Goal: Task Accomplishment & Management: Manage account settings

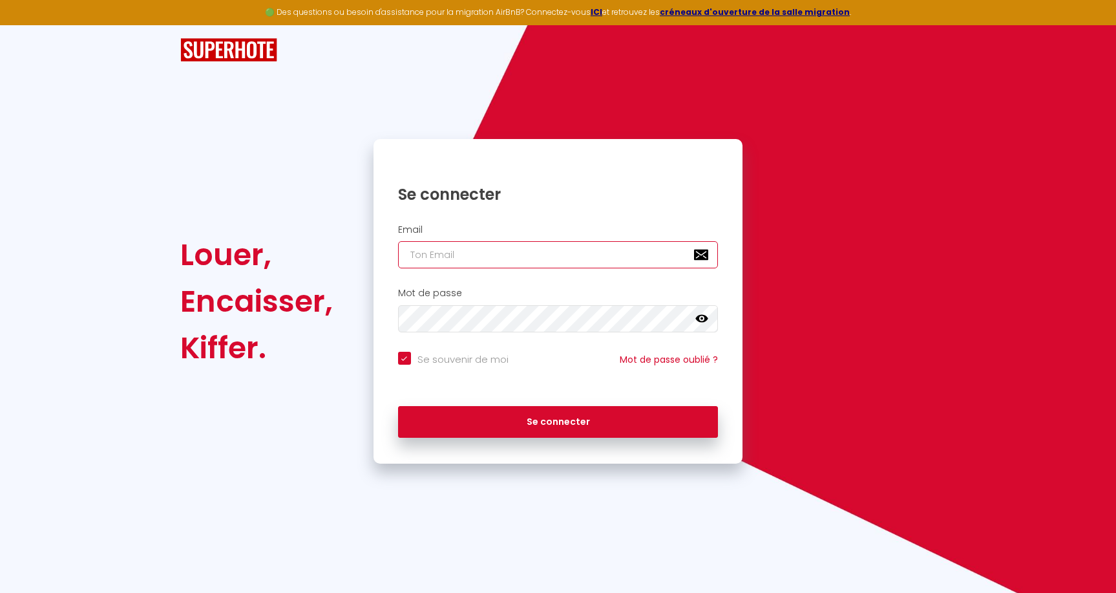
type input "[EMAIL_ADDRESS][DOMAIN_NAME]"
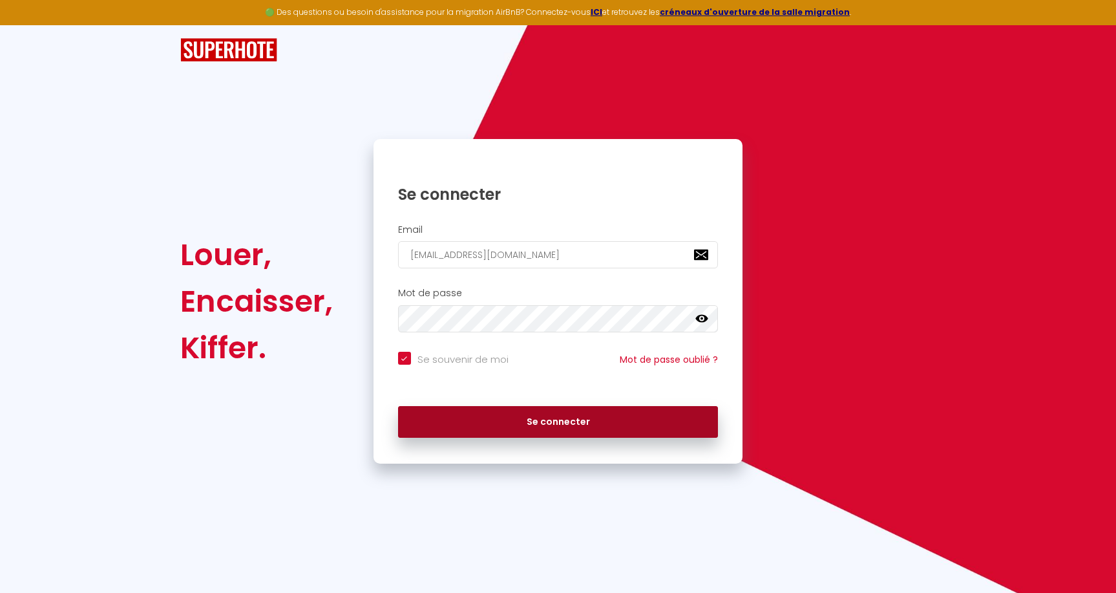
click at [565, 428] on button "Se connecter" at bounding box center [558, 422] width 321 height 32
checkbox input "true"
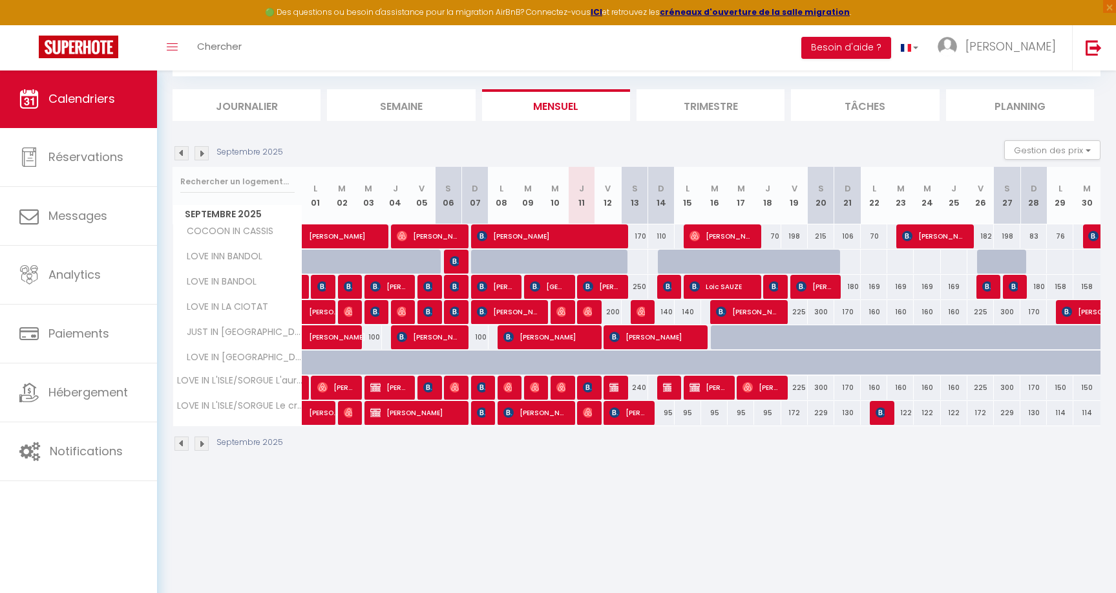
scroll to position [70, 0]
click at [204, 154] on img at bounding box center [202, 153] width 14 height 14
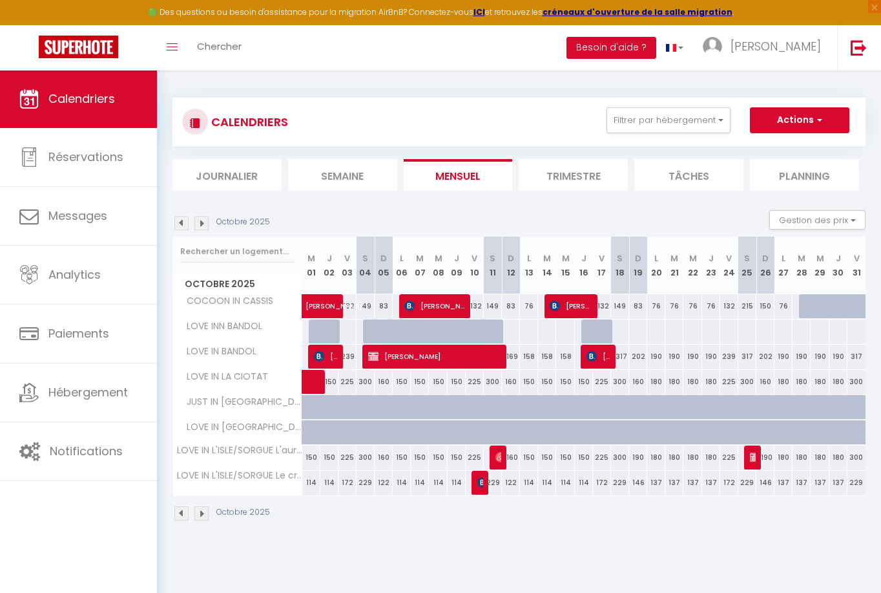
scroll to position [0, 0]
click at [797, 304] on div at bounding box center [801, 306] width 19 height 24
type input "[DATE] Octobre 2025"
type input "Mer 29 Octobre 2025"
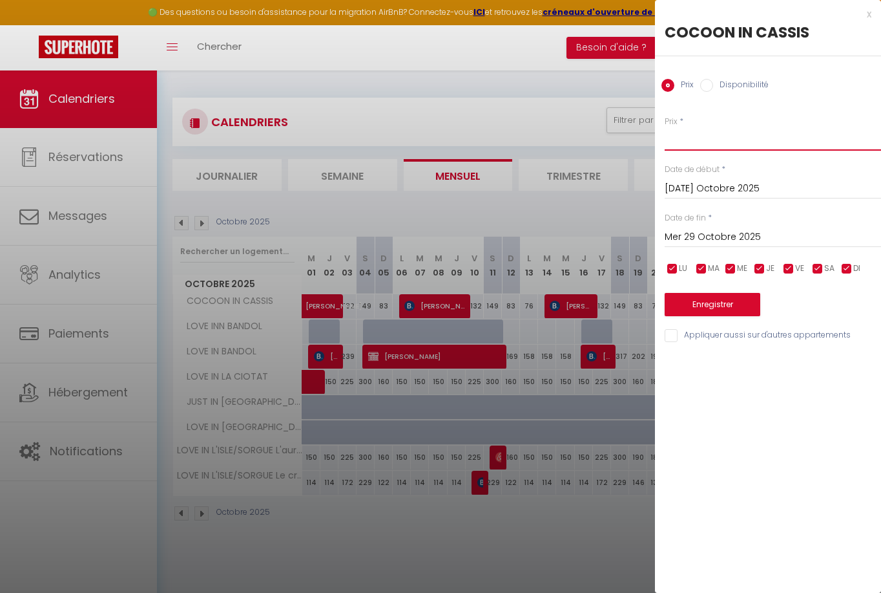
click at [702, 135] on input "Prix" at bounding box center [773, 138] width 216 height 23
type input "76"
click at [697, 233] on input "Mer 29 Octobre 2025" at bounding box center [773, 237] width 216 height 17
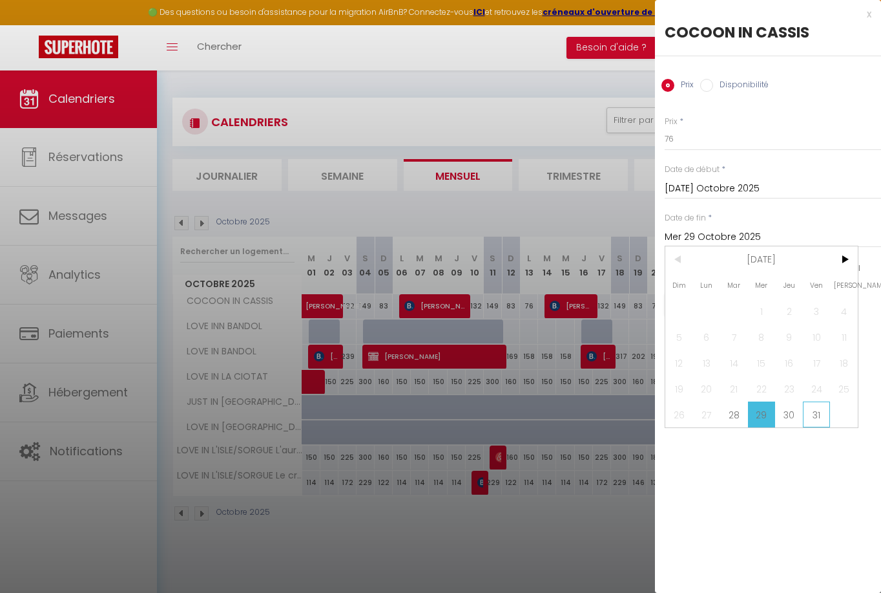
click at [814, 412] on span "31" at bounding box center [817, 414] width 28 height 26
type input "Ven 31 Octobre 2025"
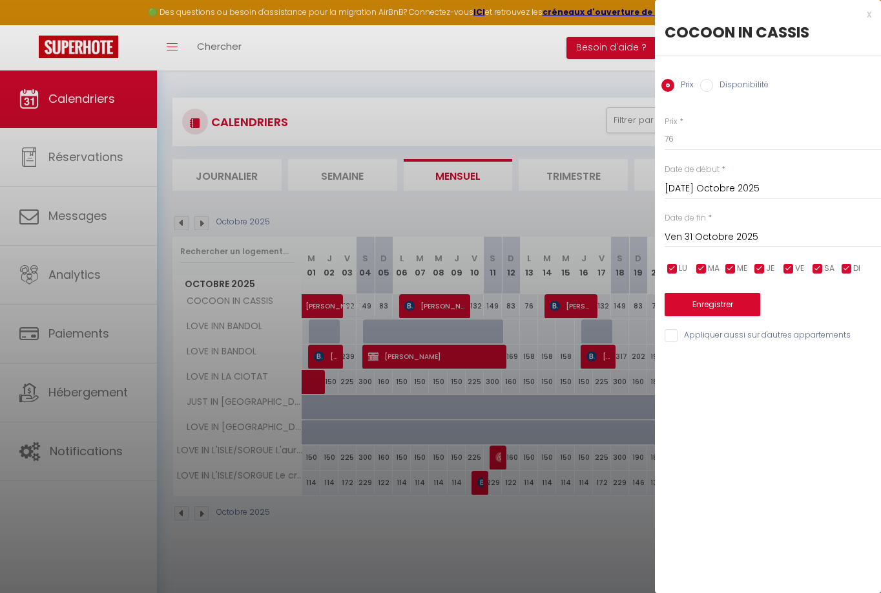
click at [718, 300] on button "Enregistrer" at bounding box center [713, 304] width 96 height 23
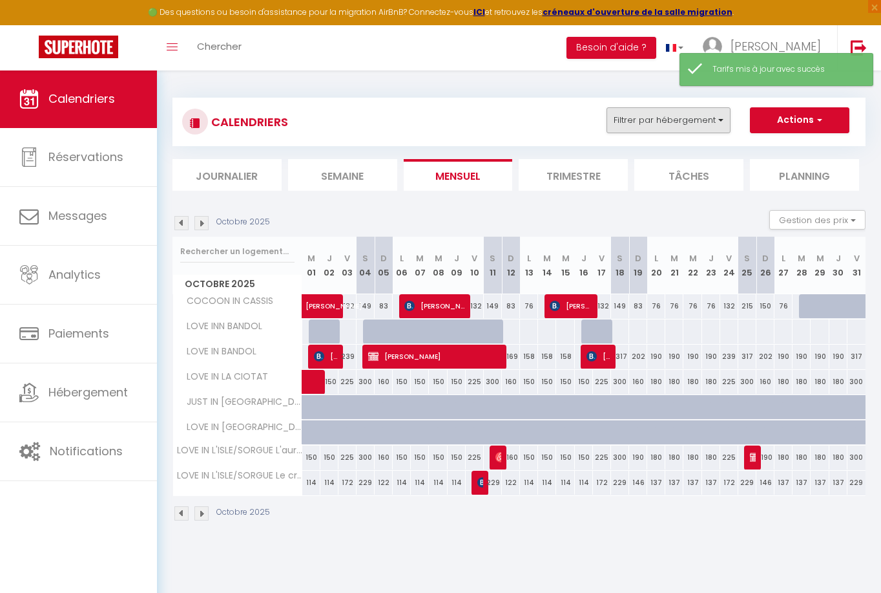
click at [697, 124] on button "Filtrer par hébergement" at bounding box center [669, 120] width 124 height 26
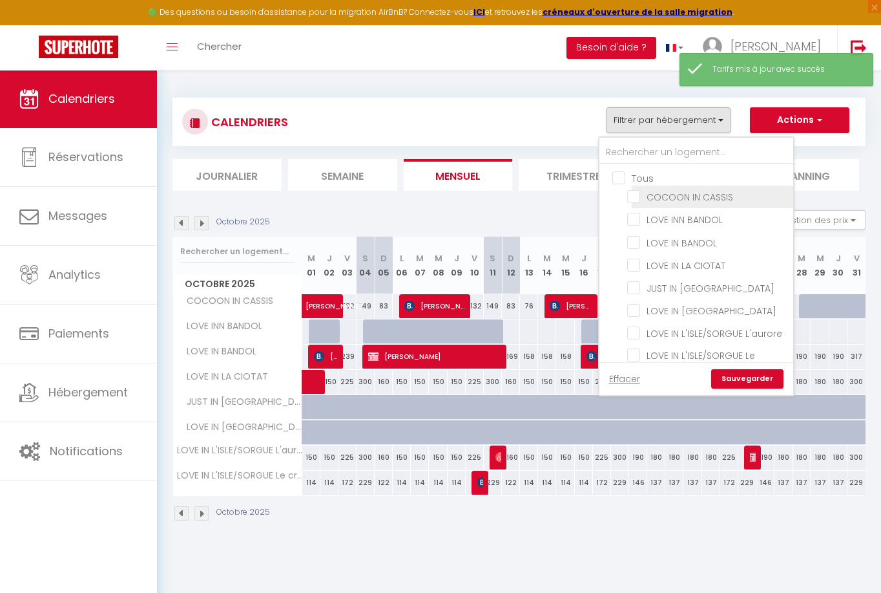
click at [662, 197] on input "COCOON IN CASSIS" at bounding box center [708, 195] width 162 height 13
checkbox input "true"
checkbox input "false"
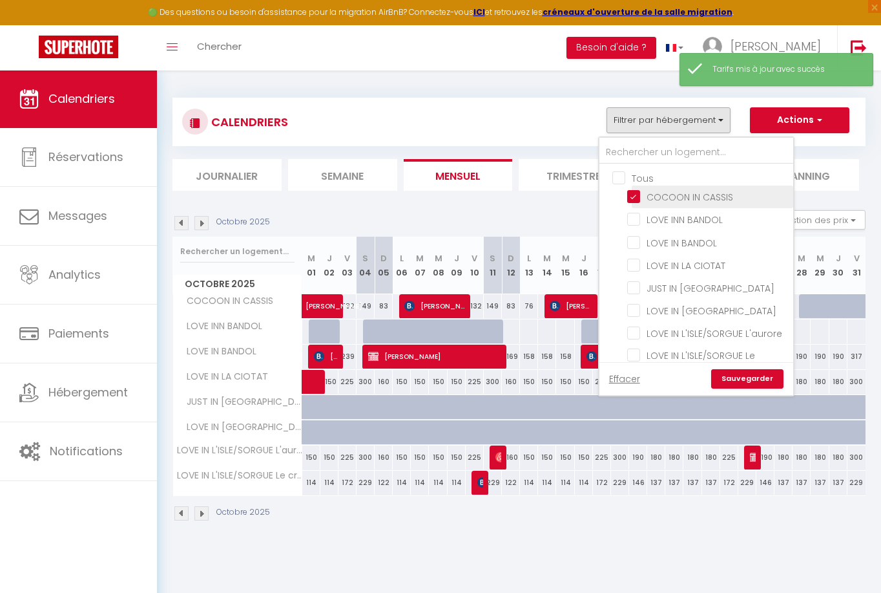
checkbox input "false"
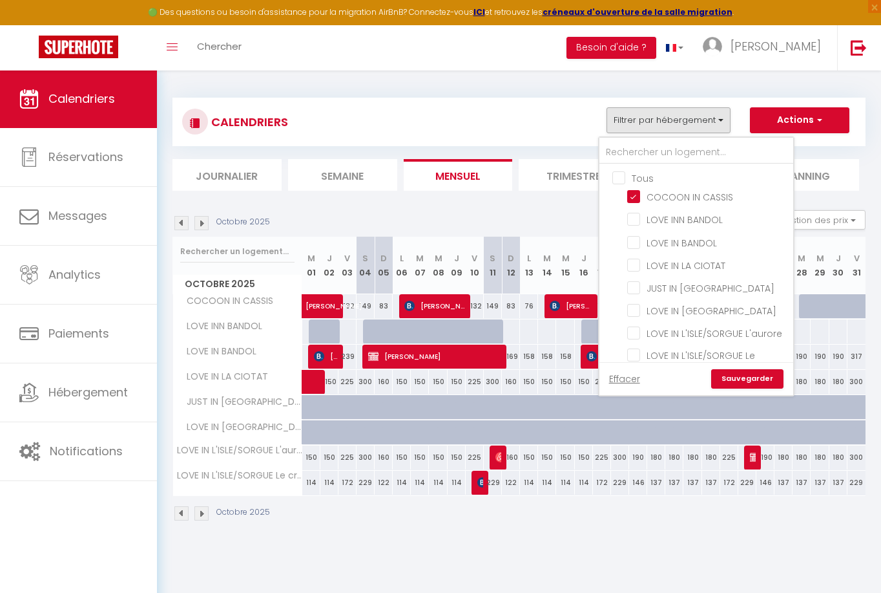
click at [739, 382] on link "Sauvegarder" at bounding box center [747, 378] width 72 height 19
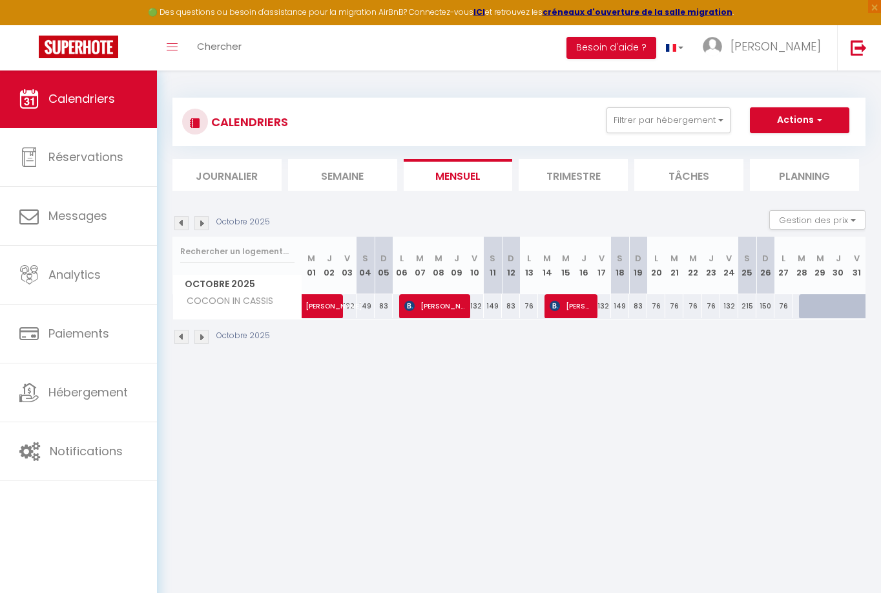
click at [554, 177] on li "Trimestre" at bounding box center [573, 175] width 109 height 32
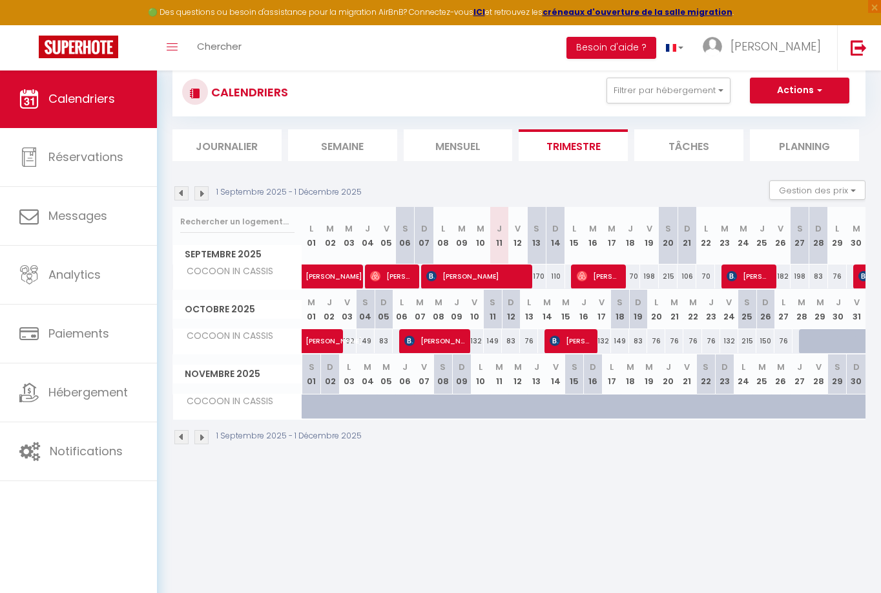
scroll to position [30, 0]
click at [830, 193] on button "Gestion des prix" at bounding box center [818, 189] width 96 height 19
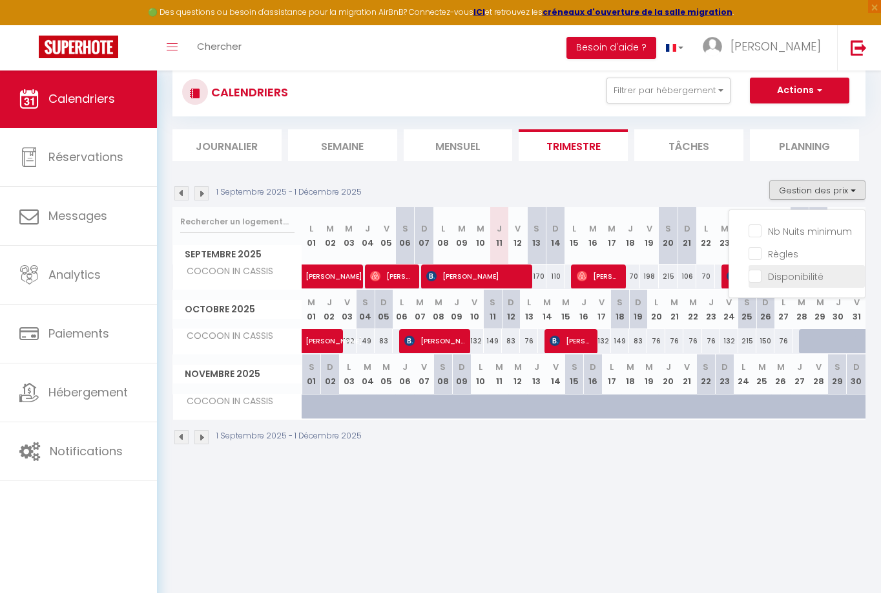
click at [792, 277] on input "Disponibilité" at bounding box center [807, 275] width 116 height 13
checkbox input "true"
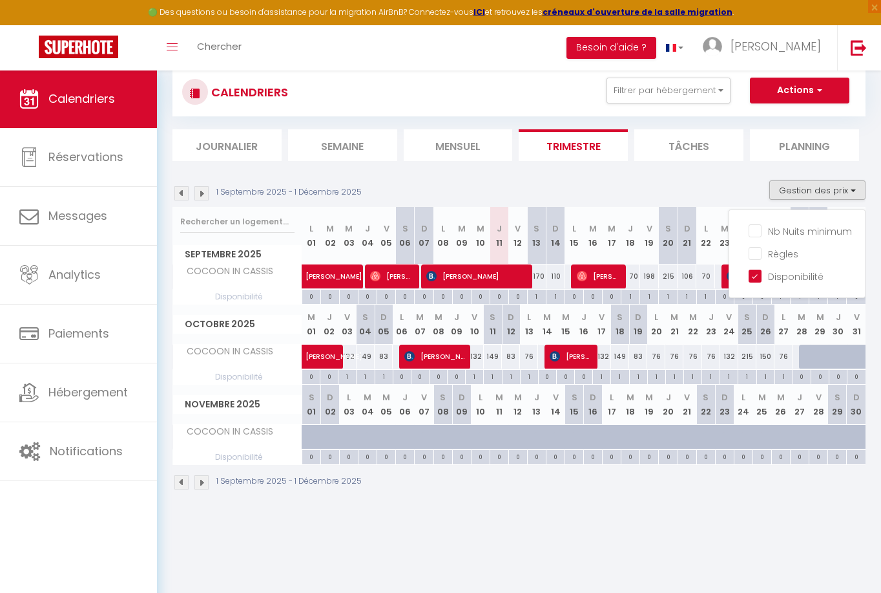
click at [803, 356] on div at bounding box center [808, 356] width 18 height 25
type input "76"
type input "[DATE] Octobre 2025"
type input "Mer 29 Octobre 2025"
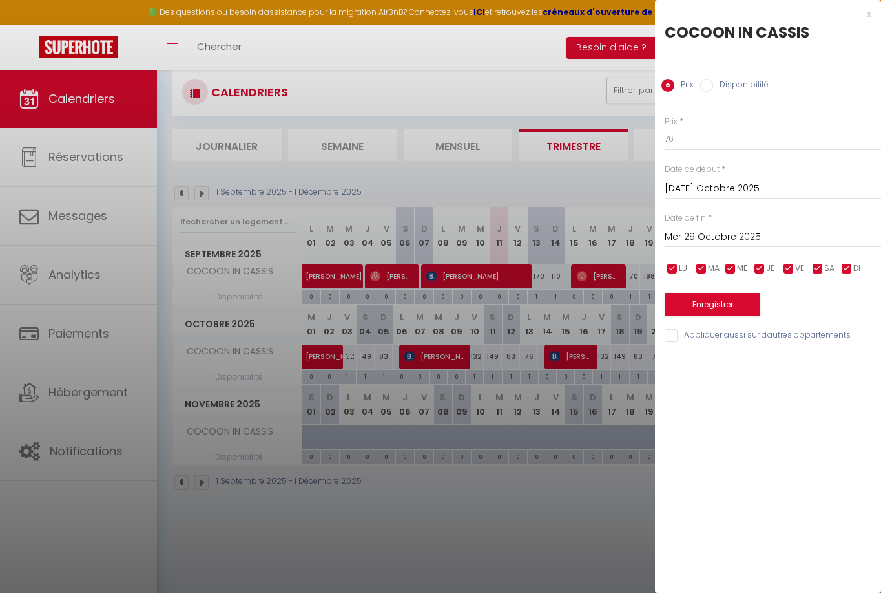
click at [706, 88] on input "Disponibilité" at bounding box center [707, 85] width 13 height 13
radio input "true"
radio input "false"
click at [708, 238] on input "Mer 29 Octobre 2025" at bounding box center [773, 238] width 216 height 17
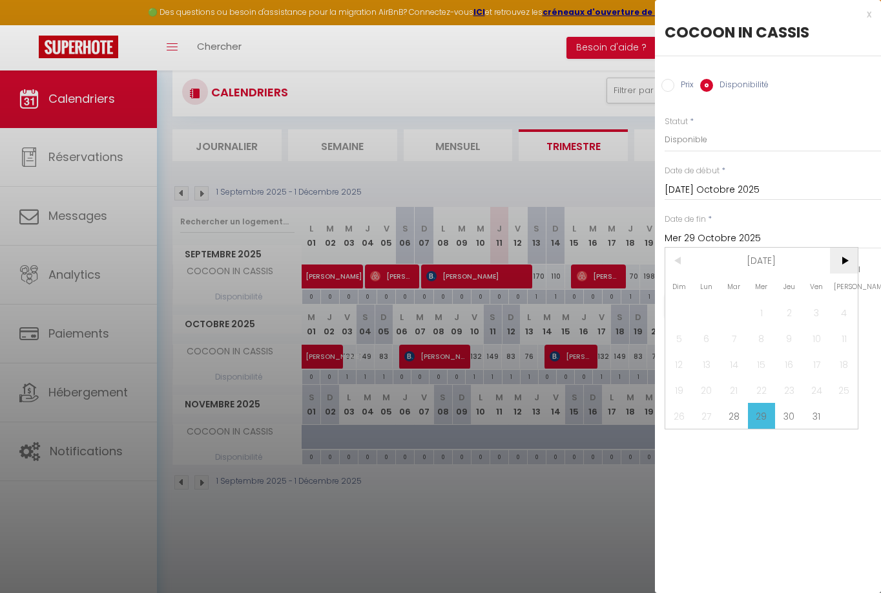
click at [845, 266] on span ">" at bounding box center [844, 261] width 28 height 26
click at [850, 262] on span ">" at bounding box center [844, 261] width 28 height 26
click at [677, 343] on span "4" at bounding box center [680, 338] width 28 height 26
type input "Dim 04 Janvier 2026"
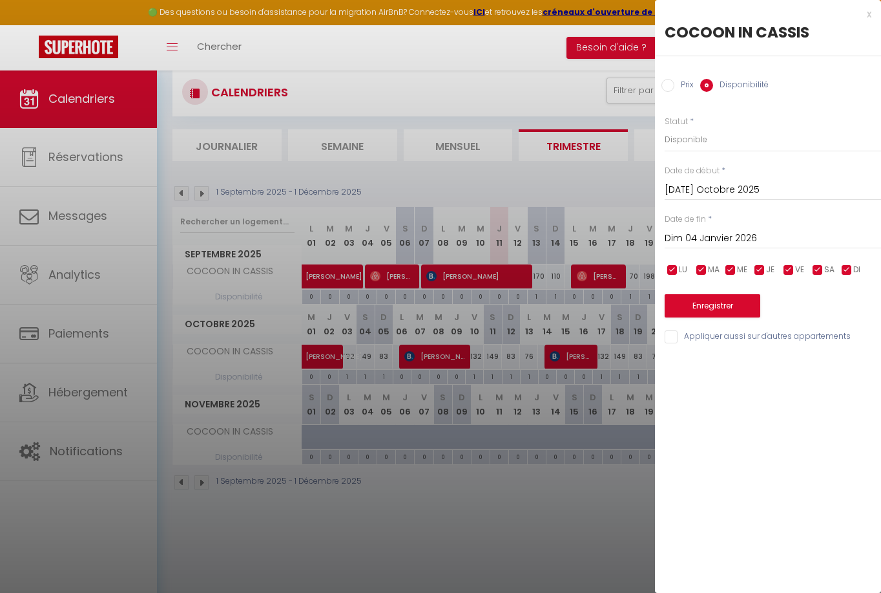
click at [704, 303] on button "Enregistrer" at bounding box center [713, 305] width 96 height 23
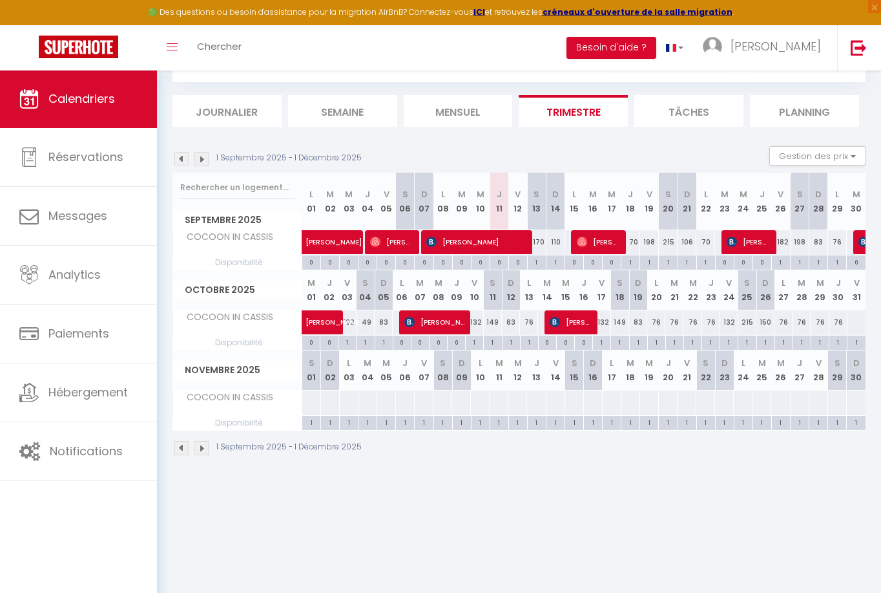
scroll to position [65, 0]
click at [854, 318] on div at bounding box center [856, 322] width 19 height 24
select select "1"
type input "Ven 31 Octobre 2025"
type input "[PERSON_NAME] 01 Novembre 2025"
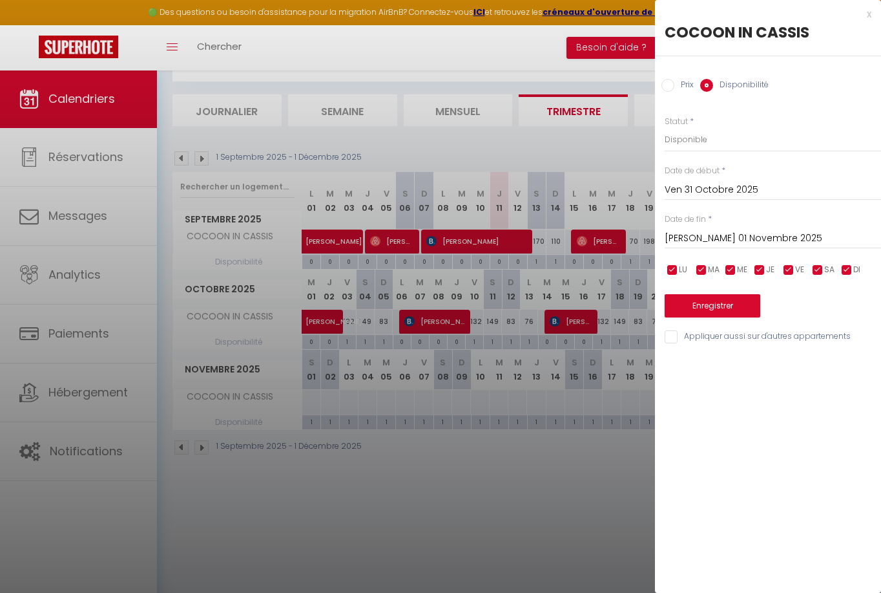
click at [669, 87] on input "Prix" at bounding box center [668, 85] width 13 height 13
radio input "true"
radio input "false"
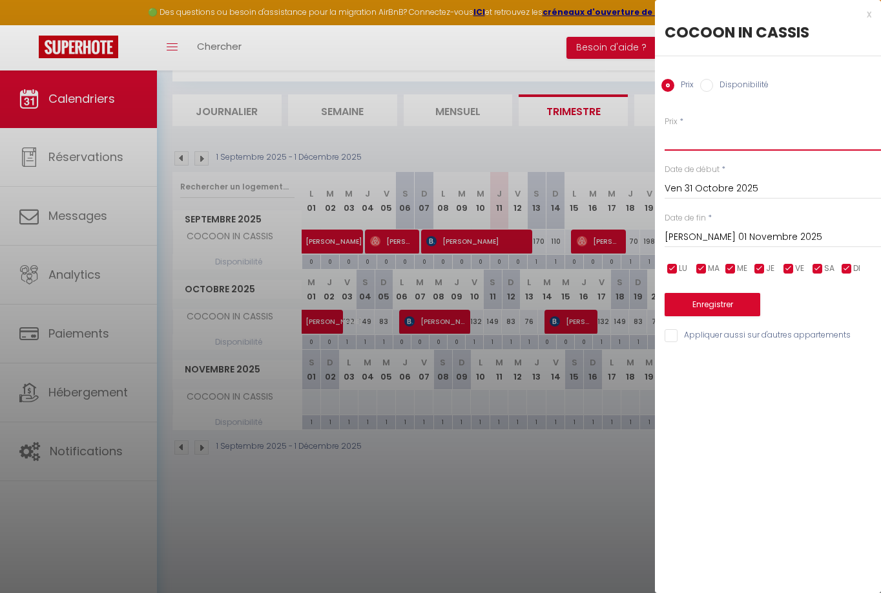
click at [697, 141] on input "Prix" at bounding box center [773, 138] width 216 height 23
type input "120"
click at [722, 297] on button "Enregistrer" at bounding box center [713, 304] width 96 height 23
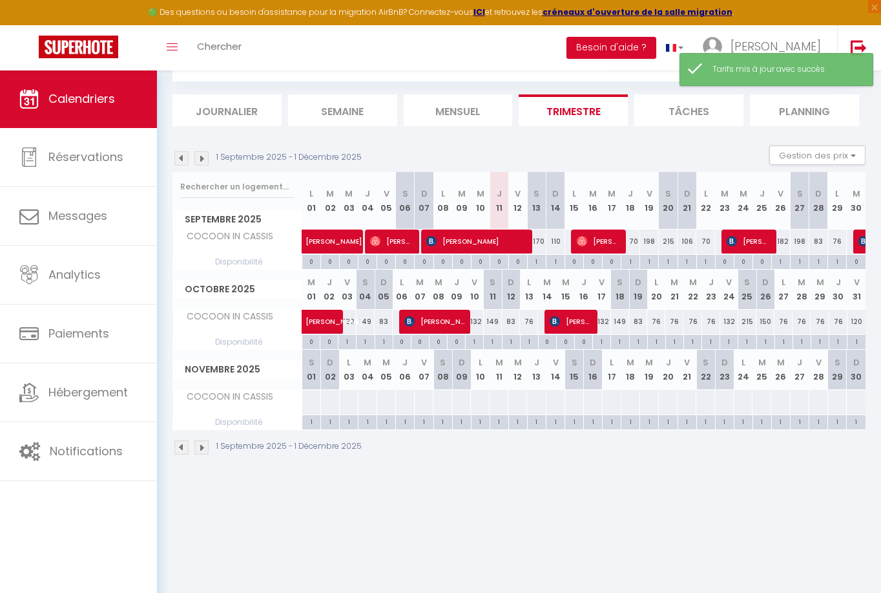
click at [313, 401] on div at bounding box center [311, 402] width 19 height 24
type input "[PERSON_NAME] 01 Novembre 2025"
type input "Dim 02 Novembre 2025"
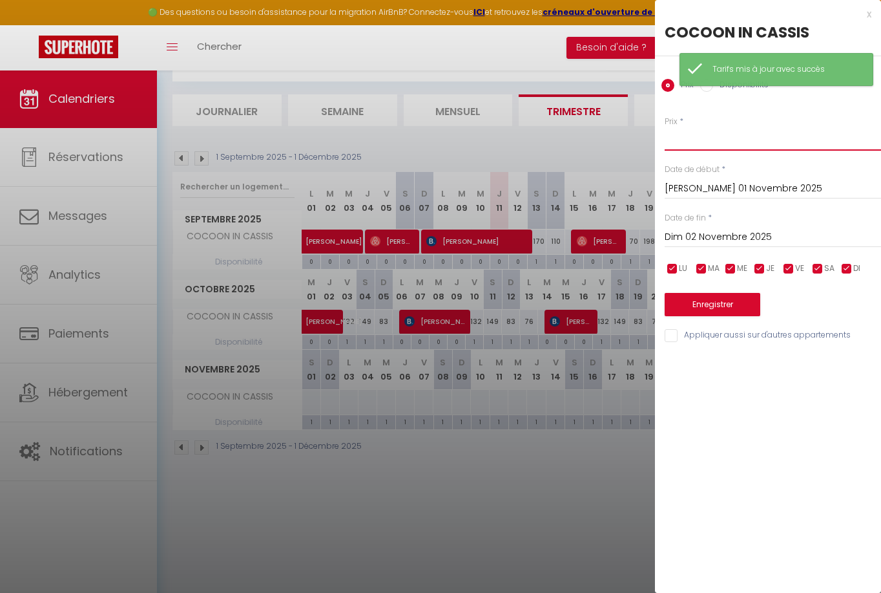
click at [709, 140] on input "Prix" at bounding box center [773, 138] width 216 height 23
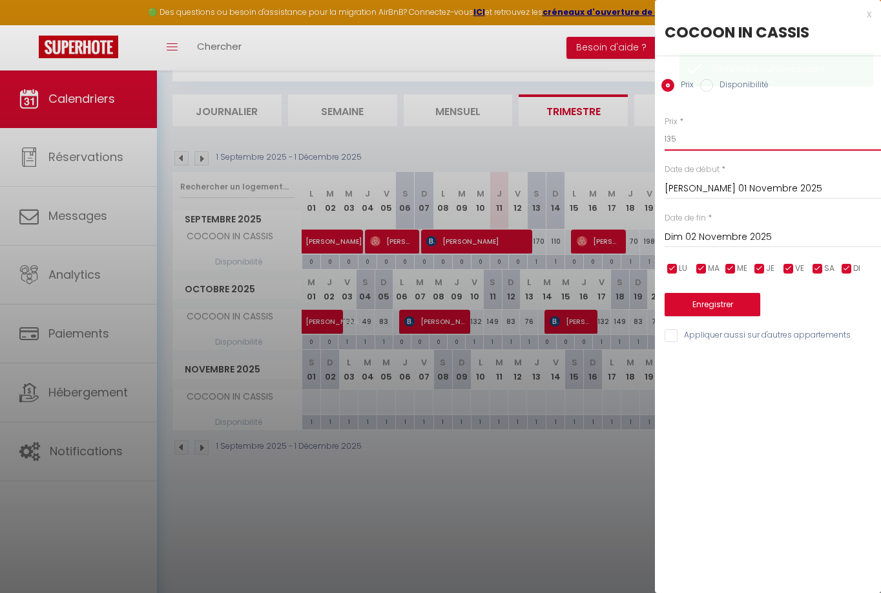
type input "135"
click at [725, 304] on button "Enregistrer" at bounding box center [713, 304] width 96 height 23
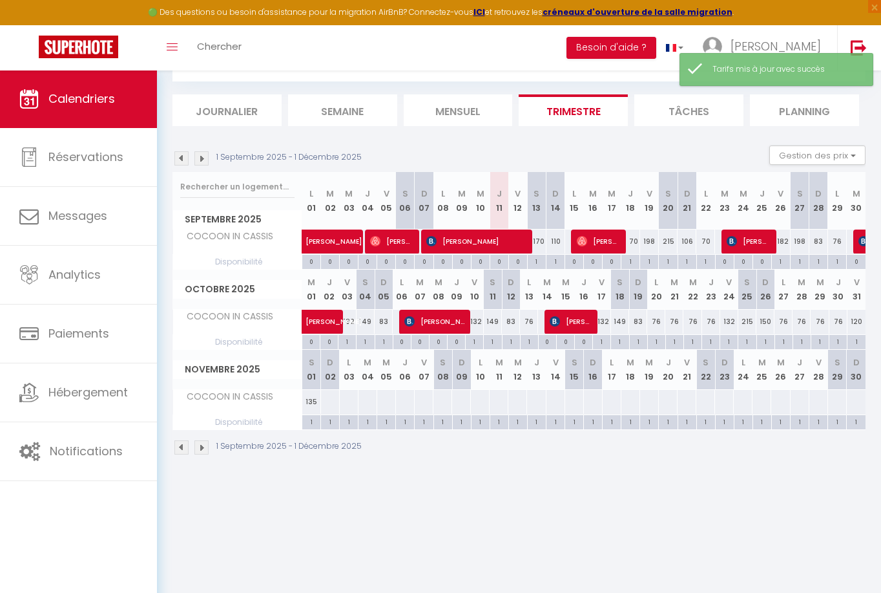
click at [328, 399] on div at bounding box center [330, 402] width 19 height 24
type input "Dim 02 Novembre 2025"
type input "Lun 03 Novembre 2025"
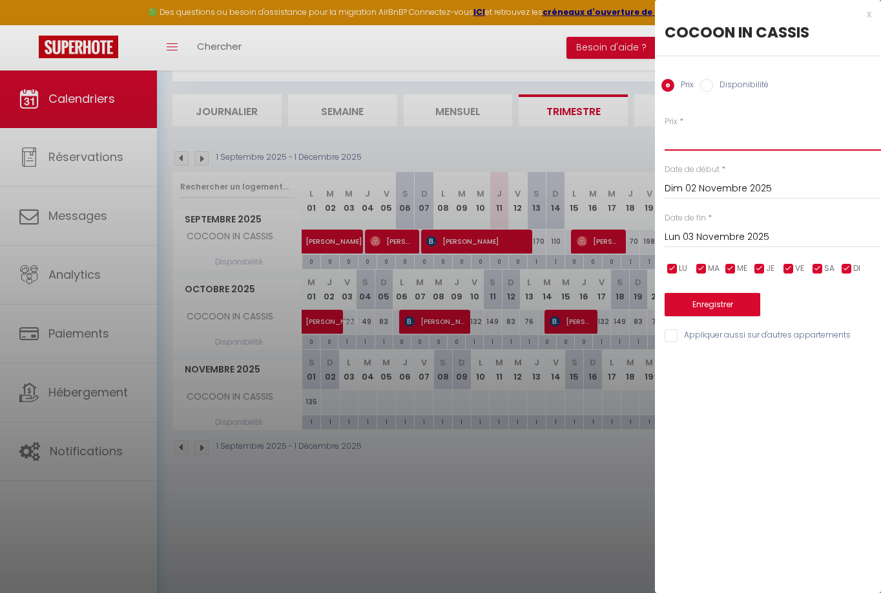
click at [701, 143] on input "Prix" at bounding box center [773, 138] width 216 height 23
type input "63"
click at [727, 304] on button "Enregistrer" at bounding box center [713, 304] width 96 height 23
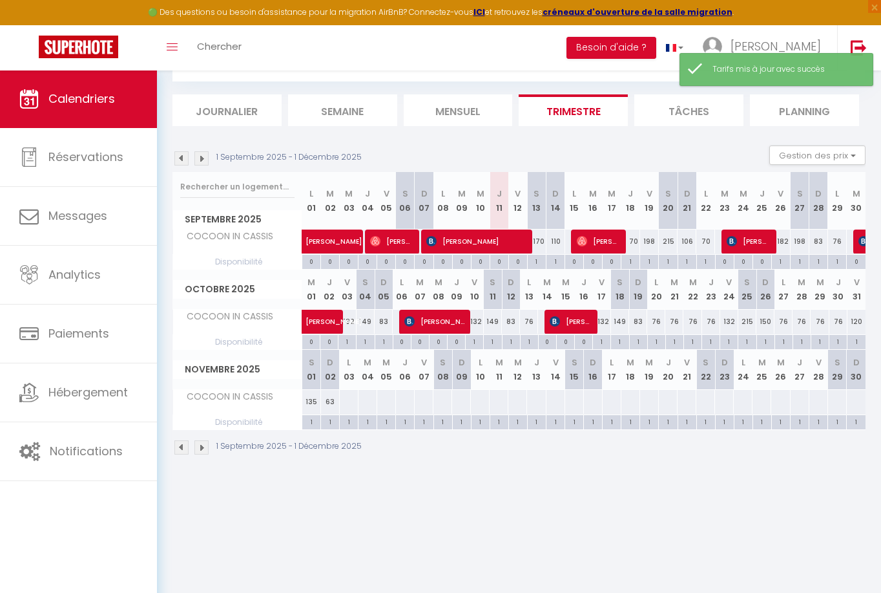
click at [351, 401] on div at bounding box center [348, 402] width 19 height 24
type input "Lun 03 Novembre 2025"
type input "[DATE] Novembre 2025"
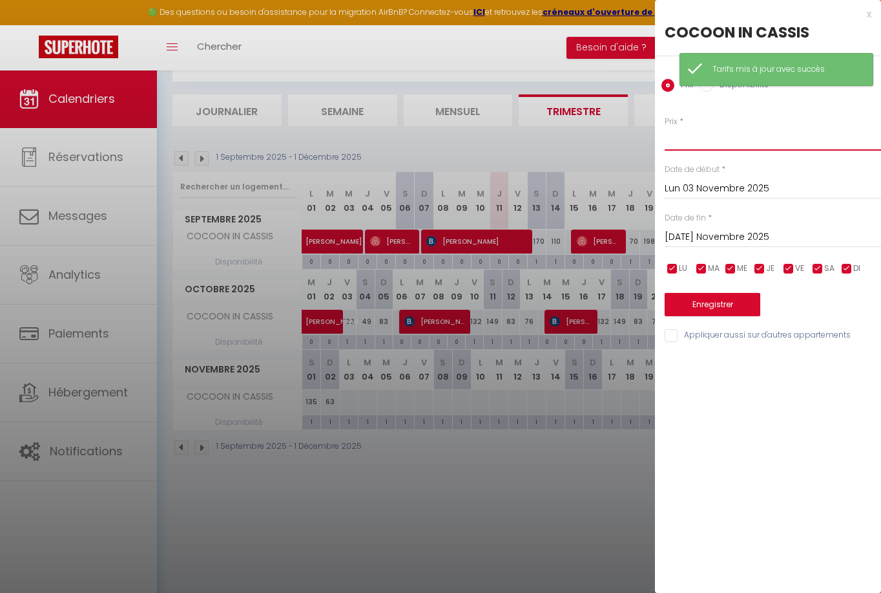
click at [686, 143] on input "Prix" at bounding box center [773, 138] width 216 height 23
type input "59"
click at [689, 235] on input "[DATE] Novembre 2025" at bounding box center [773, 237] width 216 height 17
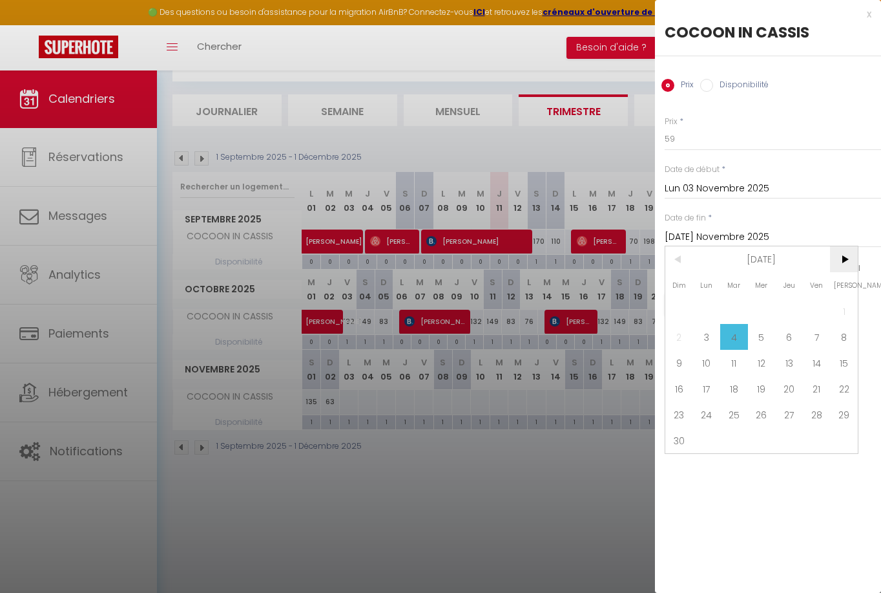
click at [848, 259] on span ">" at bounding box center [844, 259] width 28 height 26
click at [711, 388] on span "22" at bounding box center [707, 388] width 28 height 26
type input "Lun 22 Décembre 2025"
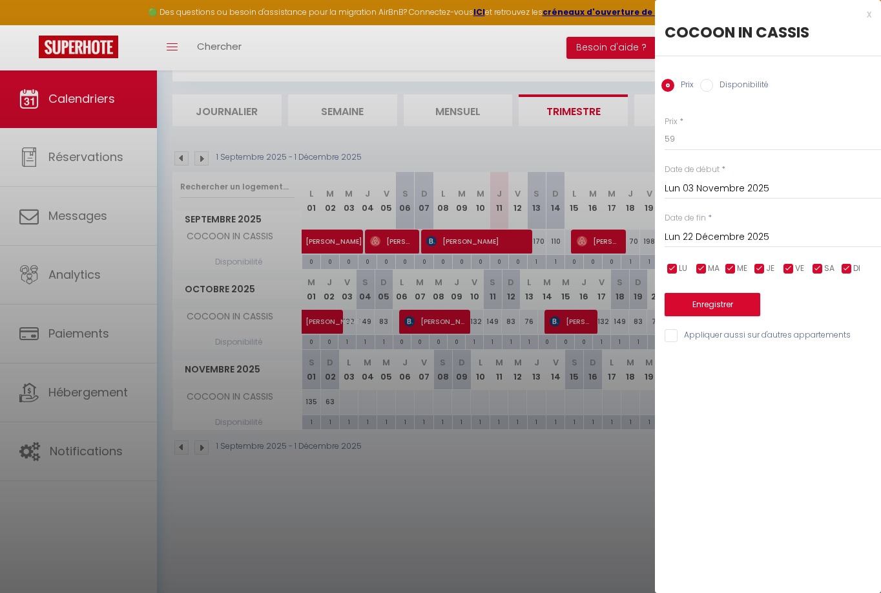
click at [819, 266] on input "checkbox" at bounding box center [818, 268] width 13 height 13
checkbox input "false"
click at [845, 268] on input "checkbox" at bounding box center [847, 268] width 13 height 13
checkbox input "false"
click at [792, 267] on input "checkbox" at bounding box center [789, 268] width 13 height 13
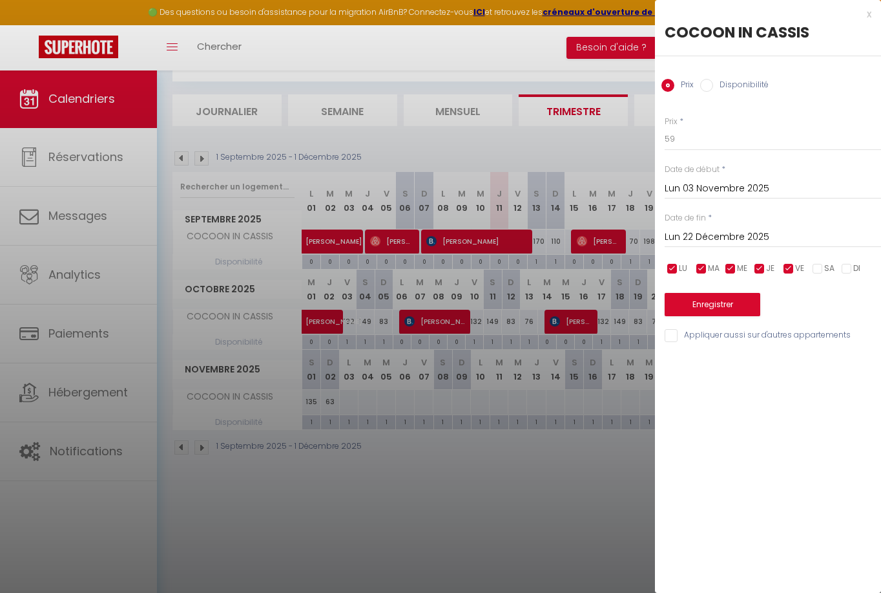
checkbox input "false"
click at [708, 305] on button "Enregistrer" at bounding box center [713, 304] width 96 height 23
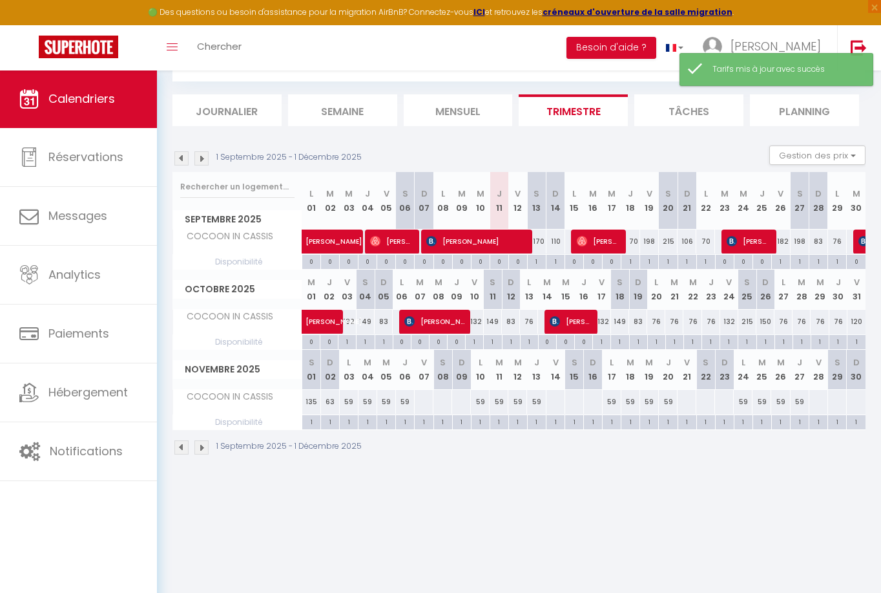
click at [481, 399] on div "59" at bounding box center [480, 402] width 19 height 24
type input "59"
type input "Lun 10 Novembre 2025"
type input "[DATE] Novembre 2025"
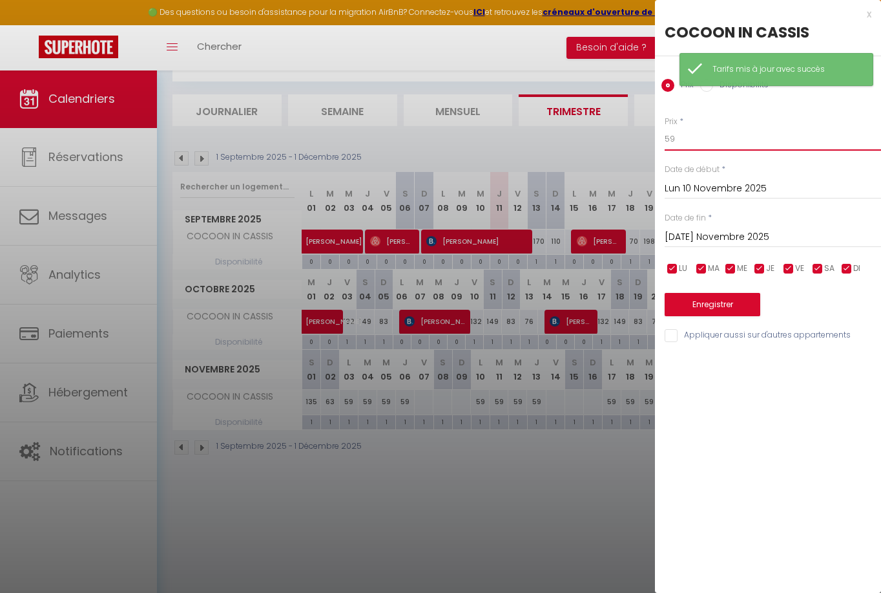
drag, startPoint x: 697, startPoint y: 138, endPoint x: 615, endPoint y: 127, distance: 82.3
click at [615, 127] on body "🟢 Des questions ou besoin d'assistance pour la migration AirBnB? Connectez-vous…" at bounding box center [440, 301] width 881 height 593
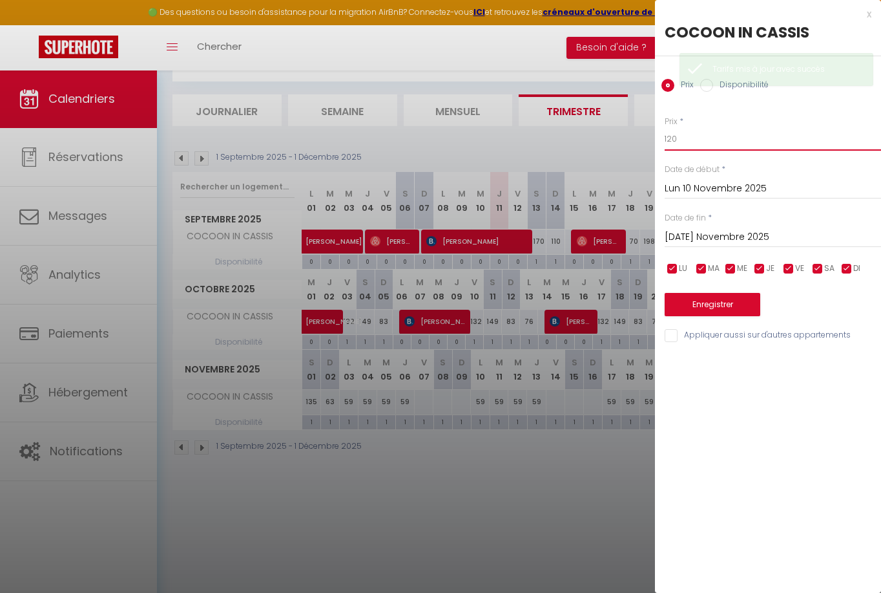
type input "120"
click at [700, 308] on button "Enregistrer" at bounding box center [713, 304] width 96 height 23
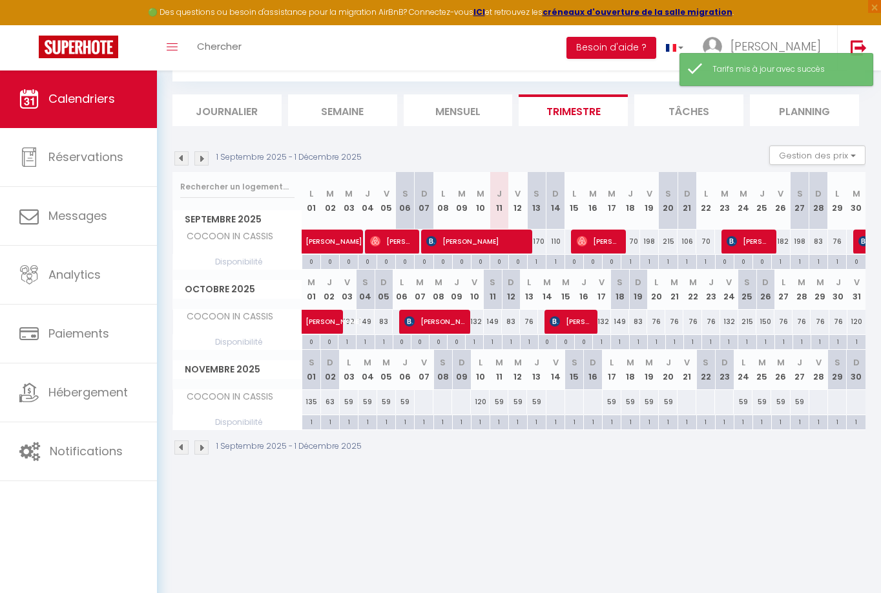
click at [463, 401] on div at bounding box center [461, 402] width 19 height 24
type input "Dim 09 Novembre 2025"
type input "Lun 10 Novembre 2025"
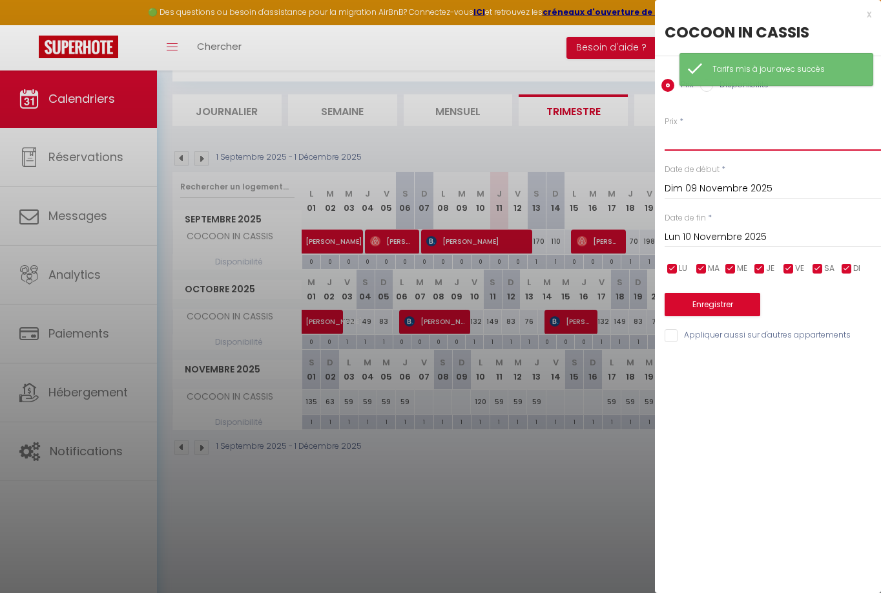
click at [706, 144] on input "Prix" at bounding box center [773, 138] width 216 height 23
type input "120"
click at [725, 308] on button "Enregistrer" at bounding box center [713, 304] width 96 height 23
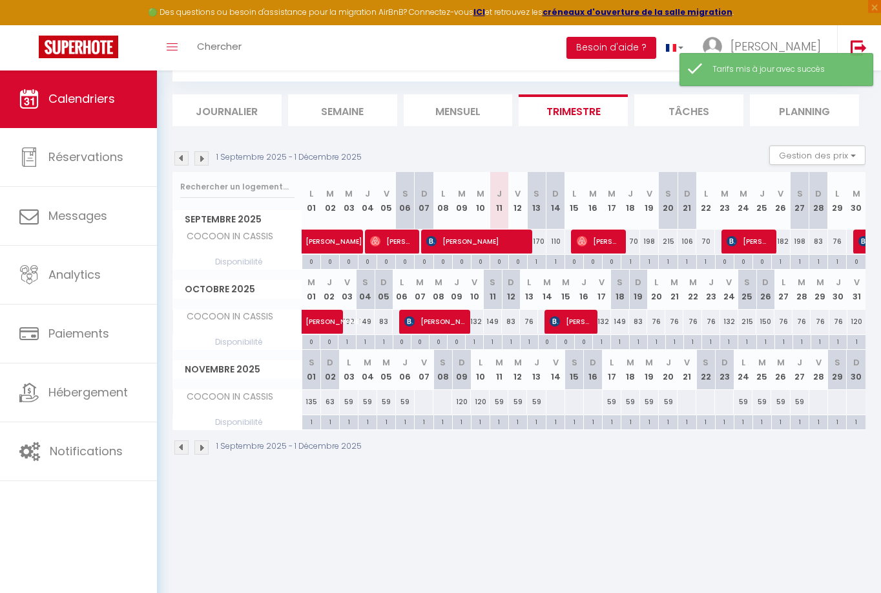
click at [441, 401] on div at bounding box center [442, 402] width 19 height 24
type input "[PERSON_NAME] 08 Novembre 2025"
type input "Dim 09 Novembre 2025"
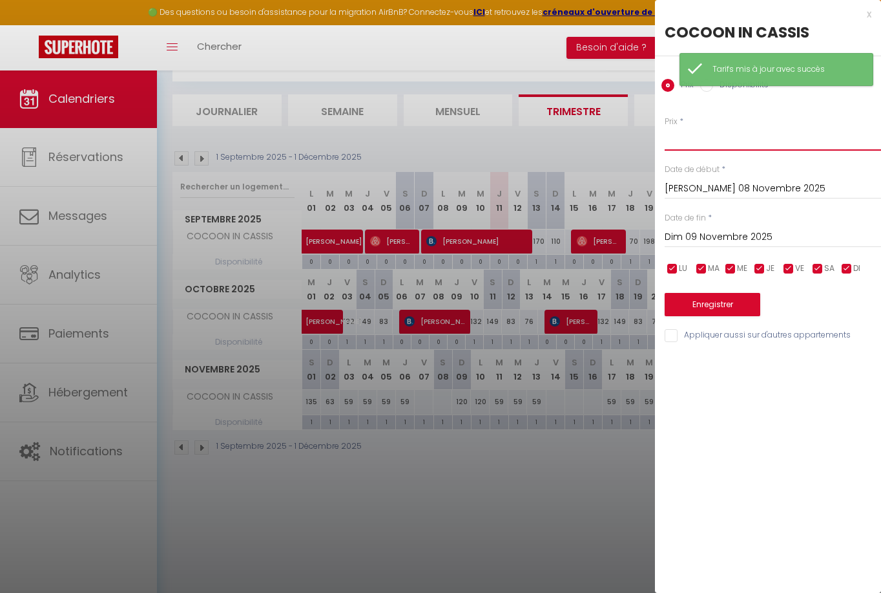
click at [683, 143] on input "Prix" at bounding box center [773, 138] width 216 height 23
type input "135"
click at [716, 302] on button "Enregistrer" at bounding box center [713, 304] width 96 height 23
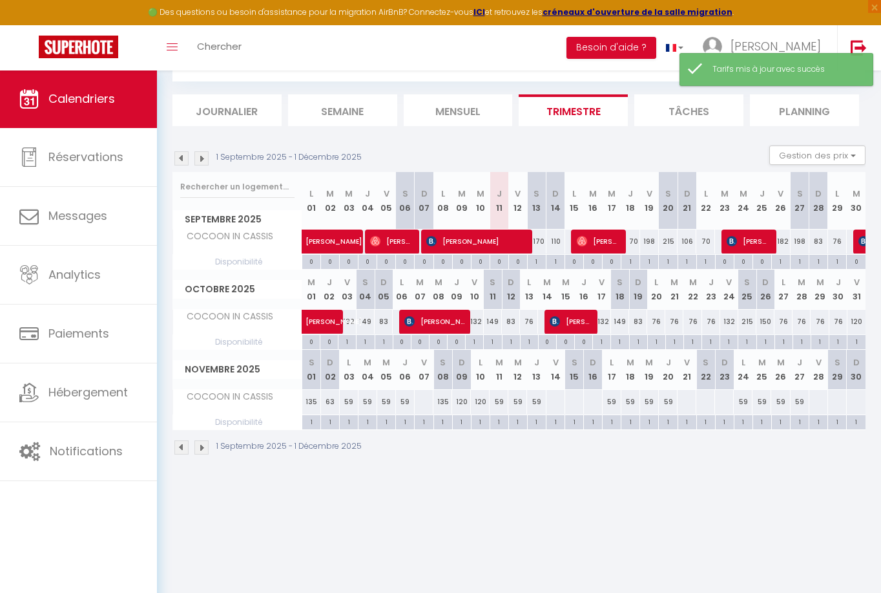
click at [420, 402] on div at bounding box center [423, 402] width 19 height 24
type input "Ven 07 Novembre 2025"
type input "[PERSON_NAME] 08 Novembre 2025"
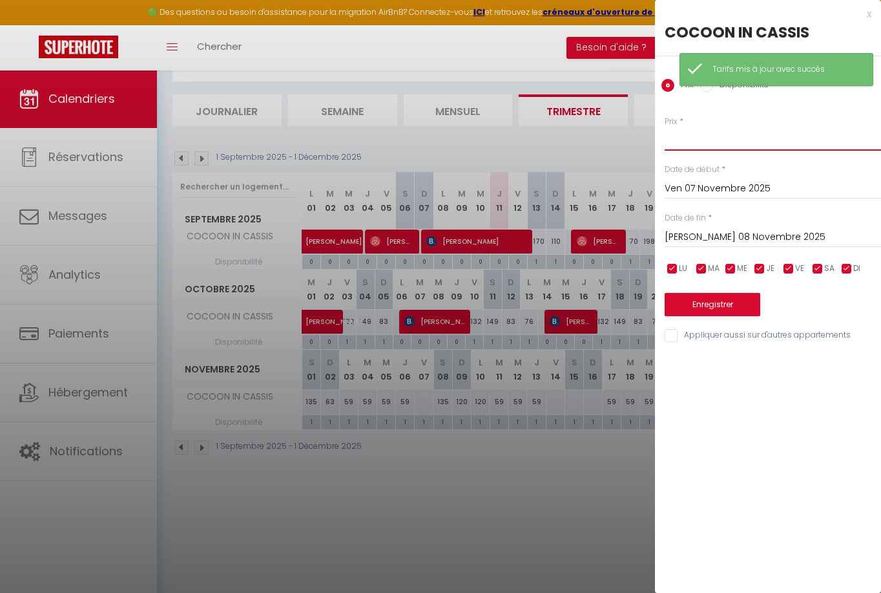
click at [698, 140] on input "Prix" at bounding box center [773, 138] width 216 height 23
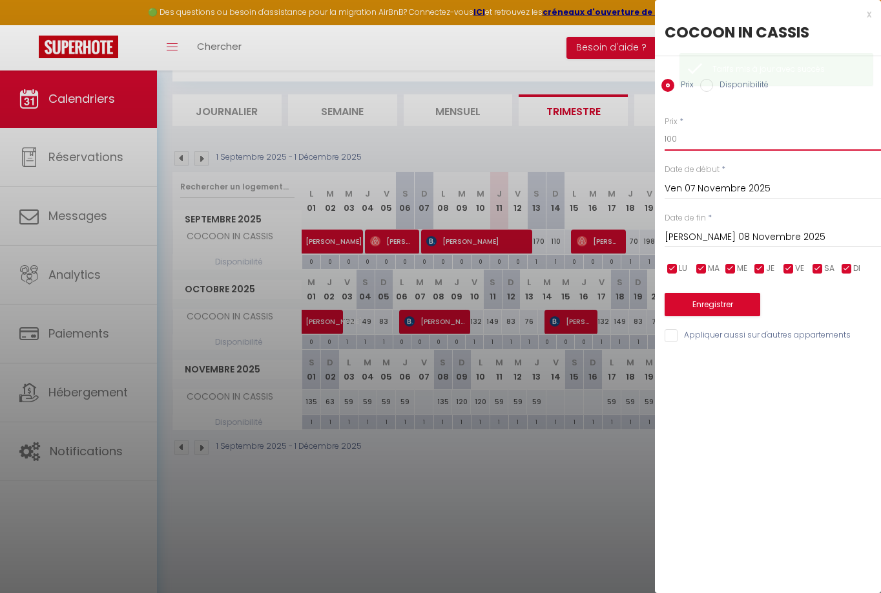
type input "100"
click at [724, 304] on button "Enregistrer" at bounding box center [713, 304] width 96 height 23
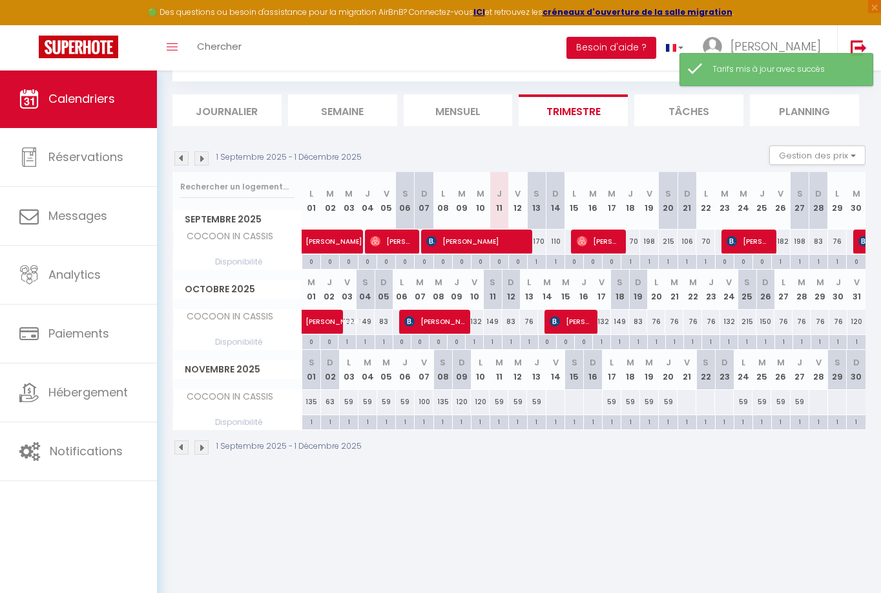
click at [466, 401] on div "120" at bounding box center [461, 402] width 19 height 24
type input "120"
type input "Dim 09 Novembre 2025"
type input "Lun 10 Novembre 2025"
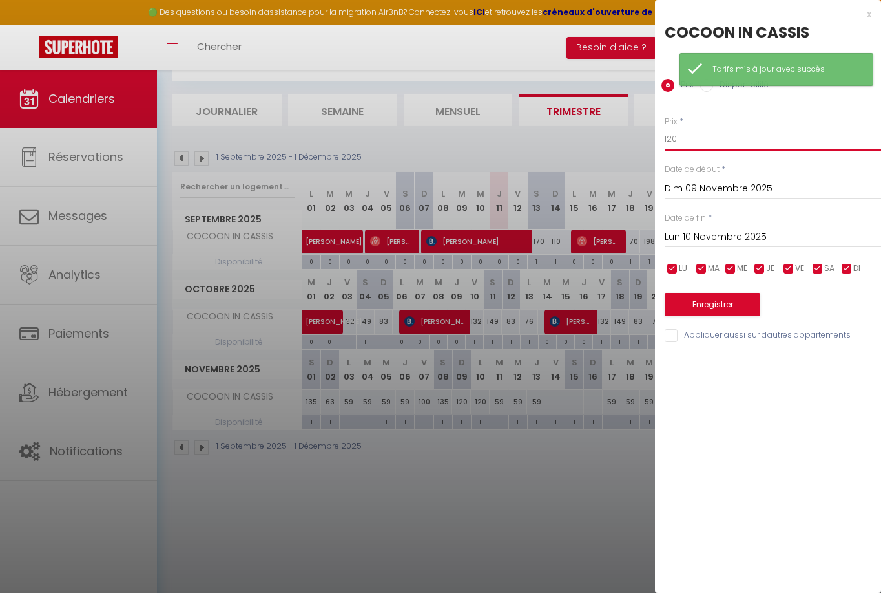
drag, startPoint x: 681, startPoint y: 138, endPoint x: 637, endPoint y: 134, distance: 44.8
click at [637, 134] on body "🟢 Des questions ou besoin d'assistance pour la migration AirBnB? Connectez-vous…" at bounding box center [440, 301] width 881 height 593
type input "100"
click at [673, 236] on input "Lun 10 Novembre 2025" at bounding box center [773, 237] width 216 height 17
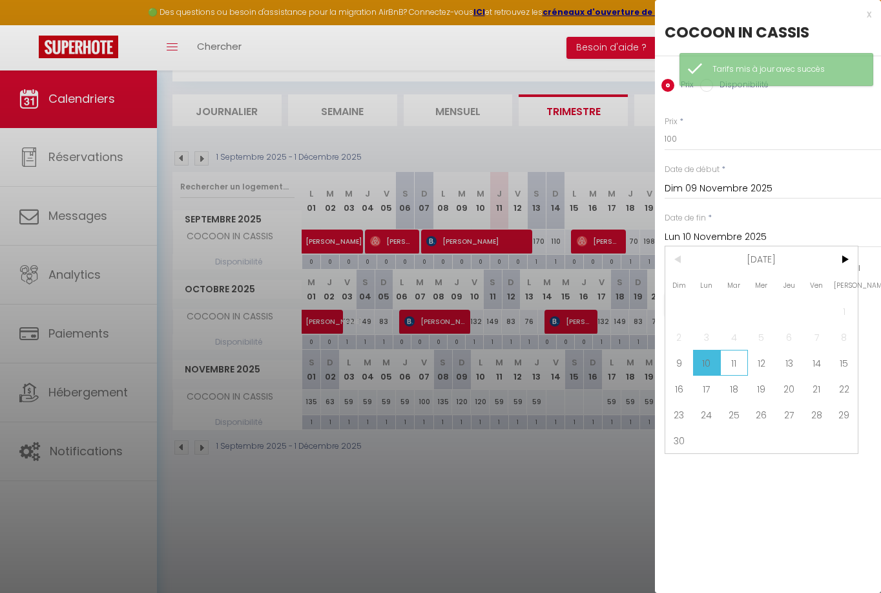
click at [737, 363] on span "11" at bounding box center [735, 363] width 28 height 26
type input "[DATE] Novembre 2025"
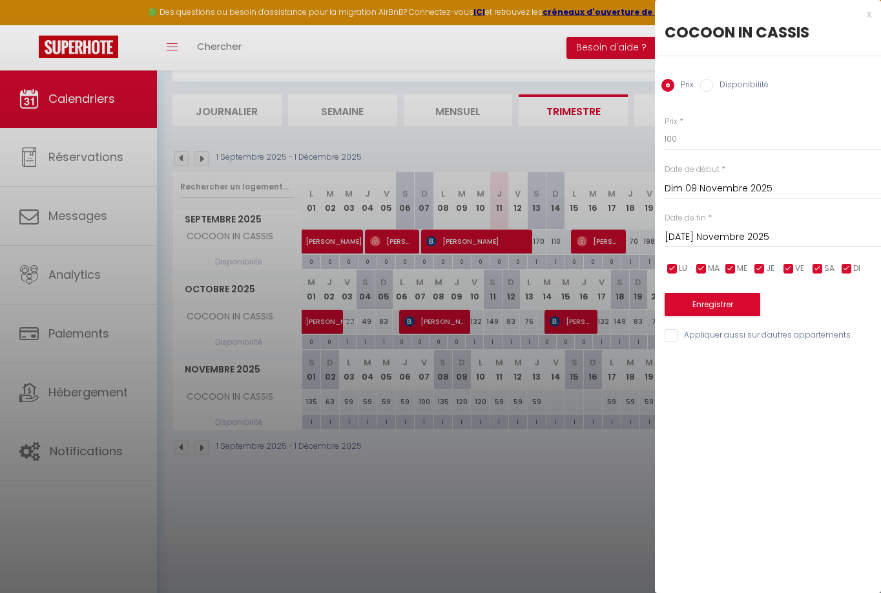
click at [726, 306] on button "Enregistrer" at bounding box center [713, 304] width 96 height 23
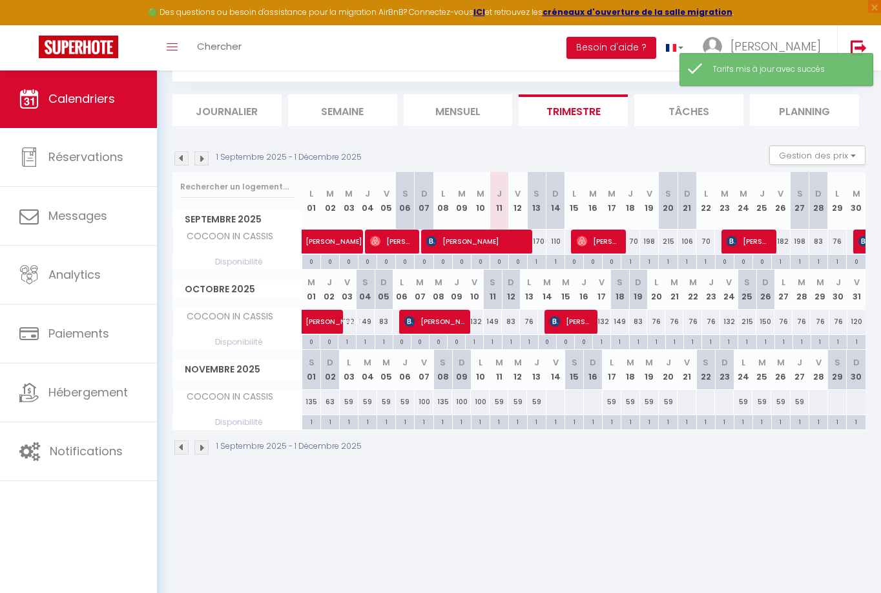
click at [556, 401] on div at bounding box center [555, 402] width 19 height 24
type input "Ven 14 Novembre 2025"
type input "[PERSON_NAME] 15 Novembre 2025"
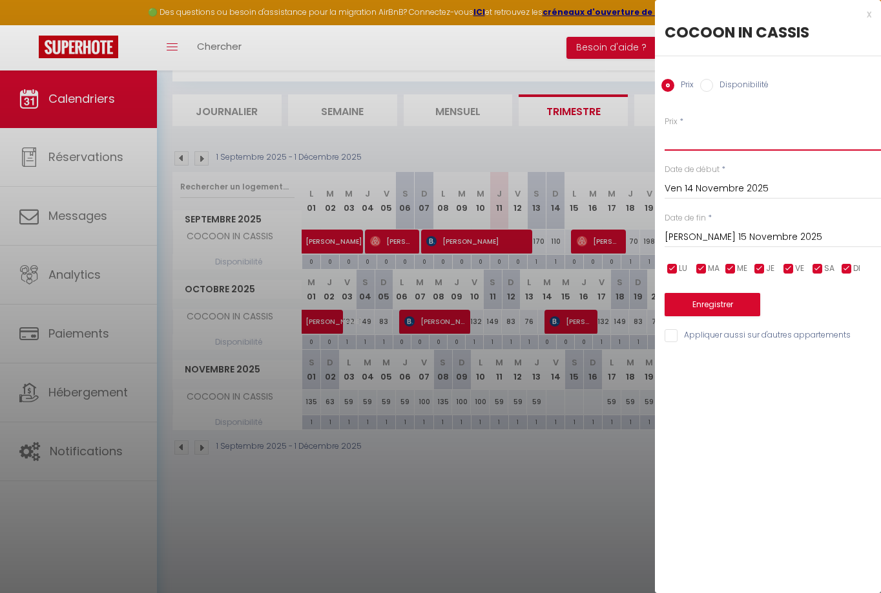
click at [734, 135] on input "Prix" at bounding box center [773, 138] width 216 height 23
type input "100"
click at [848, 265] on input "checkbox" at bounding box center [847, 268] width 13 height 13
checkbox input "false"
click at [814, 266] on input "checkbox" at bounding box center [818, 268] width 13 height 13
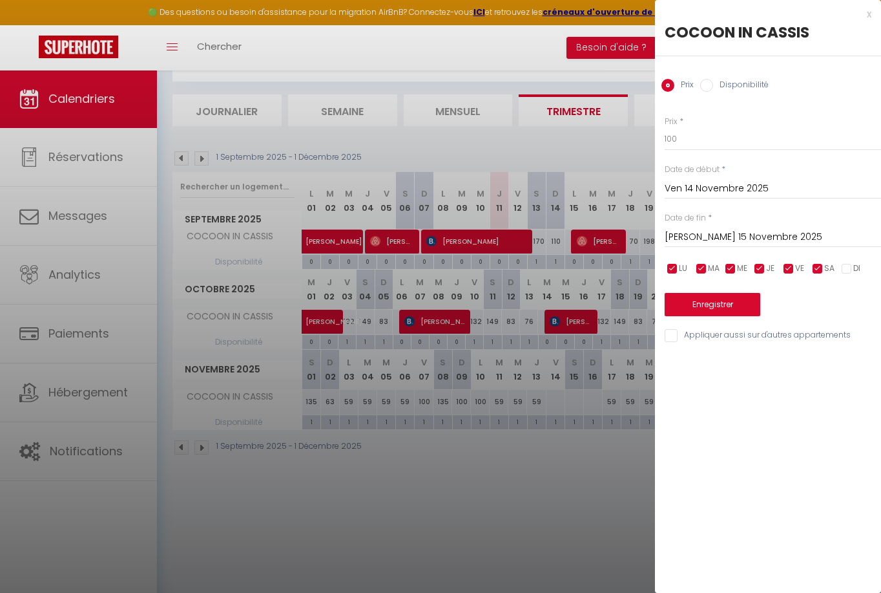
checkbox input "false"
click at [760, 265] on input "checkbox" at bounding box center [760, 268] width 13 height 13
checkbox input "false"
click at [728, 265] on input "checkbox" at bounding box center [730, 268] width 13 height 13
checkbox input "false"
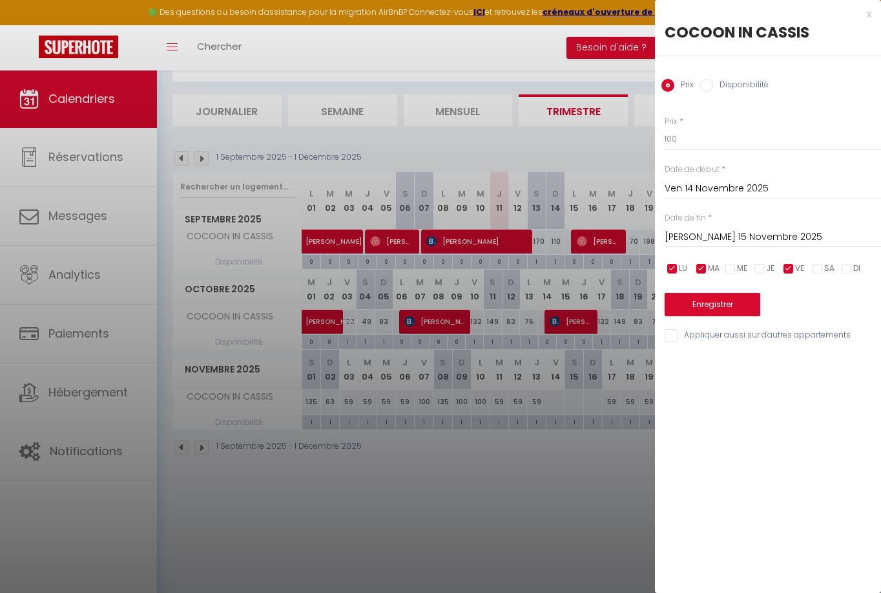
click at [699, 267] on input "checkbox" at bounding box center [701, 268] width 13 height 13
checkbox input "false"
click at [673, 266] on input "checkbox" at bounding box center [672, 268] width 13 height 13
checkbox input "false"
click at [688, 241] on input "[PERSON_NAME] 15 Novembre 2025" at bounding box center [773, 237] width 216 height 17
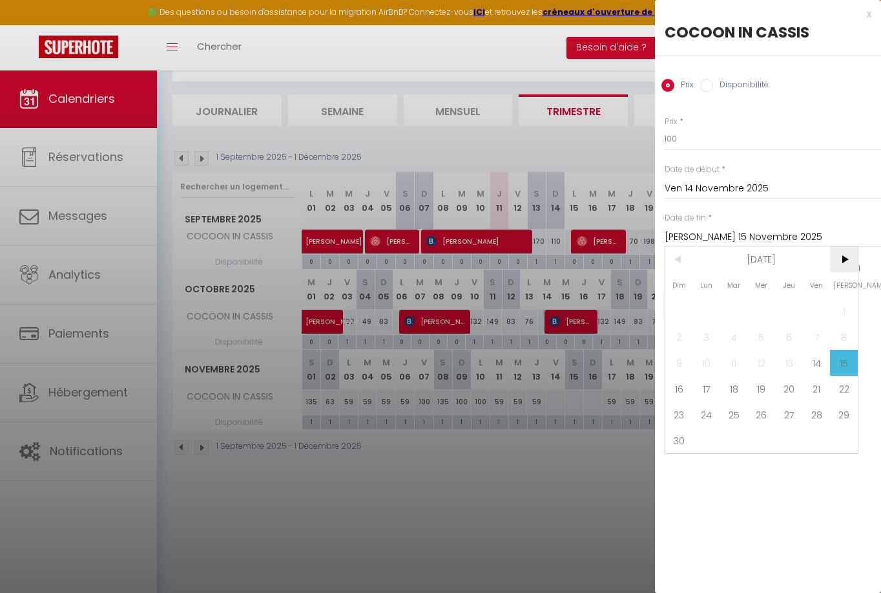
click at [850, 253] on span ">" at bounding box center [844, 259] width 28 height 26
click at [763, 417] on span "31" at bounding box center [762, 414] width 28 height 26
type input "Mer 31 Décembre 2025"
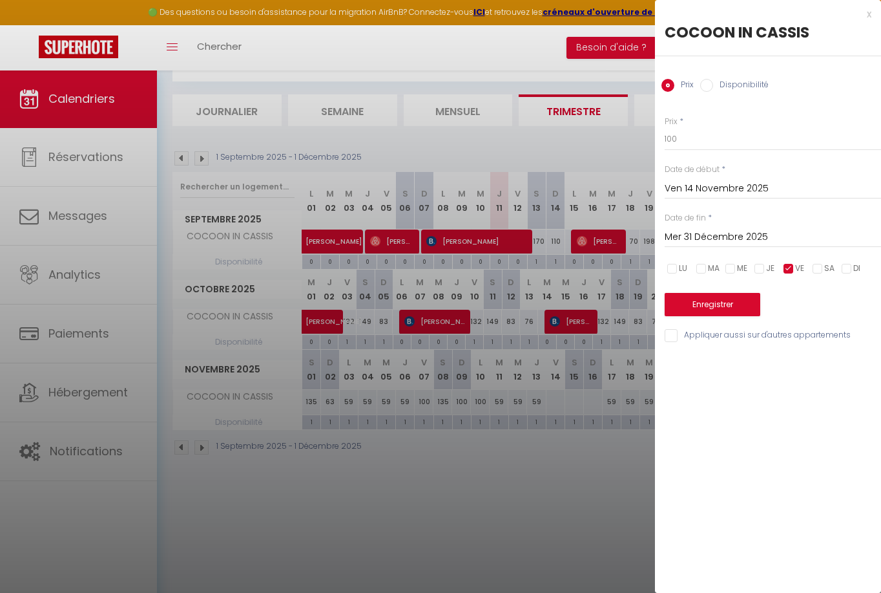
click at [714, 302] on button "Enregistrer" at bounding box center [713, 304] width 96 height 23
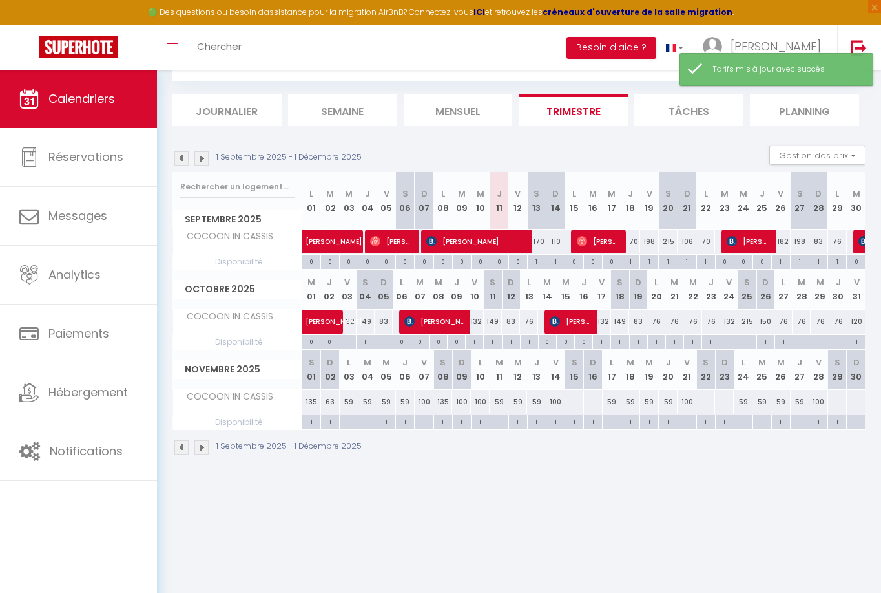
click at [573, 404] on div at bounding box center [574, 402] width 19 height 24
type input "[PERSON_NAME] 15 Novembre 2025"
type input "Dim 16 Novembre 2025"
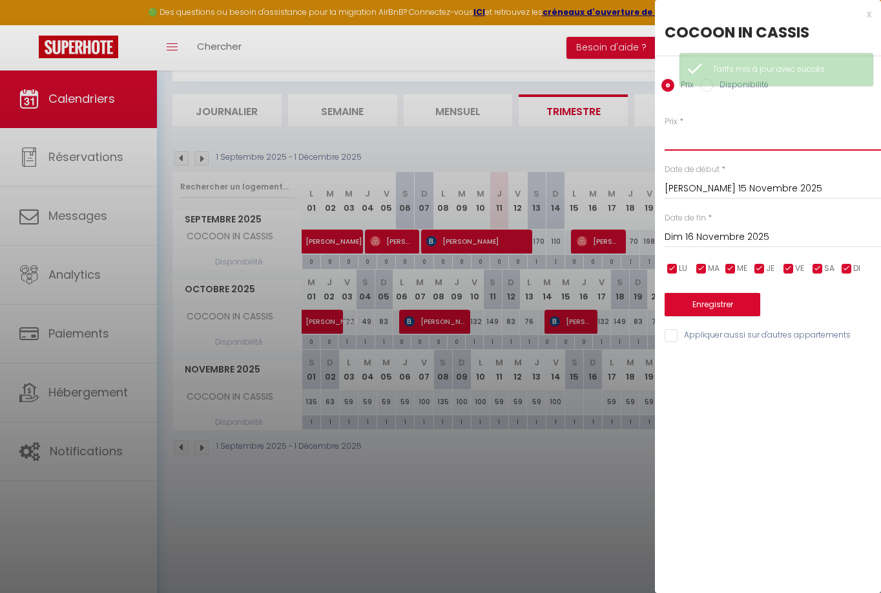
click at [715, 140] on input "Prix" at bounding box center [773, 138] width 216 height 23
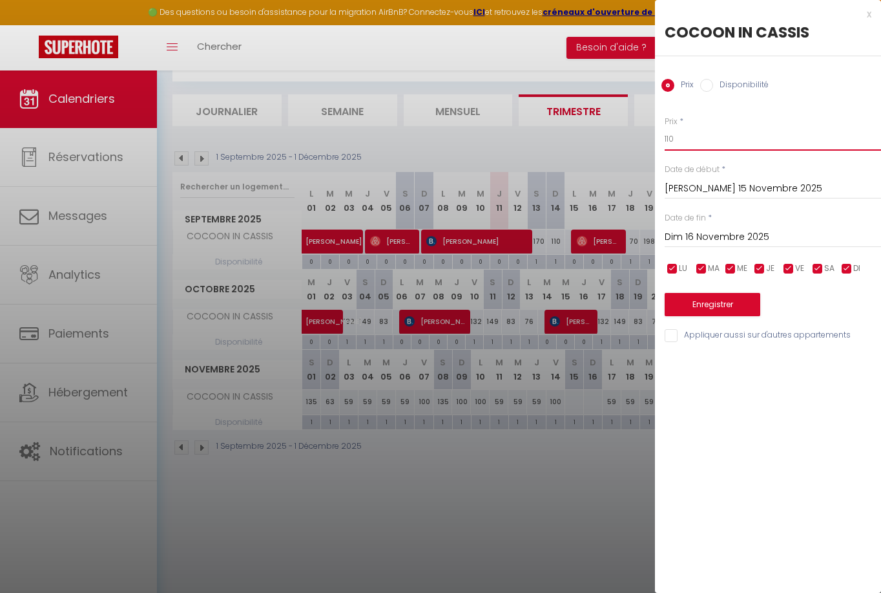
type input "110"
click at [763, 237] on input "Dim 16 Novembre 2025" at bounding box center [773, 237] width 216 height 17
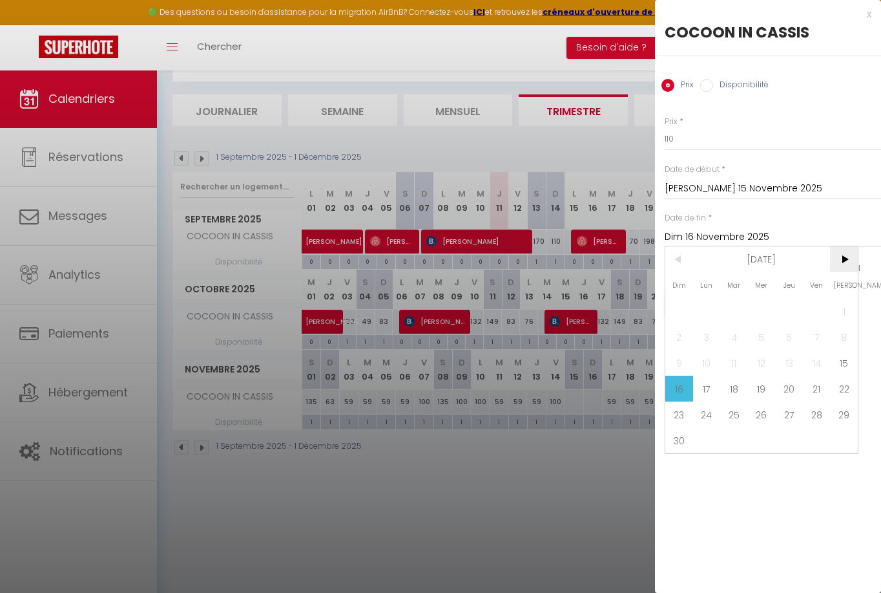
click at [841, 264] on span ">" at bounding box center [844, 259] width 28 height 26
click at [764, 411] on span "31" at bounding box center [762, 414] width 28 height 26
type input "Mer 31 Décembre 2025"
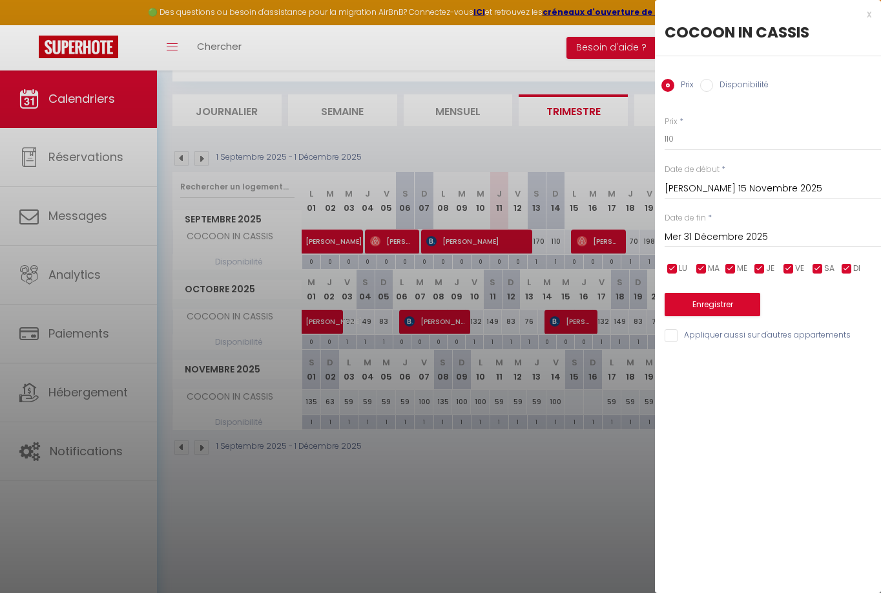
click at [848, 267] on input "checkbox" at bounding box center [847, 268] width 13 height 13
checkbox input "false"
click at [794, 266] on input "checkbox" at bounding box center [789, 268] width 13 height 13
checkbox input "false"
click at [757, 266] on input "checkbox" at bounding box center [760, 268] width 13 height 13
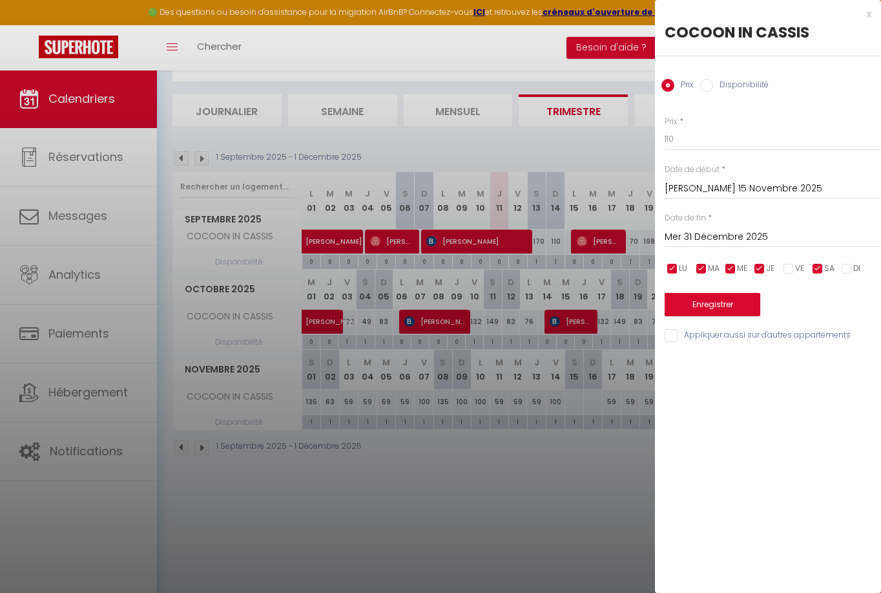
checkbox input "false"
click at [729, 266] on input "checkbox" at bounding box center [730, 268] width 13 height 13
checkbox input "false"
click at [702, 268] on input "checkbox" at bounding box center [701, 268] width 13 height 13
checkbox input "false"
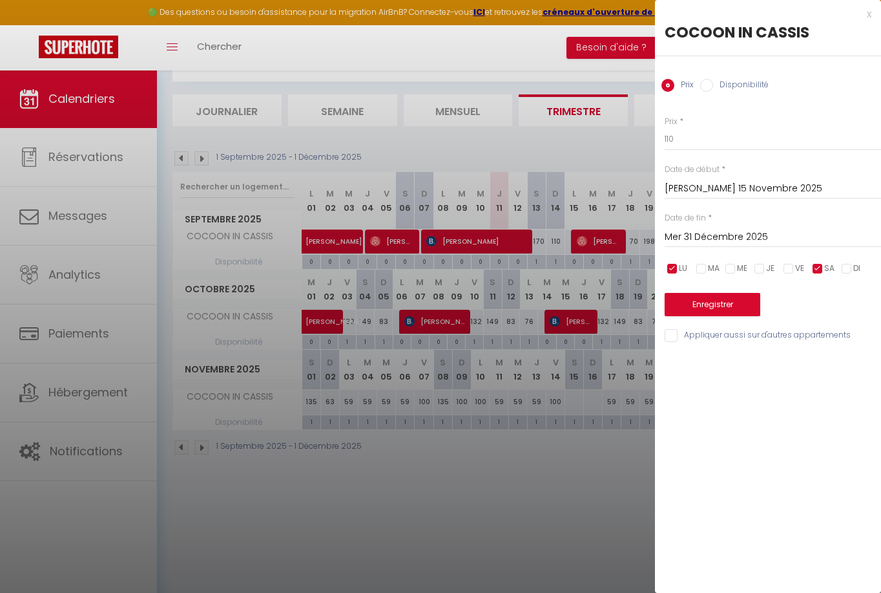
click at [673, 269] on input "checkbox" at bounding box center [672, 268] width 13 height 13
checkbox input "false"
click at [710, 297] on button "Enregistrer" at bounding box center [713, 304] width 96 height 23
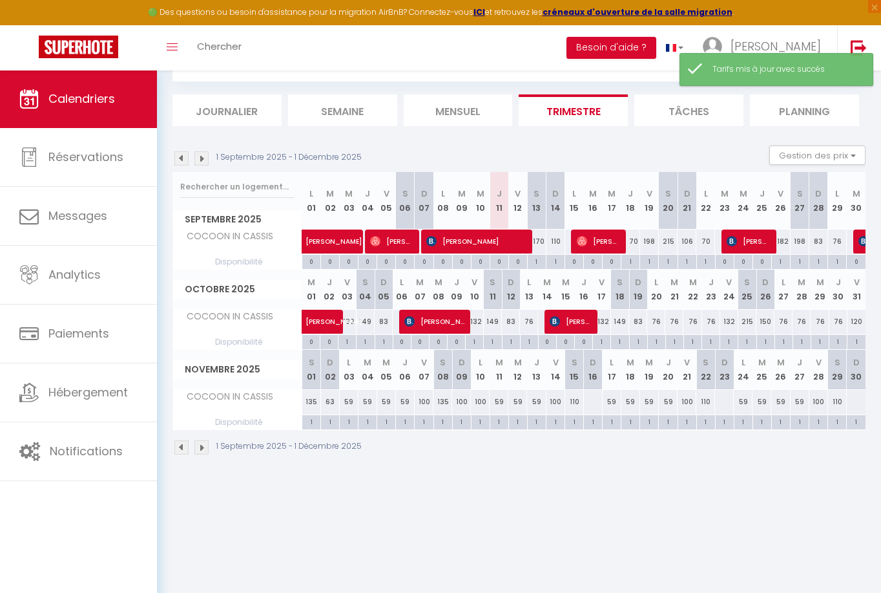
click at [593, 400] on div at bounding box center [593, 402] width 19 height 24
type input "Dim 16 Novembre 2025"
type input "Lun 17 Novembre 2025"
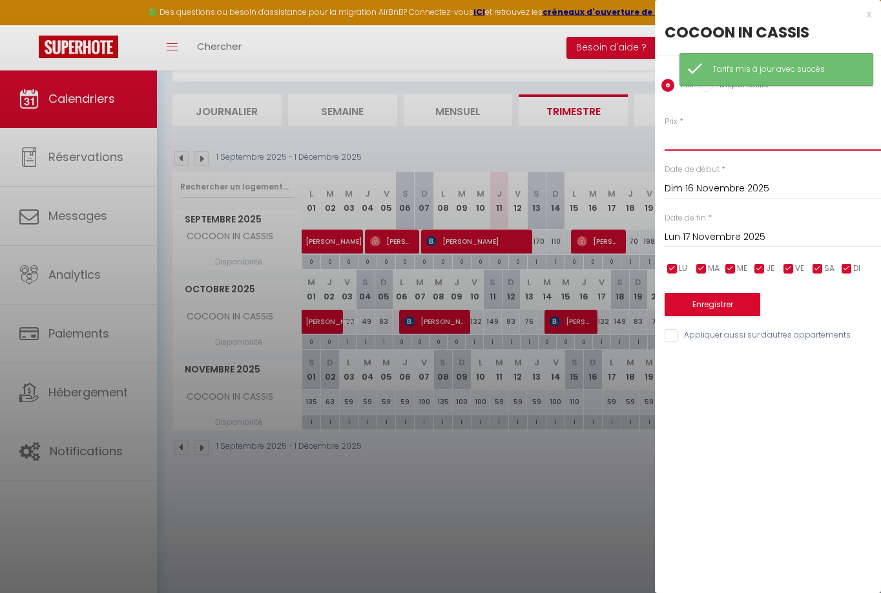
click at [702, 139] on input "Prix" at bounding box center [773, 138] width 216 height 23
type input "63"
click at [813, 266] on input "checkbox" at bounding box center [818, 268] width 13 height 13
checkbox input "false"
click at [794, 267] on input "checkbox" at bounding box center [789, 268] width 13 height 13
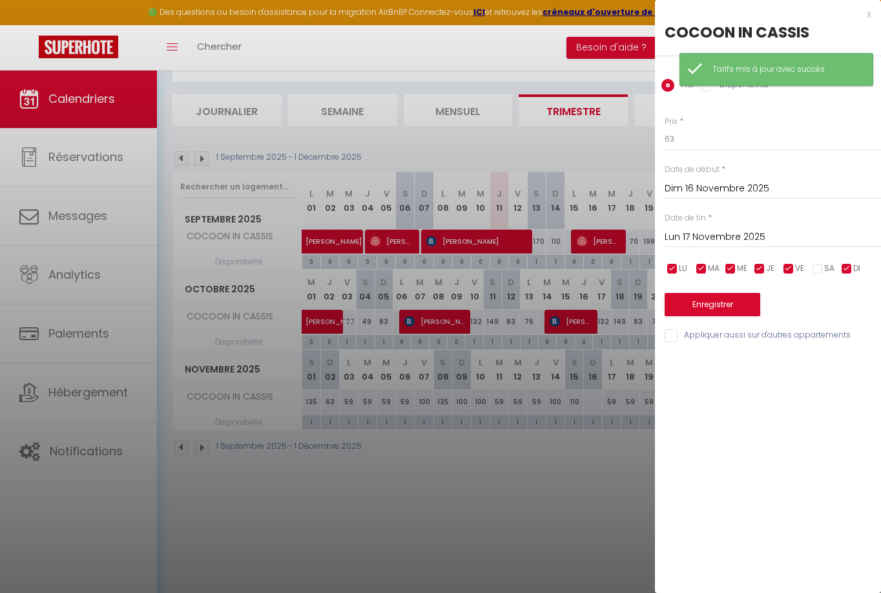
checkbox input "false"
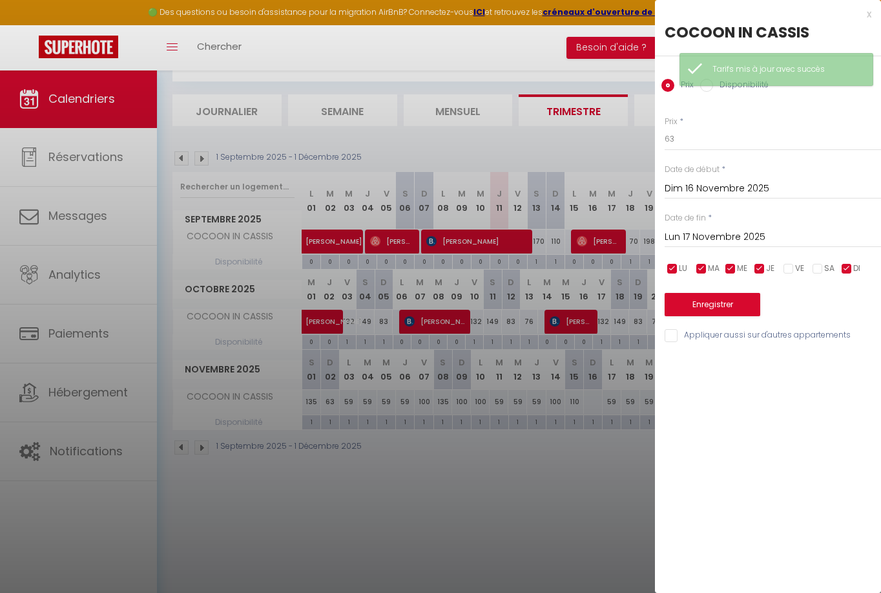
click at [762, 266] on input "checkbox" at bounding box center [760, 268] width 13 height 13
checkbox input "false"
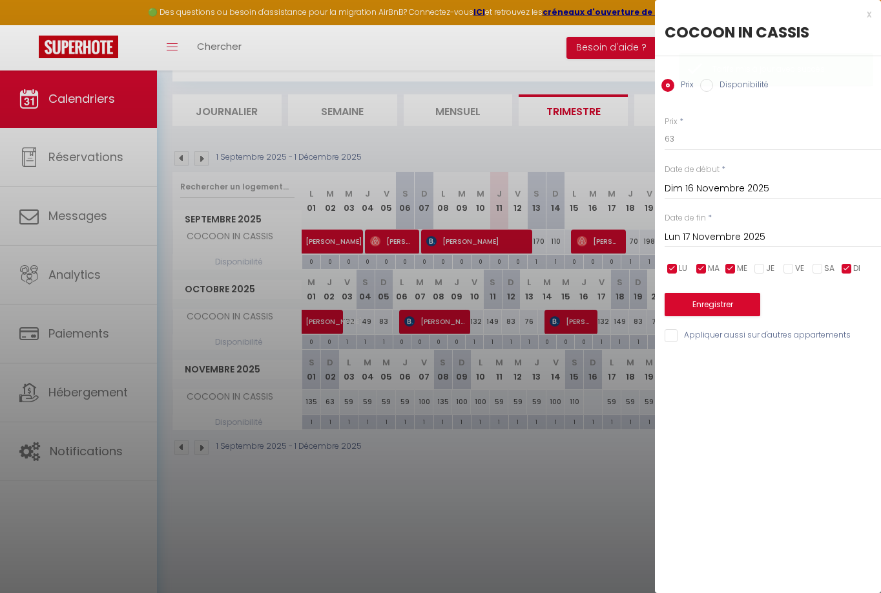
click at [733, 267] on input "checkbox" at bounding box center [730, 268] width 13 height 13
checkbox input "false"
click at [702, 268] on input "checkbox" at bounding box center [701, 268] width 13 height 13
checkbox input "false"
click at [675, 269] on input "checkbox" at bounding box center [672, 268] width 13 height 13
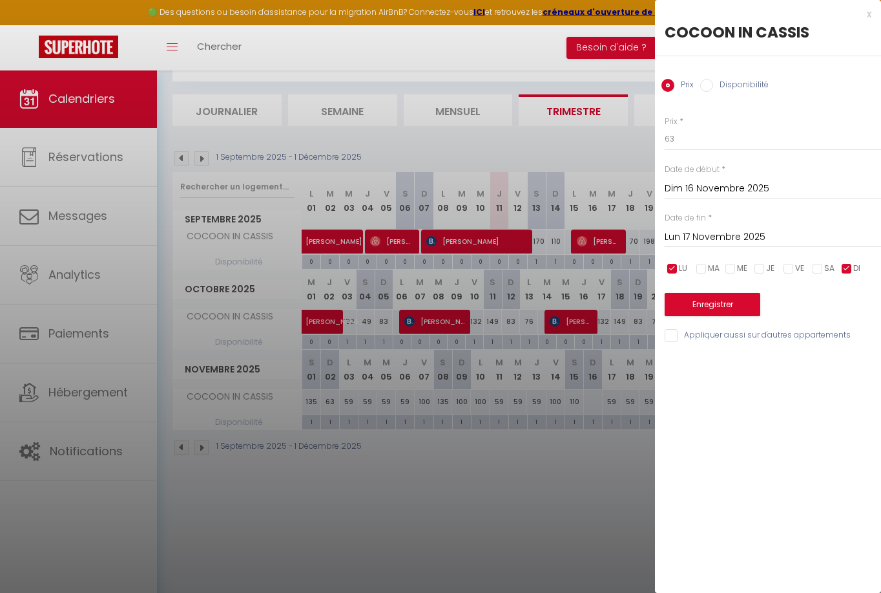
checkbox input "false"
click at [726, 235] on input "Lun 17 Novembre 2025" at bounding box center [773, 237] width 216 height 17
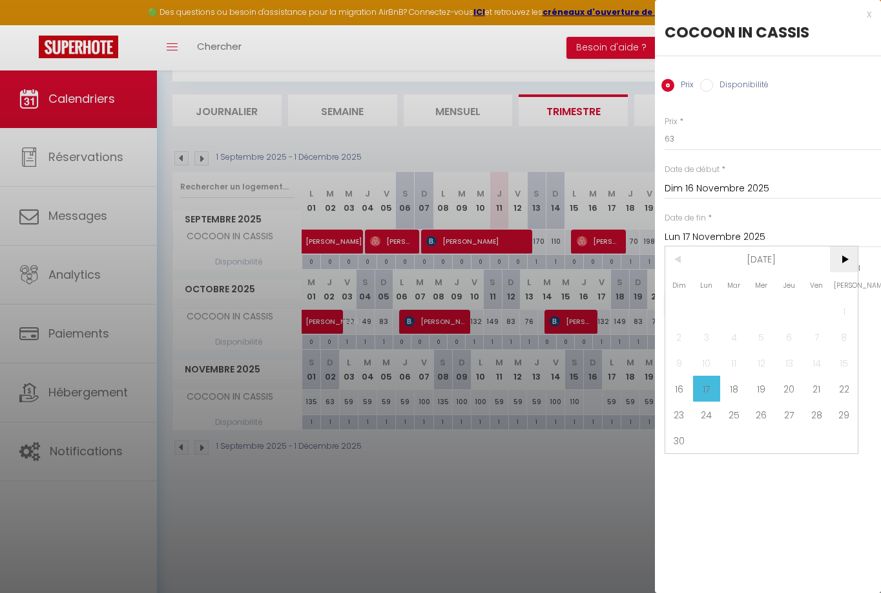
click at [845, 257] on span ">" at bounding box center [844, 259] width 28 height 26
click at [762, 409] on span "31" at bounding box center [762, 414] width 28 height 26
type input "Mer 31 Décembre 2025"
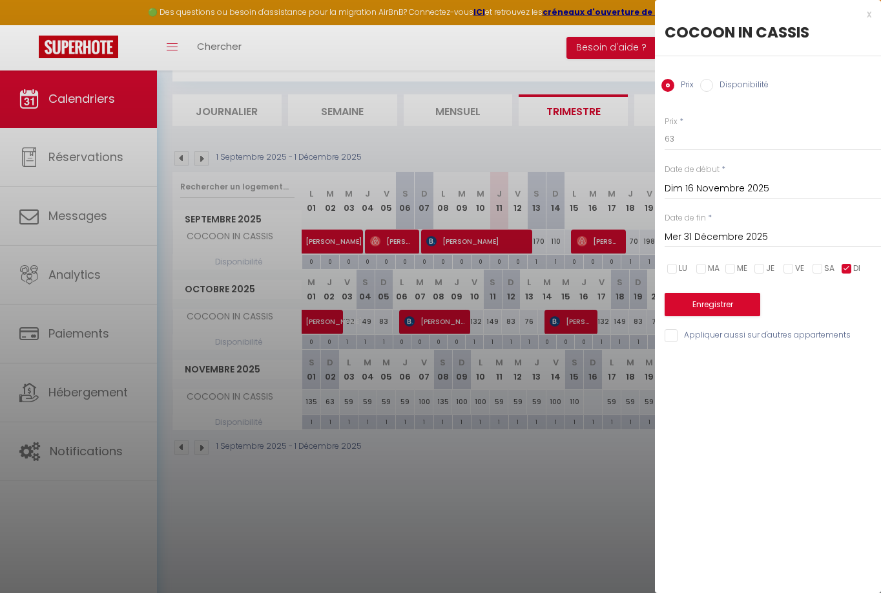
click at [724, 309] on button "Enregistrer" at bounding box center [713, 304] width 96 height 23
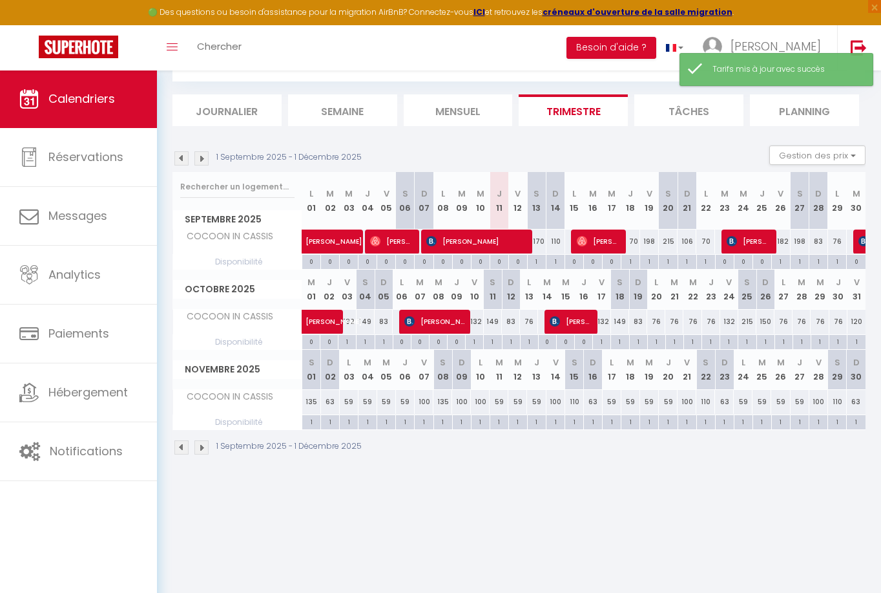
click at [204, 158] on img at bounding box center [202, 158] width 14 height 14
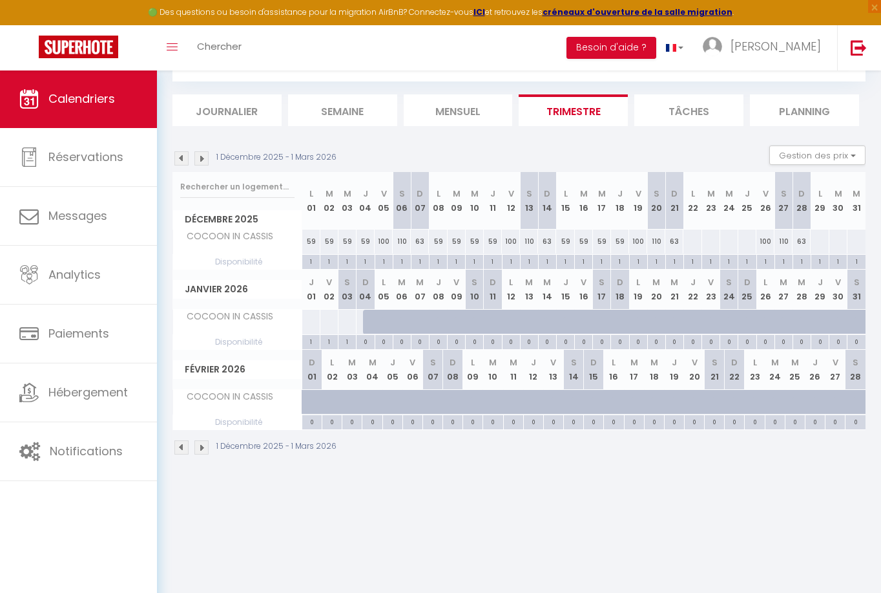
click at [657, 242] on div "110" at bounding box center [657, 241] width 18 height 24
type input "110"
type input "[PERSON_NAME] 20 Décembre 2025"
type input "Dim 21 Décembre 2025"
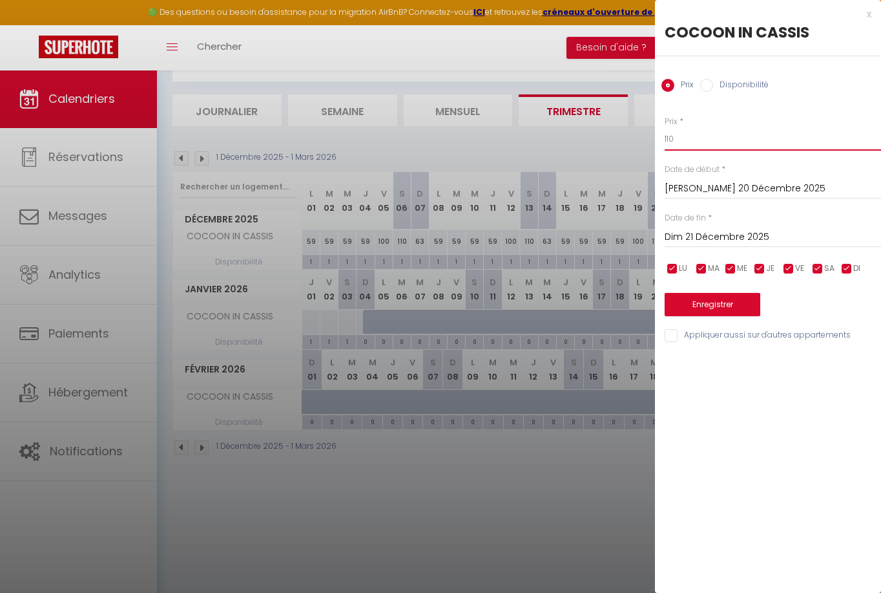
drag, startPoint x: 682, startPoint y: 139, endPoint x: 605, endPoint y: 127, distance: 78.5
click at [618, 128] on body "🟢 Des questions ou besoin d'assistance pour la migration AirBnB? Connectez-vous…" at bounding box center [440, 301] width 881 height 593
type input "135"
click at [704, 302] on button "Enregistrer" at bounding box center [713, 304] width 96 height 23
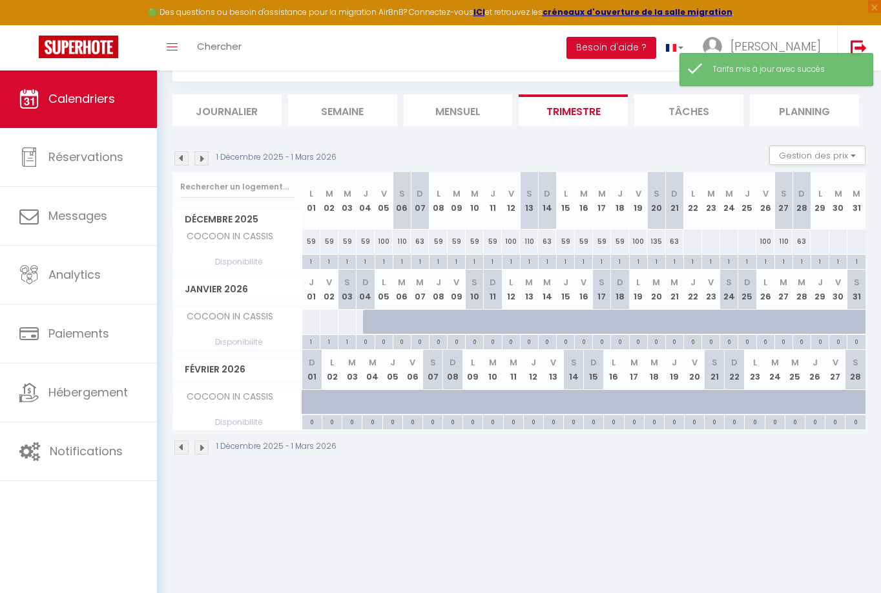
click at [674, 239] on div "63" at bounding box center [675, 241] width 18 height 24
type input "63"
type input "Dim 21 Décembre 2025"
type input "Lun 22 Décembre 2025"
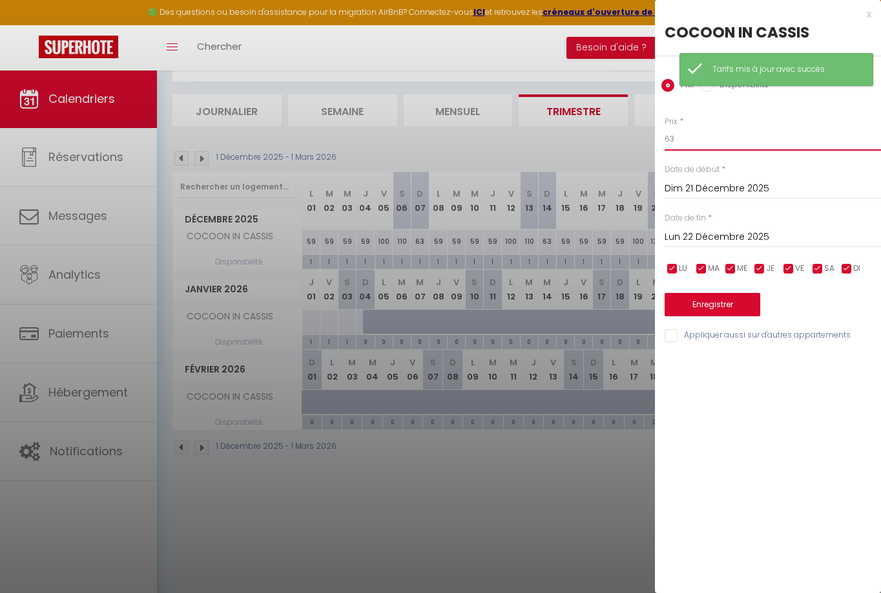
drag, startPoint x: 724, startPoint y: 131, endPoint x: 625, endPoint y: 123, distance: 99.8
click at [625, 123] on body "🟢 Des questions ou besoin d'assistance pour la migration AirBnB? Connectez-vous…" at bounding box center [440, 301] width 881 height 593
type input "6"
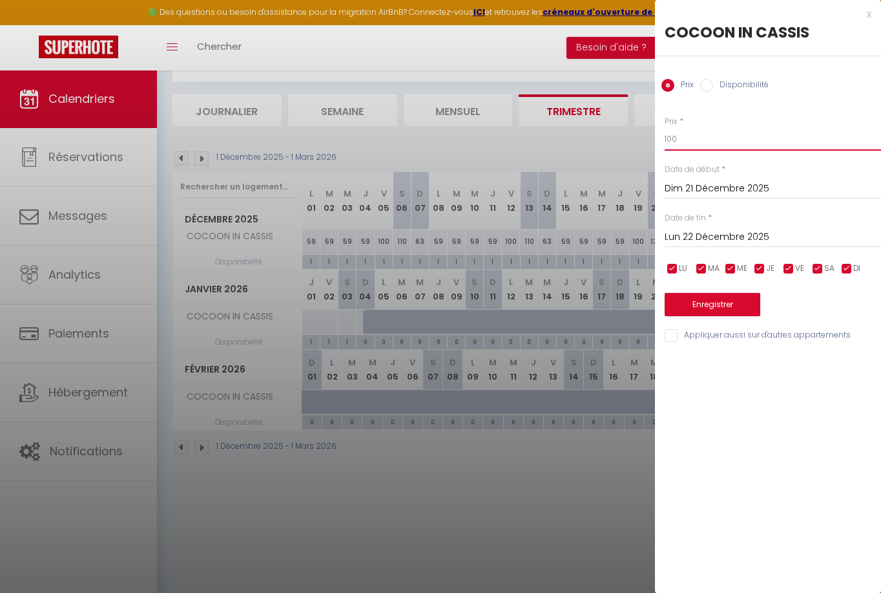
type input "100"
click at [706, 234] on input "Lun 22 Décembre 2025" at bounding box center [773, 237] width 216 height 17
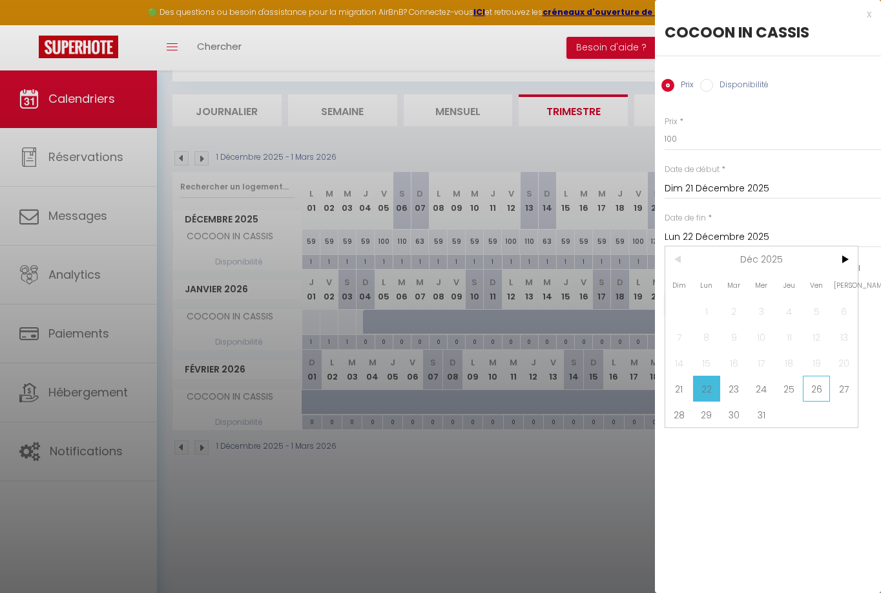
click at [808, 390] on span "26" at bounding box center [817, 388] width 28 height 26
type input "Ven 26 Décembre 2025"
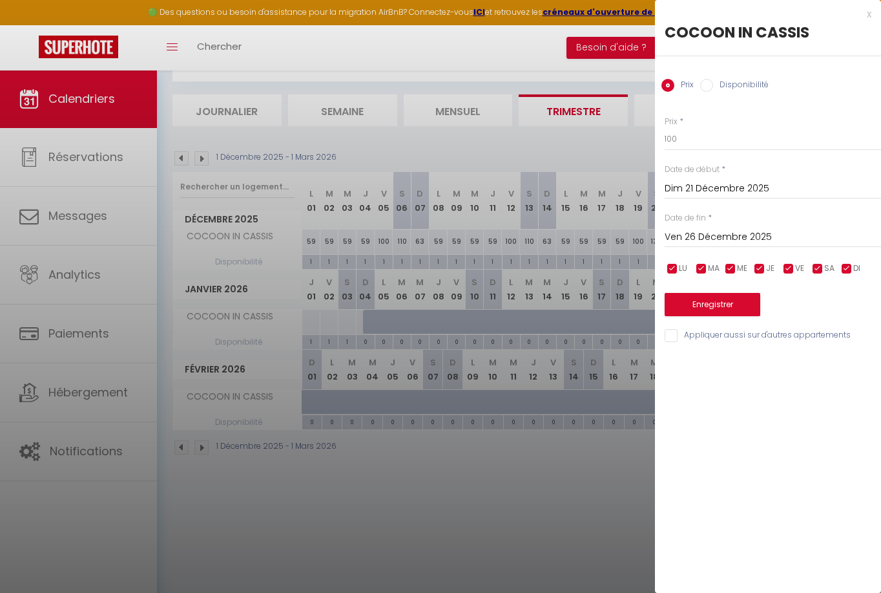
click at [717, 302] on button "Enregistrer" at bounding box center [713, 304] width 96 height 23
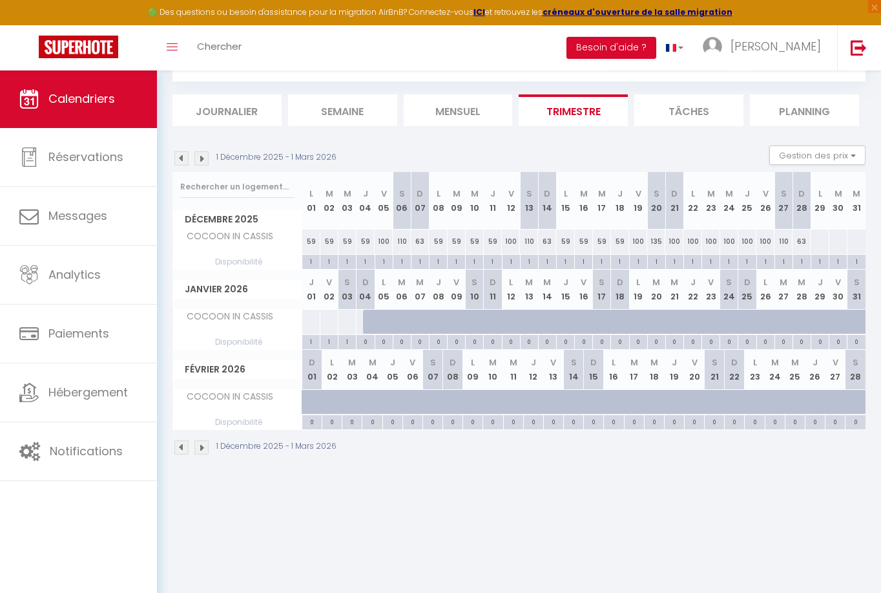
click at [744, 241] on div "100" at bounding box center [748, 241] width 18 height 24
type input "100"
type input "Jeu 25 Décembre 2025"
type input "Ven 26 Décembre 2025"
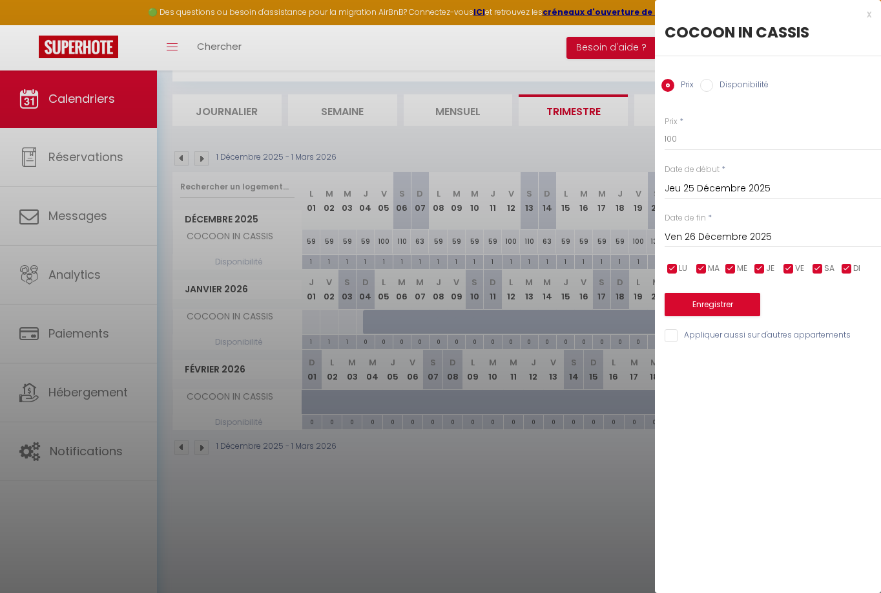
click at [869, 16] on div "x" at bounding box center [763, 14] width 216 height 16
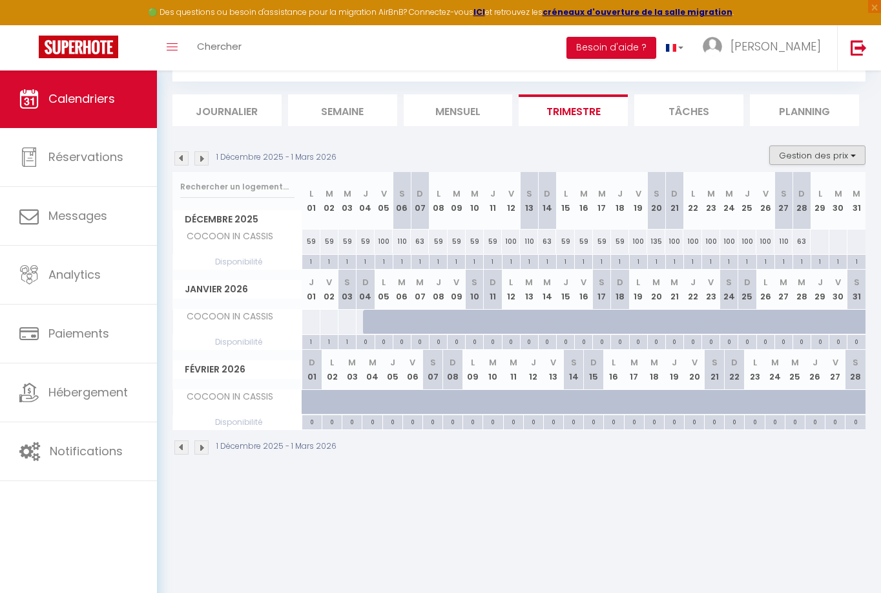
click at [790, 158] on button "Gestion des prix" at bounding box center [818, 154] width 96 height 19
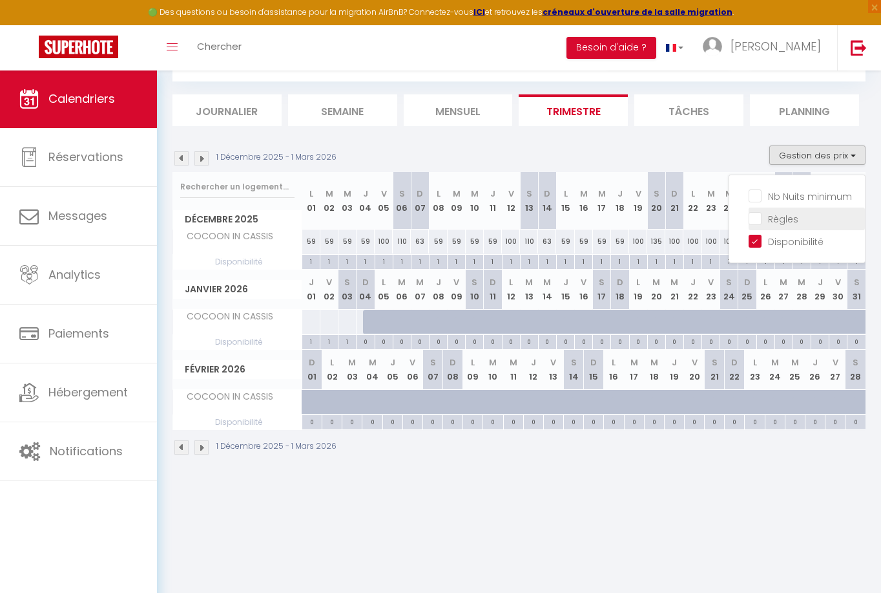
click at [776, 217] on input "Règles" at bounding box center [807, 217] width 116 height 13
checkbox input "true"
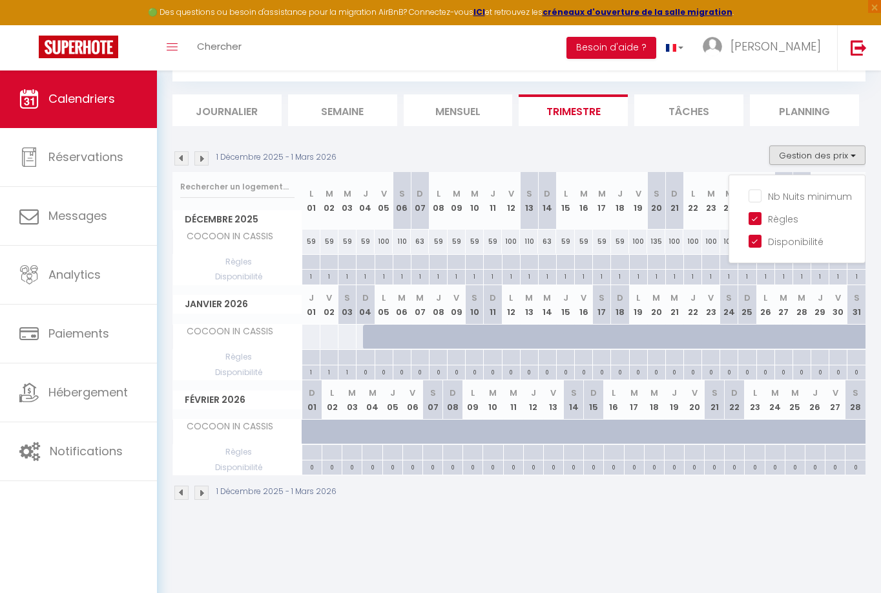
click at [787, 524] on div "CALENDRIERS Filtrer par hébergement Tous COCOON IN CASSIS LOVE INN BANDOL LOVE …" at bounding box center [519, 266] width 724 height 523
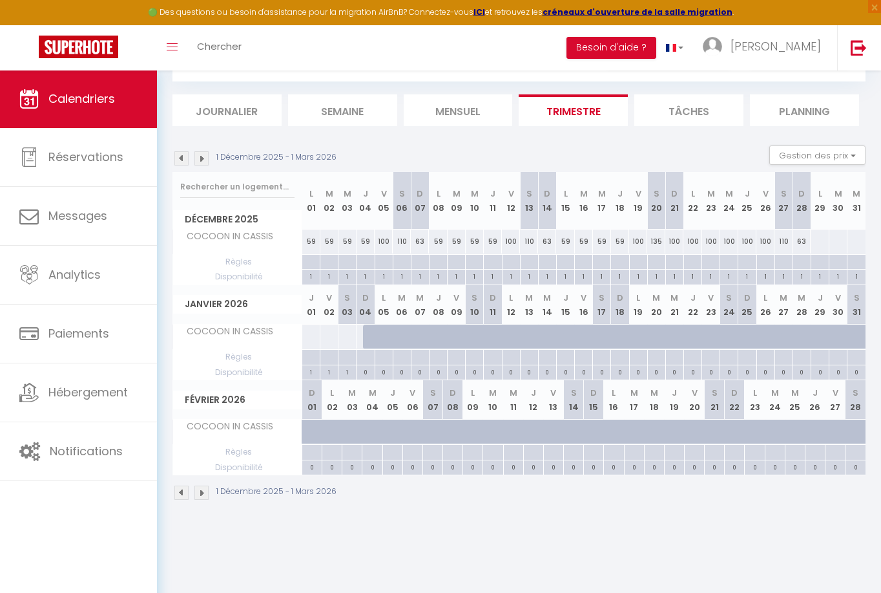
click at [749, 263] on div at bounding box center [747, 262] width 18 height 15
type input "Jeu 25 Décembre 2025"
type input "Ven 26 Décembre 2025"
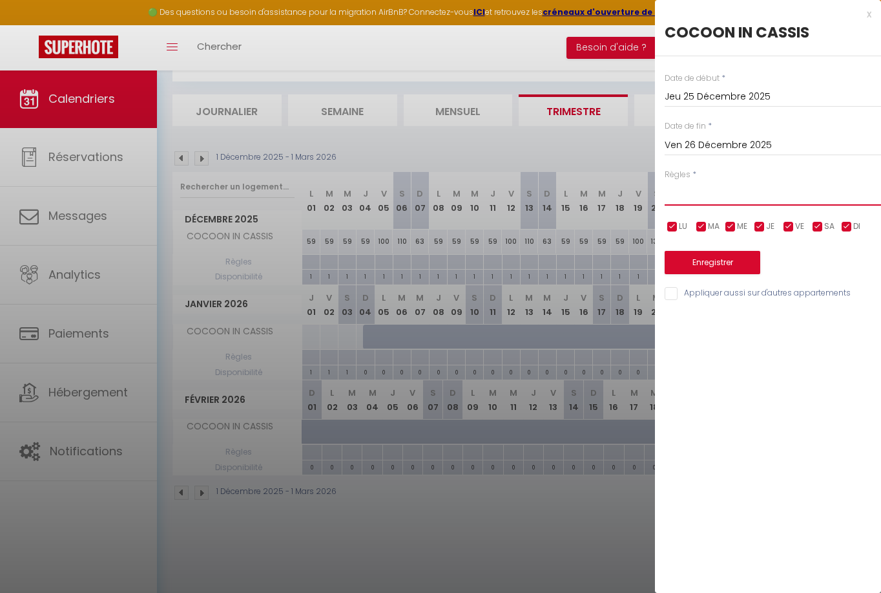
select select "3"
click at [711, 260] on button "Enregistrer" at bounding box center [713, 262] width 96 height 23
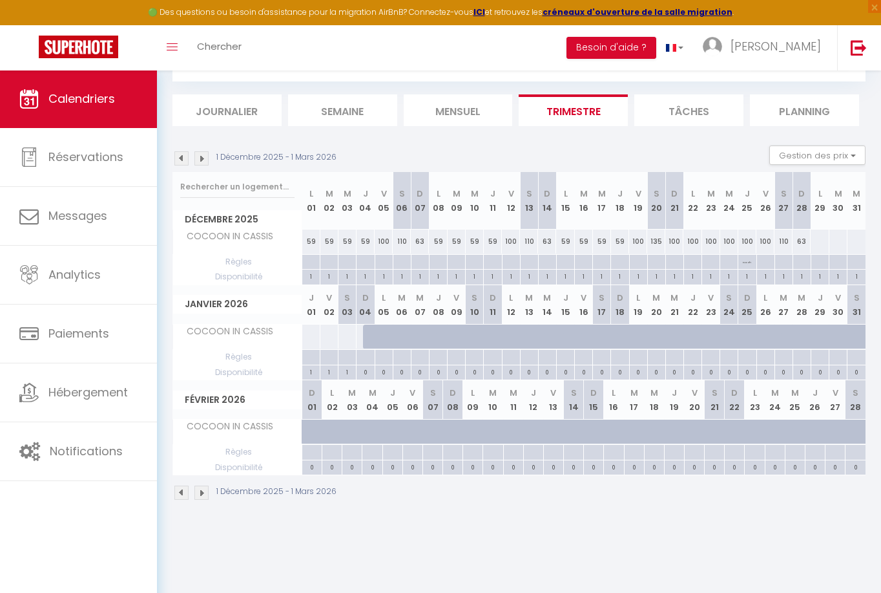
click at [309, 356] on div at bounding box center [311, 357] width 18 height 15
type input "Jeu 01 Janvier 2026"
type input "Ven 02 Janvier 2026"
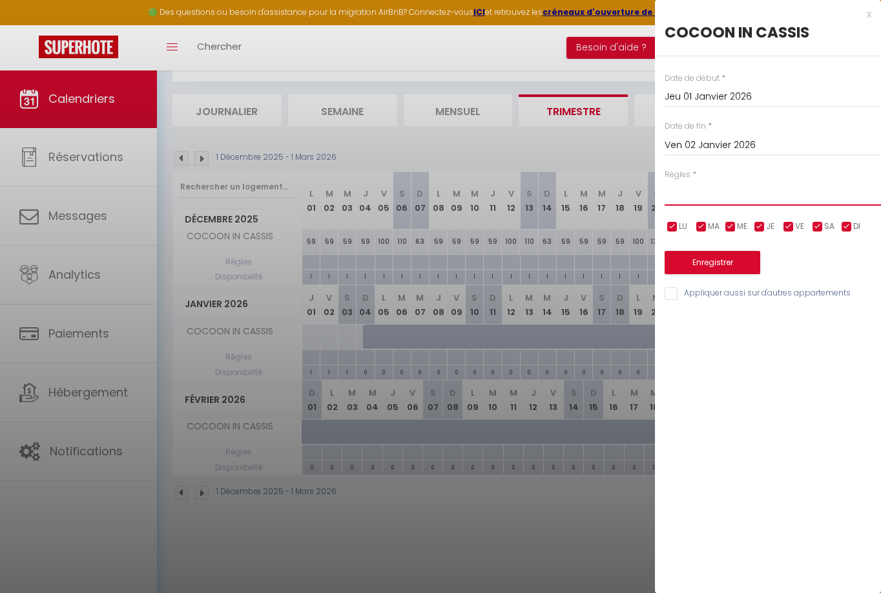
select select "3"
click at [723, 267] on button "Enregistrer" at bounding box center [713, 262] width 96 height 23
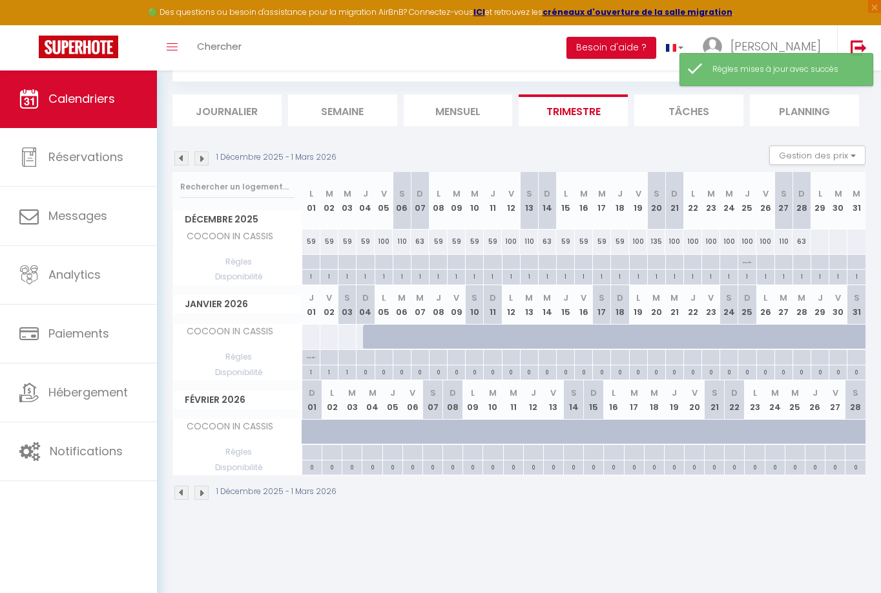
click at [802, 240] on div "63" at bounding box center [802, 241] width 18 height 24
type input "63"
type input "Dim 28 Décembre 2025"
type input "Lun 29 Décembre 2025"
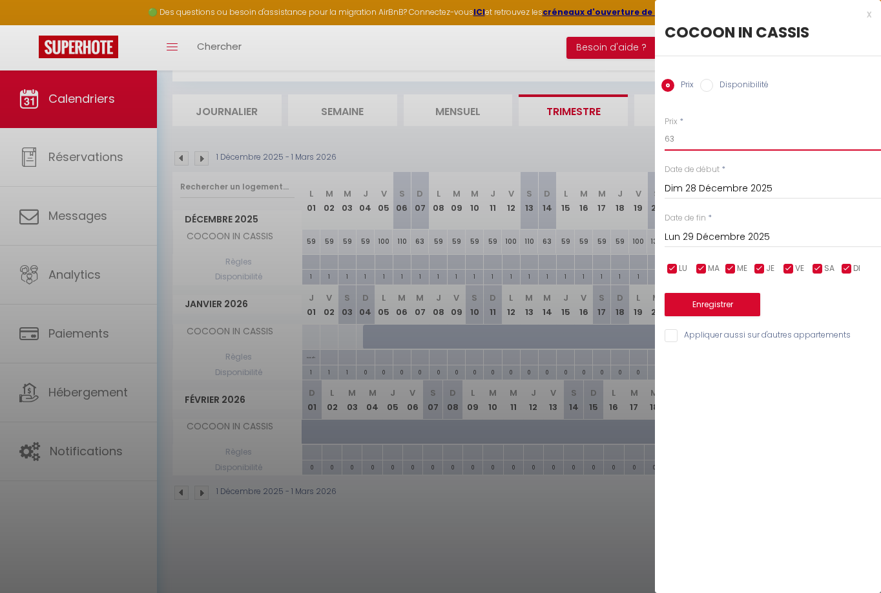
drag, startPoint x: 706, startPoint y: 144, endPoint x: 604, endPoint y: 114, distance: 105.9
click at [604, 114] on body "🟢 Des questions ou besoin d'assistance pour la migration AirBnB? Connectez-vous…" at bounding box center [440, 301] width 881 height 593
type input "100"
click at [678, 235] on input "Lun 29 Décembre 2025" at bounding box center [773, 237] width 216 height 17
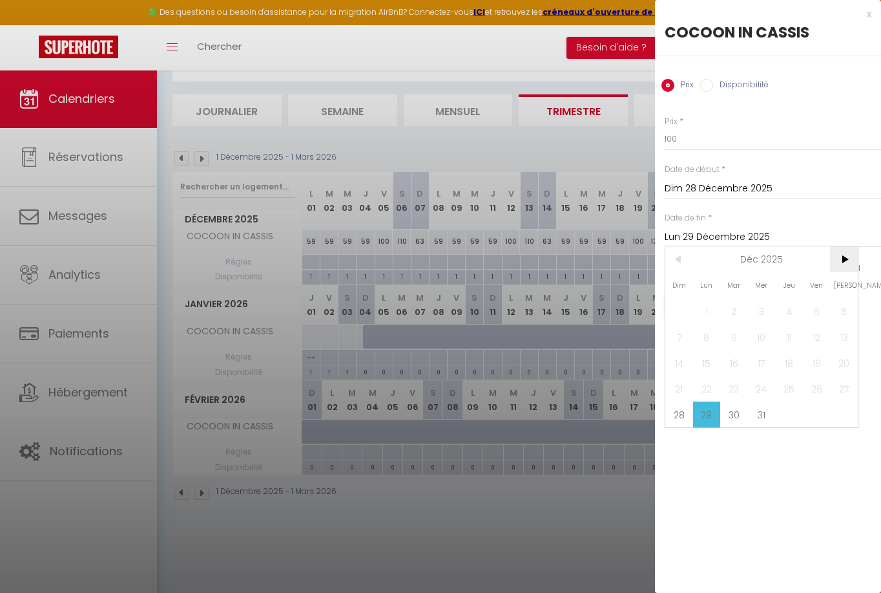
click at [844, 260] on span ">" at bounding box center [844, 259] width 28 height 26
click at [819, 311] on span "2" at bounding box center [817, 311] width 28 height 26
type input "Ven 02 Janvier 2026"
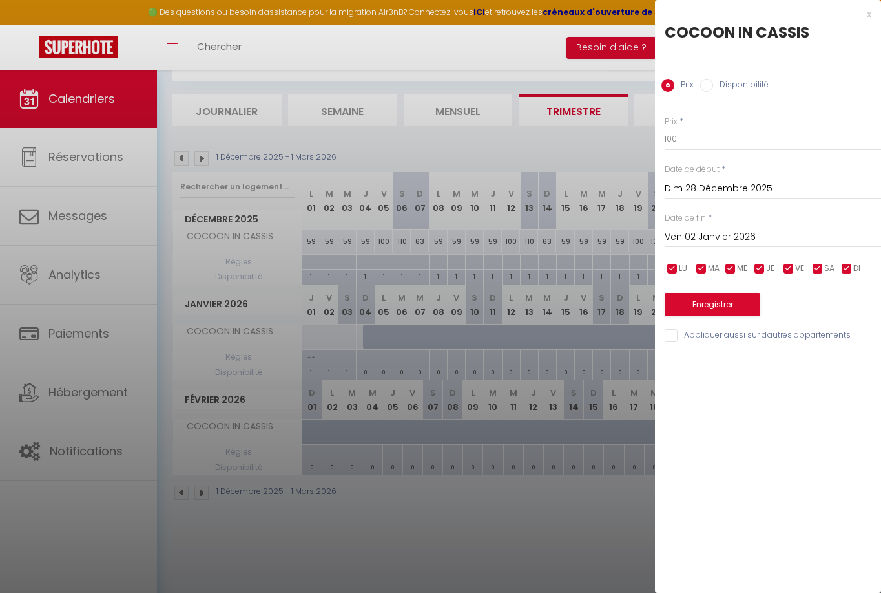
click at [719, 304] on button "Enregistrer" at bounding box center [713, 304] width 96 height 23
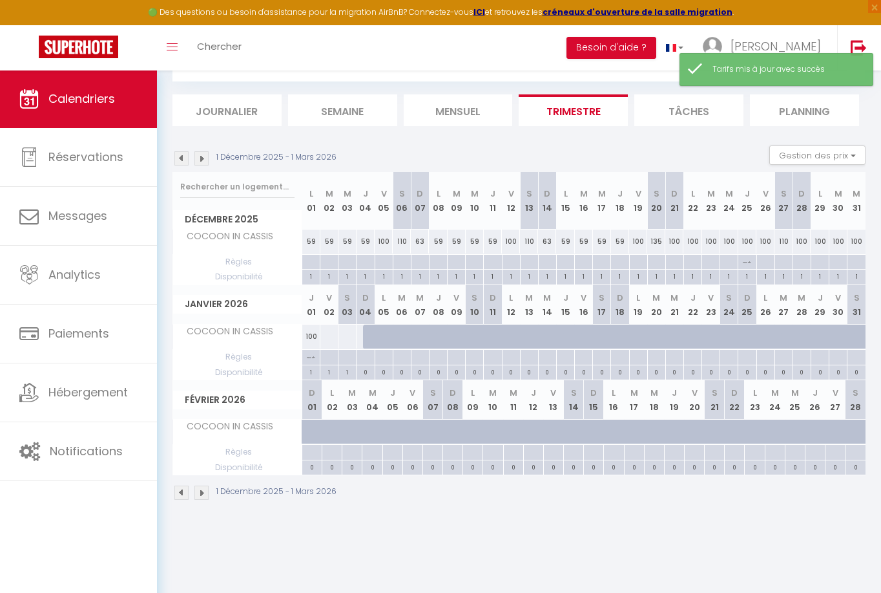
click at [768, 240] on div "100" at bounding box center [766, 241] width 18 height 24
type input "100"
type input "Ven 26 Décembre 2025"
type input "[PERSON_NAME] 27 Décembre 2025"
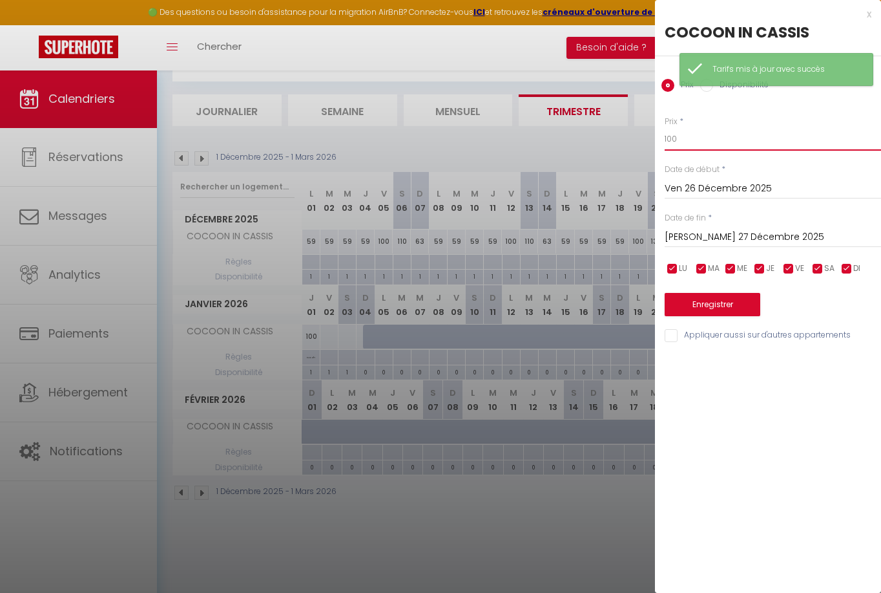
drag, startPoint x: 710, startPoint y: 142, endPoint x: 657, endPoint y: 134, distance: 54.2
click at [657, 134] on div "Prix * 100 Statut * Disponible Indisponible Date de début * Ven 26 Décembre 202…" at bounding box center [768, 222] width 226 height 244
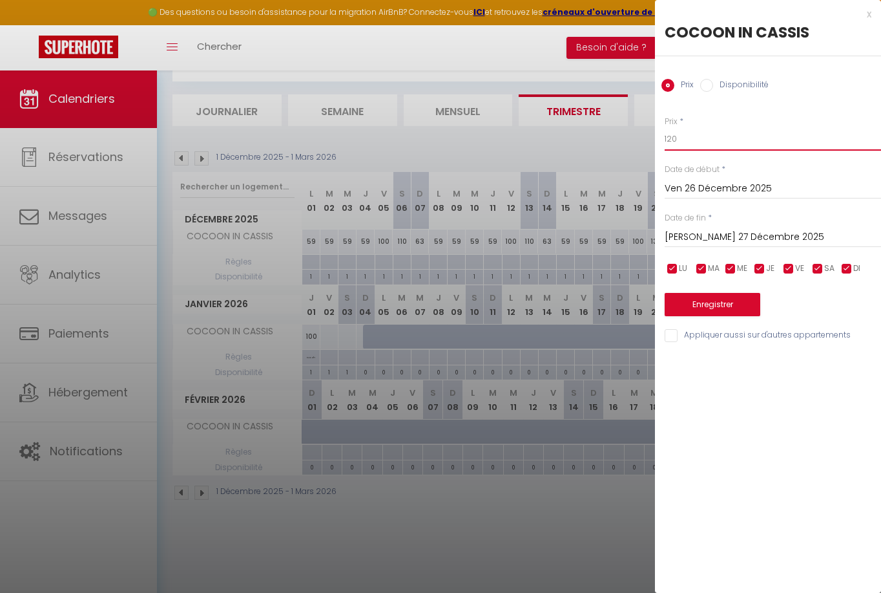
type input "120"
click at [729, 304] on button "Enregistrer" at bounding box center [713, 304] width 96 height 23
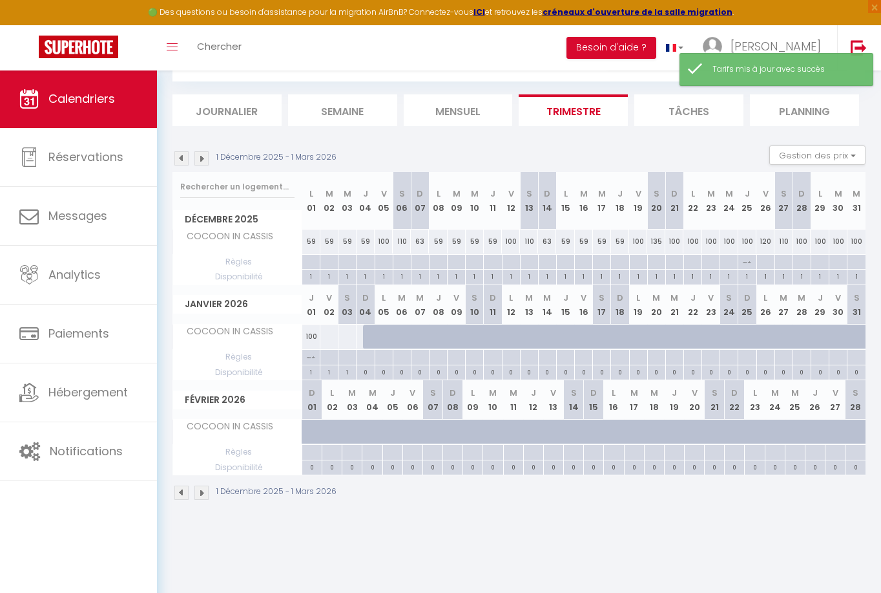
click at [781, 242] on div "110" at bounding box center [784, 241] width 18 height 24
type input "110"
type input "[PERSON_NAME] 27 Décembre 2025"
type input "Dim 28 Décembre 2025"
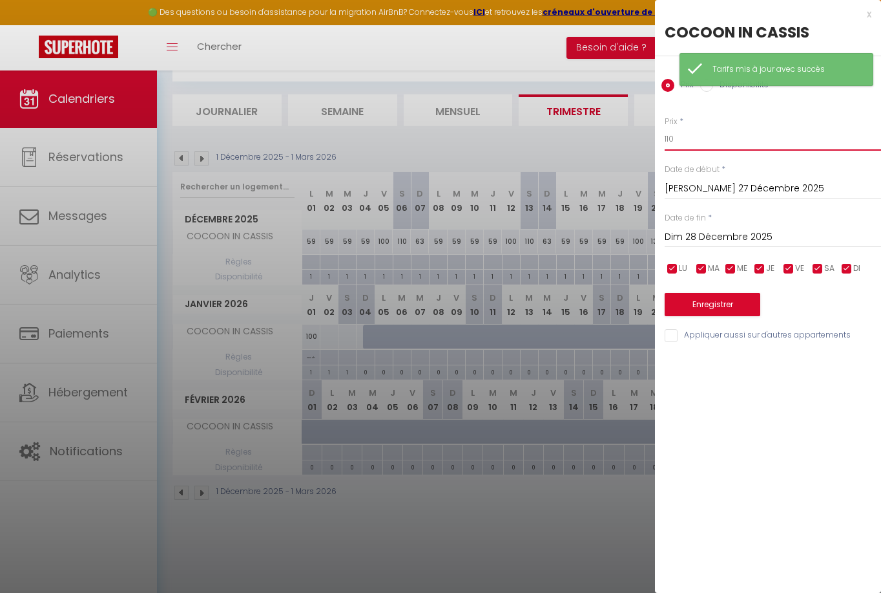
drag, startPoint x: 706, startPoint y: 140, endPoint x: 616, endPoint y: 134, distance: 90.0
click at [616, 134] on body "🟢 Des questions ou besoin d'assistance pour la migration AirBnB? Connectez-vous…" at bounding box center [440, 301] width 881 height 593
type input "135"
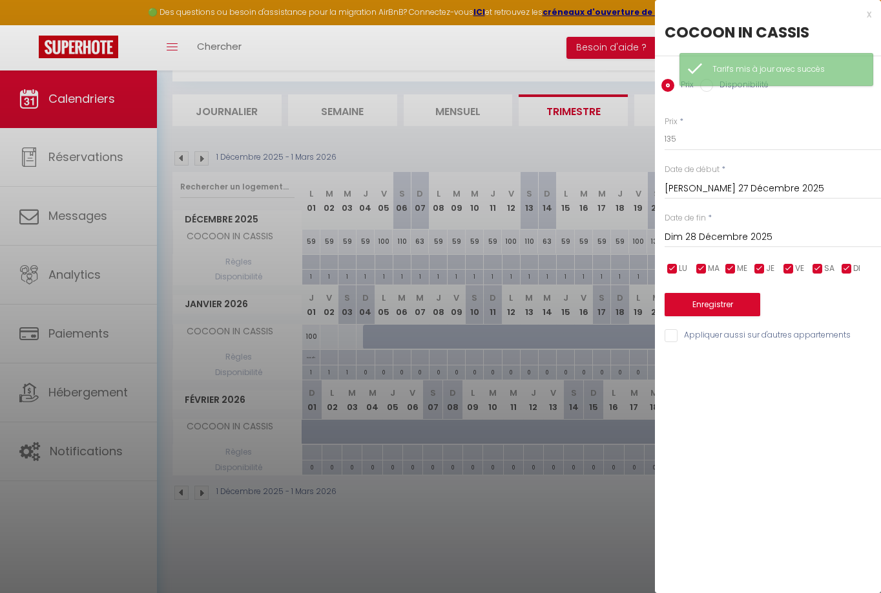
click at [726, 299] on button "Enregistrer" at bounding box center [713, 304] width 96 height 23
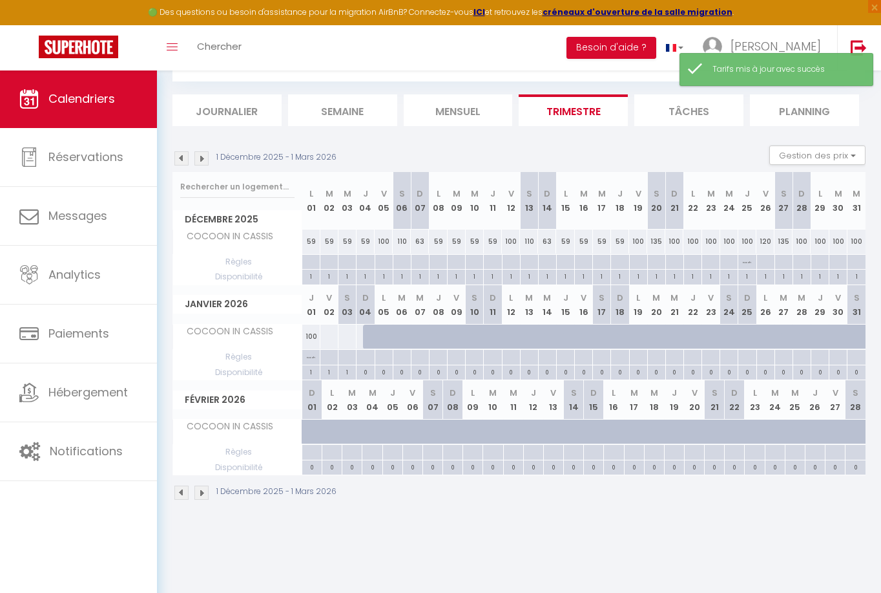
click at [858, 240] on div "100" at bounding box center [857, 241] width 18 height 24
type input "100"
type input "Mer 31 Décembre 2025"
type input "Jeu 01 Janvier 2026"
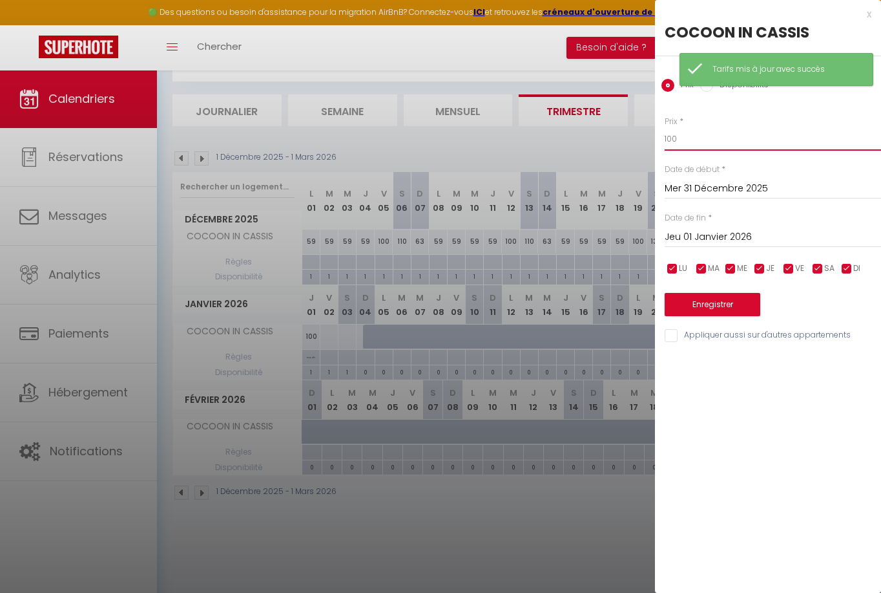
drag, startPoint x: 702, startPoint y: 139, endPoint x: 577, endPoint y: 123, distance: 125.8
click at [582, 123] on body "🟢 Des questions ou besoin d'assistance pour la migration AirBnB? Connectez-vous…" at bounding box center [440, 301] width 881 height 593
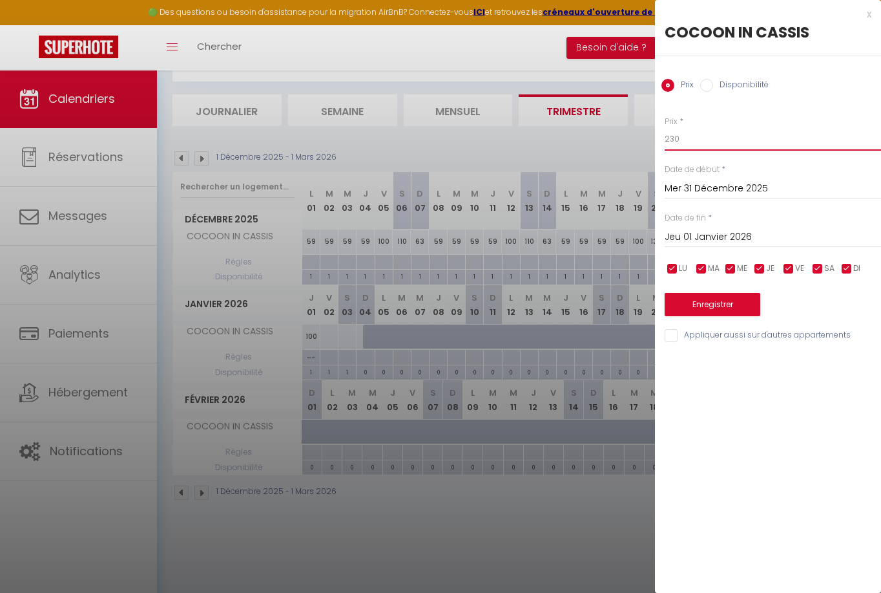
type input "230"
click at [718, 308] on button "Enregistrer" at bounding box center [713, 304] width 96 height 23
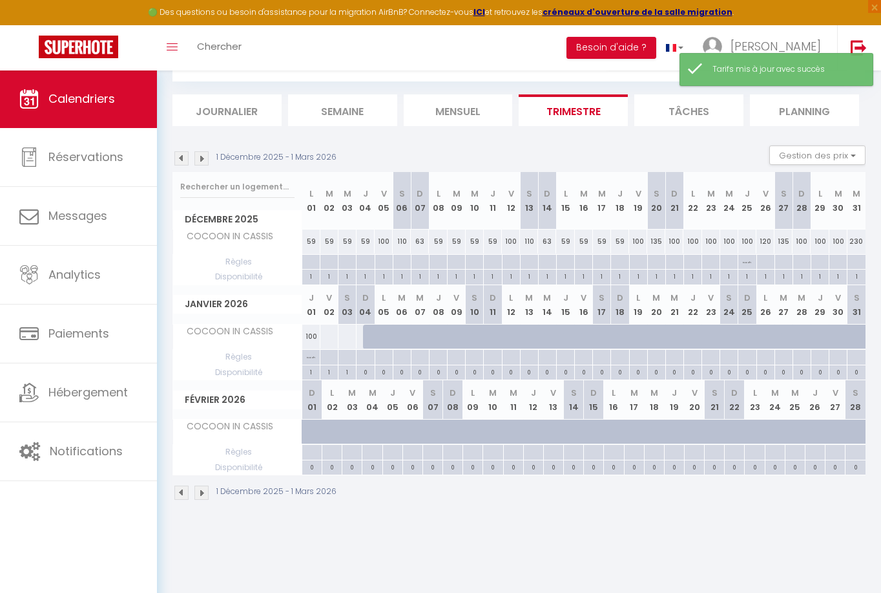
click at [798, 240] on div "100" at bounding box center [802, 241] width 18 height 24
type input "100"
type input "Dim 28 Décembre 2025"
type input "Lun 29 Décembre 2025"
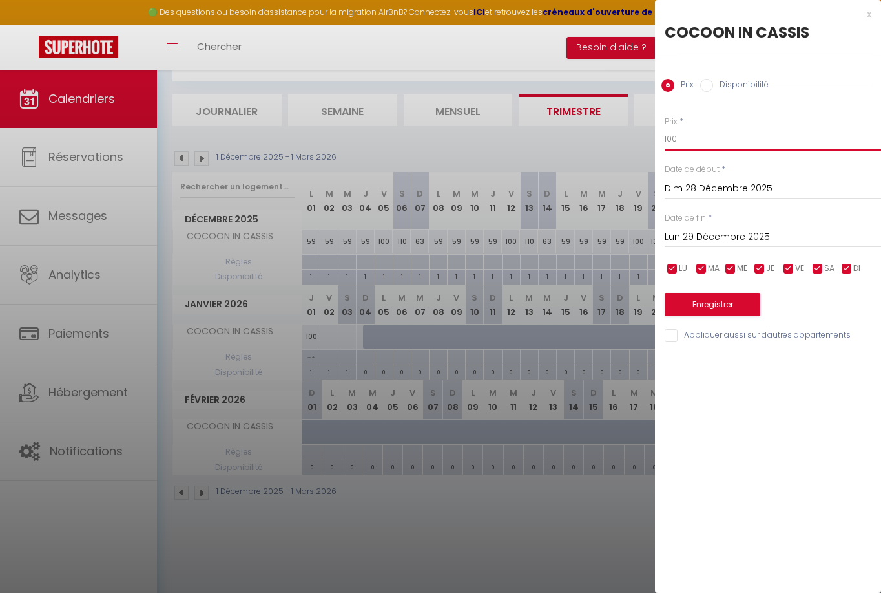
drag, startPoint x: 680, startPoint y: 140, endPoint x: 640, endPoint y: 135, distance: 40.3
click at [642, 135] on body "🟢 Des questions ou besoin d'assistance pour la migration AirBnB? Connectez-vous…" at bounding box center [440, 301] width 881 height 593
type input "125"
click at [752, 235] on input "Lun 29 Décembre 2025" at bounding box center [773, 237] width 216 height 17
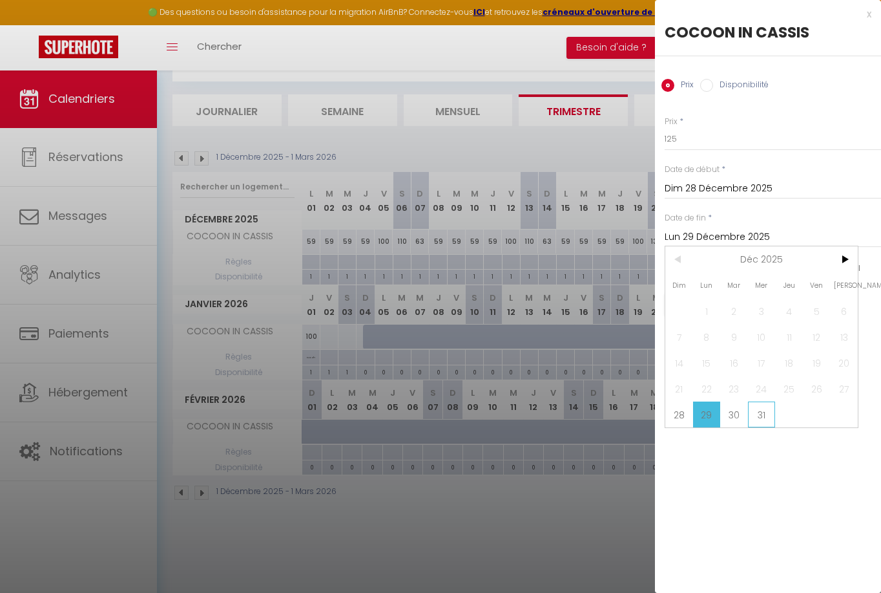
click at [763, 412] on span "31" at bounding box center [762, 414] width 28 height 26
type input "Mer 31 Décembre 2025"
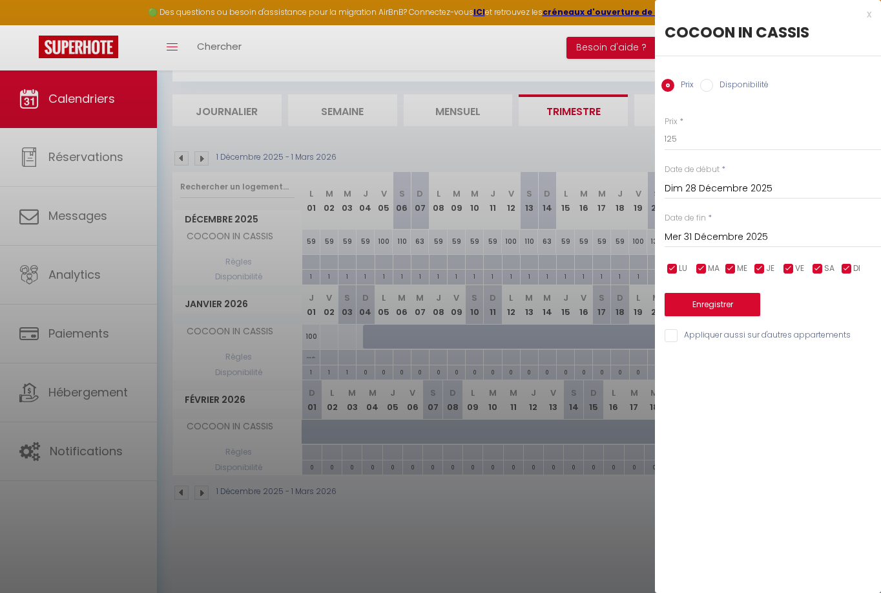
click at [719, 301] on button "Enregistrer" at bounding box center [713, 304] width 96 height 23
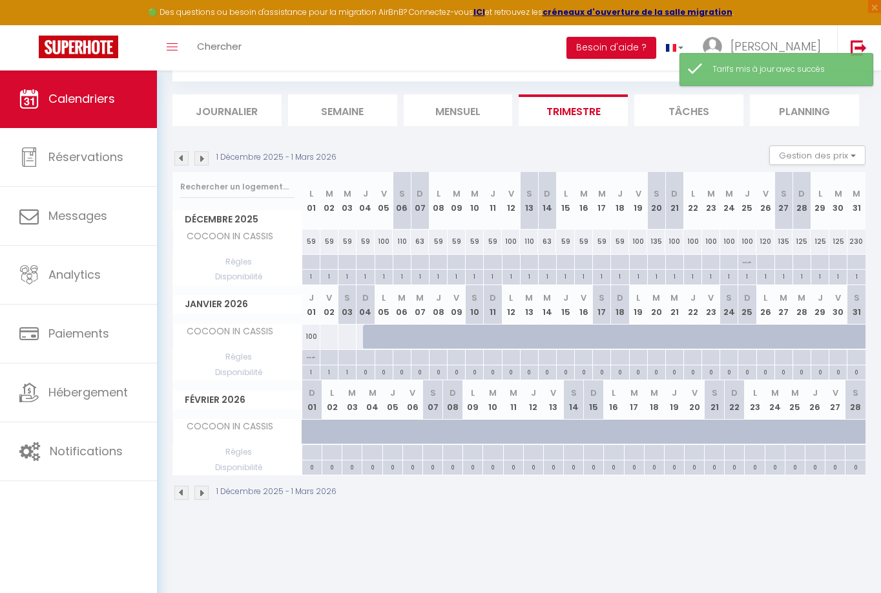
click at [330, 337] on div at bounding box center [329, 336] width 19 height 24
type input "Ven 02 Janvier 2026"
type input "[PERSON_NAME] 03 Janvier 2026"
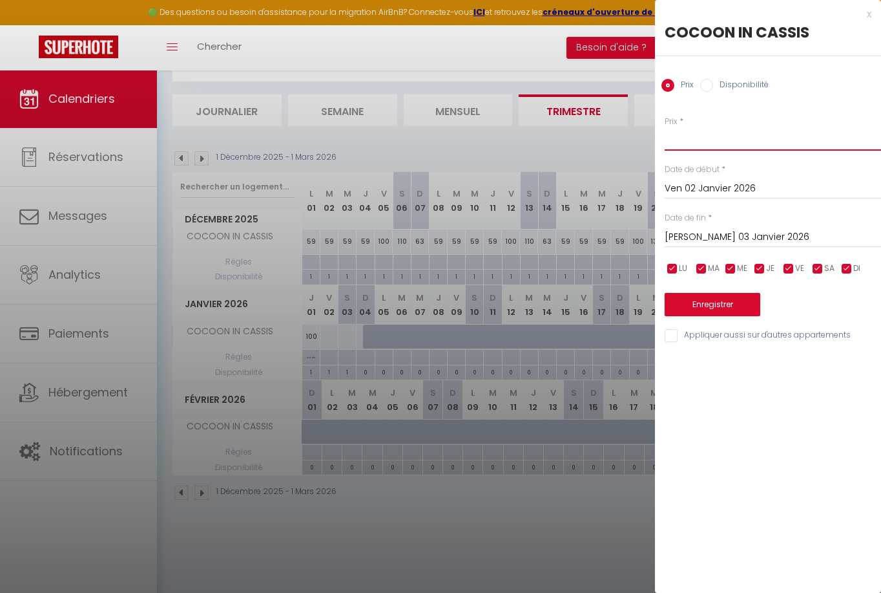
click at [711, 140] on input "Prix" at bounding box center [773, 138] width 216 height 23
type input "110"
click at [717, 302] on button "Enregistrer" at bounding box center [713, 304] width 96 height 23
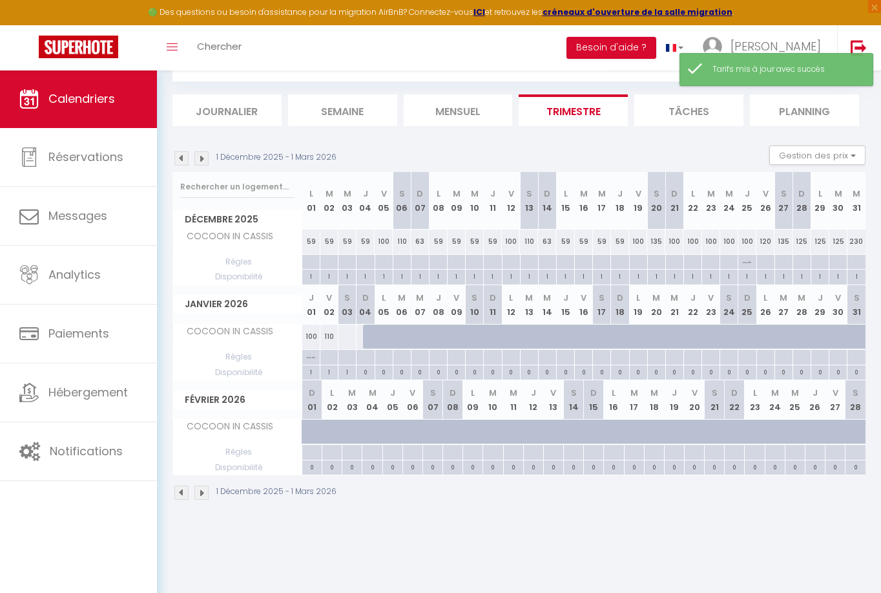
click at [347, 340] on div at bounding box center [347, 336] width 19 height 24
type input "[PERSON_NAME] 03 Janvier 2026"
type input "Dim 04 Janvier 2026"
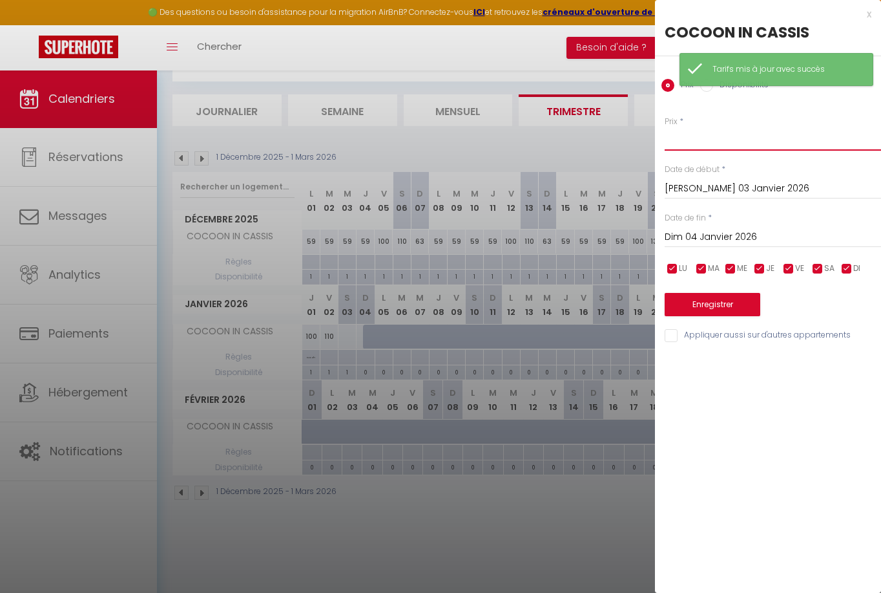
click at [675, 146] on input "Prix" at bounding box center [773, 138] width 216 height 23
type input "130"
click at [742, 302] on button "Enregistrer" at bounding box center [713, 304] width 96 height 23
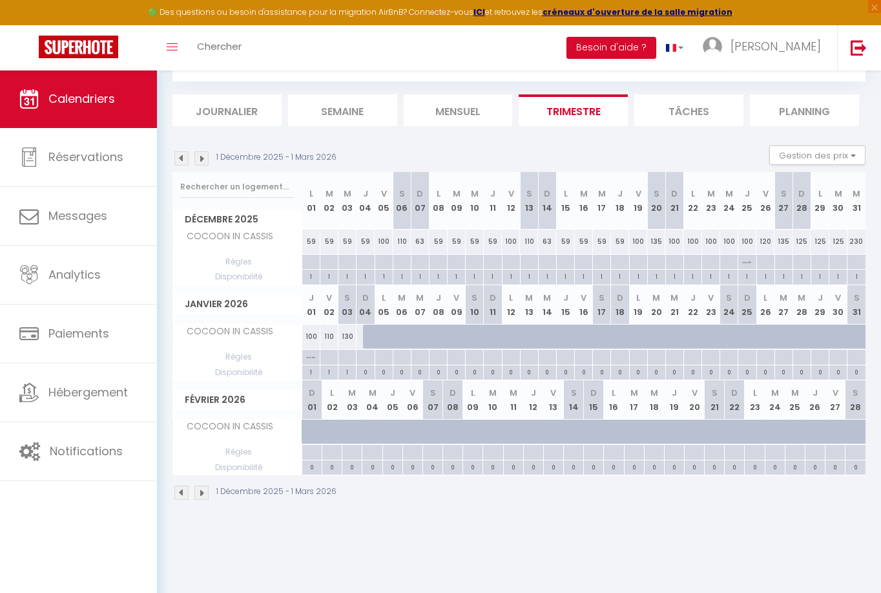
click at [364, 334] on div at bounding box center [372, 336] width 18 height 25
type input "Dim 04 Janvier 2026"
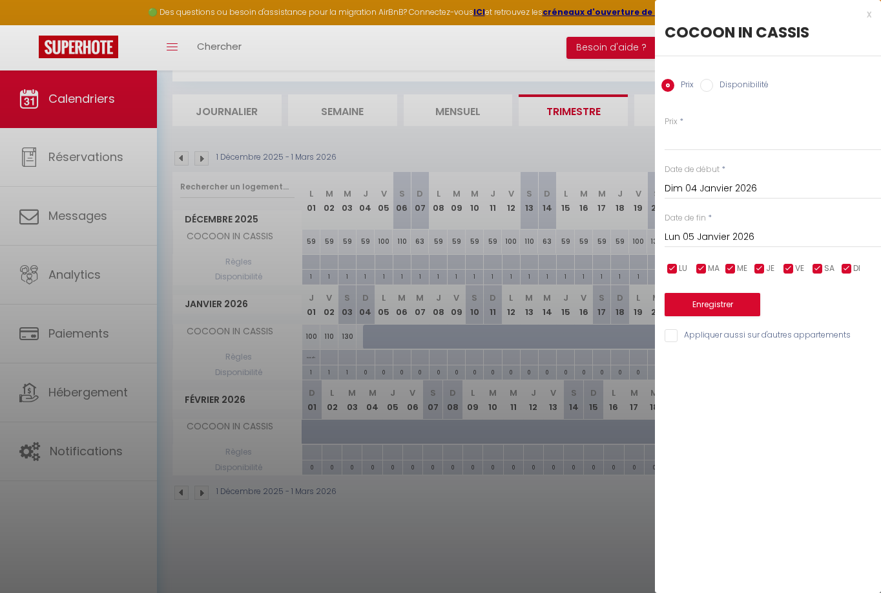
click at [713, 238] on input "Lun 05 Janvier 2026" at bounding box center [773, 237] width 216 height 17
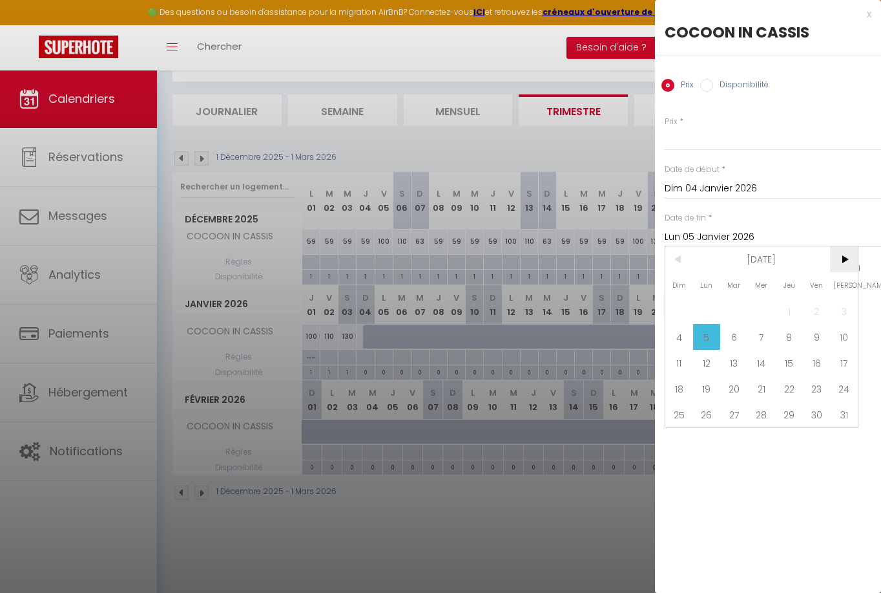
click at [845, 258] on span ">" at bounding box center [844, 259] width 28 height 26
click at [845, 317] on span "7" at bounding box center [844, 311] width 28 height 26
type input "[PERSON_NAME] 07 Février 2026"
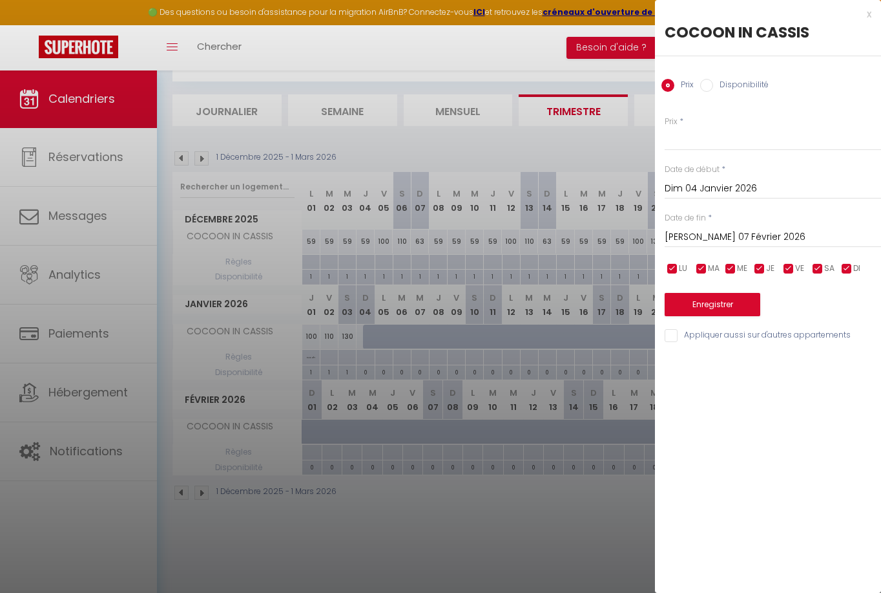
click at [706, 87] on input "Disponibilité" at bounding box center [707, 85] width 13 height 13
radio input "true"
radio input "false"
click at [714, 306] on button "Enregistrer" at bounding box center [713, 305] width 96 height 23
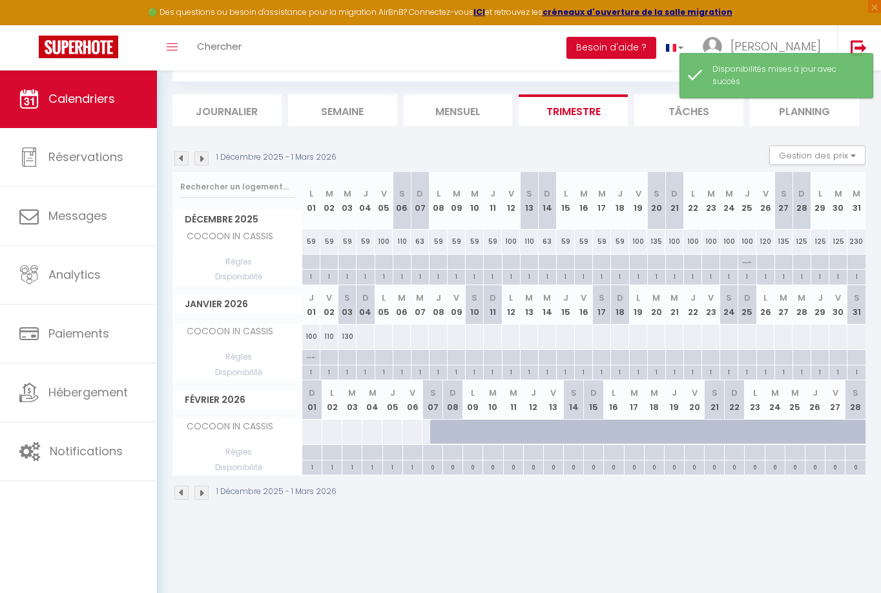
click at [368, 333] on div at bounding box center [365, 336] width 19 height 24
select select "1"
type input "Dim 04 Janvier 2026"
type input "Lun 05 Janvier 2026"
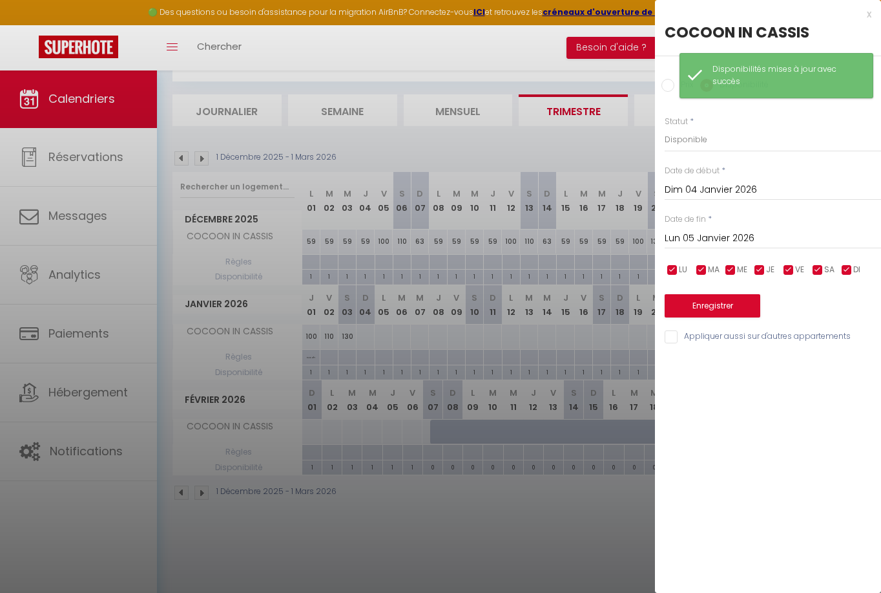
click at [666, 89] on input "Prix" at bounding box center [668, 85] width 13 height 13
radio input "true"
radio input "false"
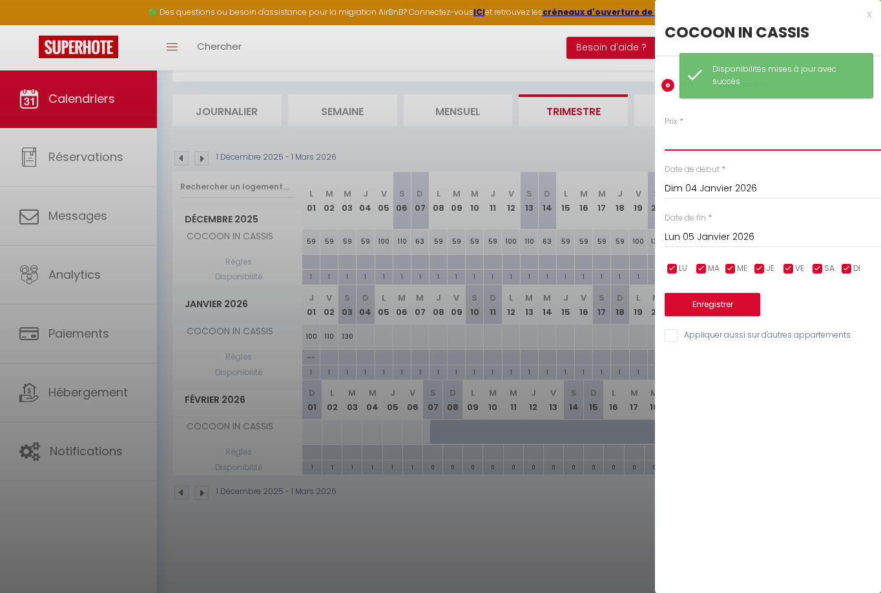
click at [693, 147] on input "Prix" at bounding box center [773, 138] width 216 height 23
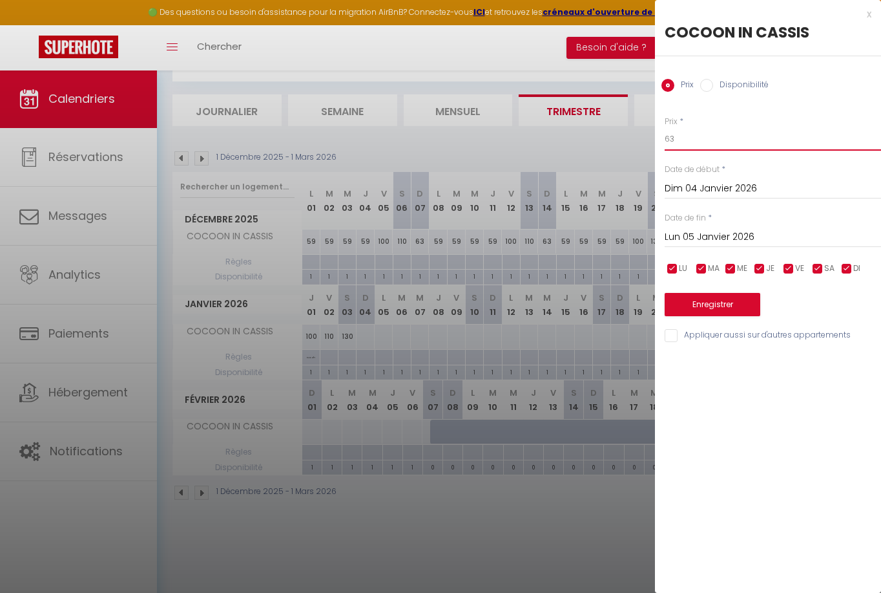
type input "63"
click at [732, 239] on input "Lun 05 Janvier 2026" at bounding box center [773, 237] width 216 height 17
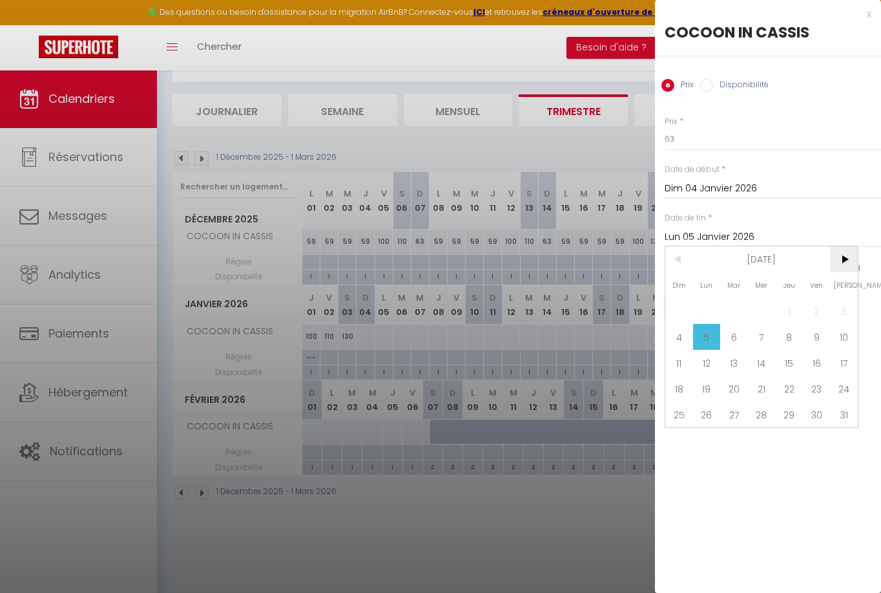
click at [842, 264] on span ">" at bounding box center [844, 259] width 28 height 26
click at [728, 337] on span "10" at bounding box center [735, 337] width 28 height 26
type input "[DATE] Février 2026"
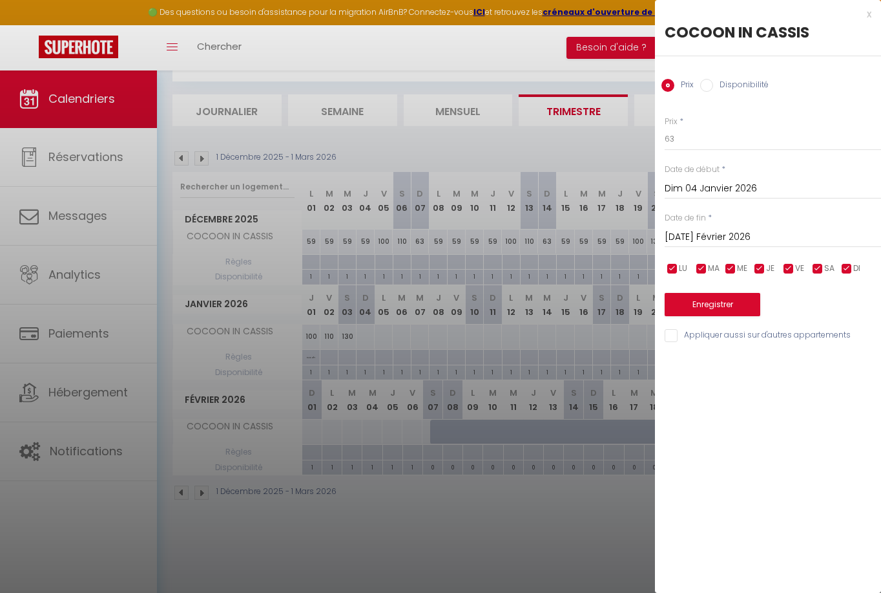
click at [668, 273] on input "checkbox" at bounding box center [672, 268] width 13 height 13
checkbox input "false"
click at [701, 267] on input "checkbox" at bounding box center [701, 268] width 13 height 13
checkbox input "false"
click at [729, 264] on input "checkbox" at bounding box center [730, 268] width 13 height 13
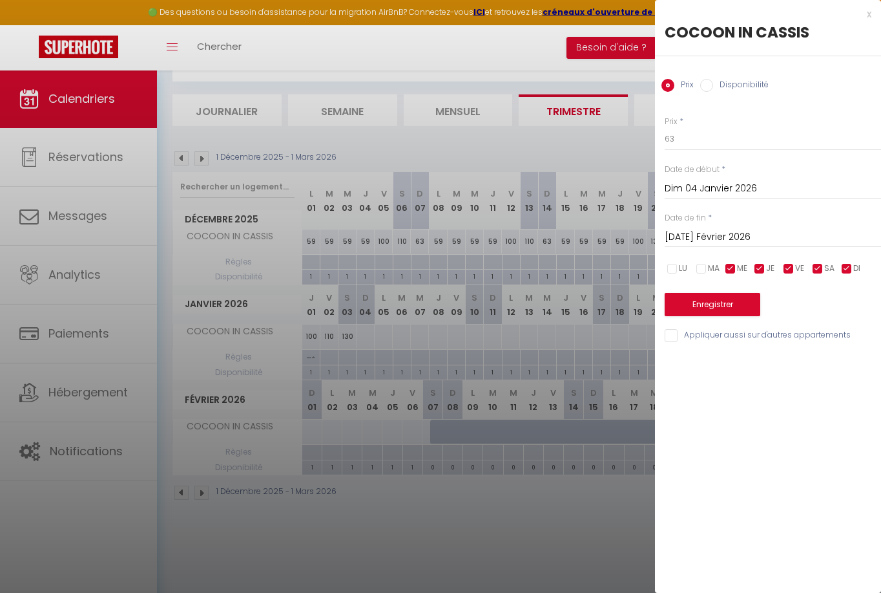
checkbox input "false"
click at [756, 266] on input "checkbox" at bounding box center [760, 268] width 13 height 13
checkbox input "false"
click at [792, 266] on input "checkbox" at bounding box center [789, 268] width 13 height 13
checkbox input "false"
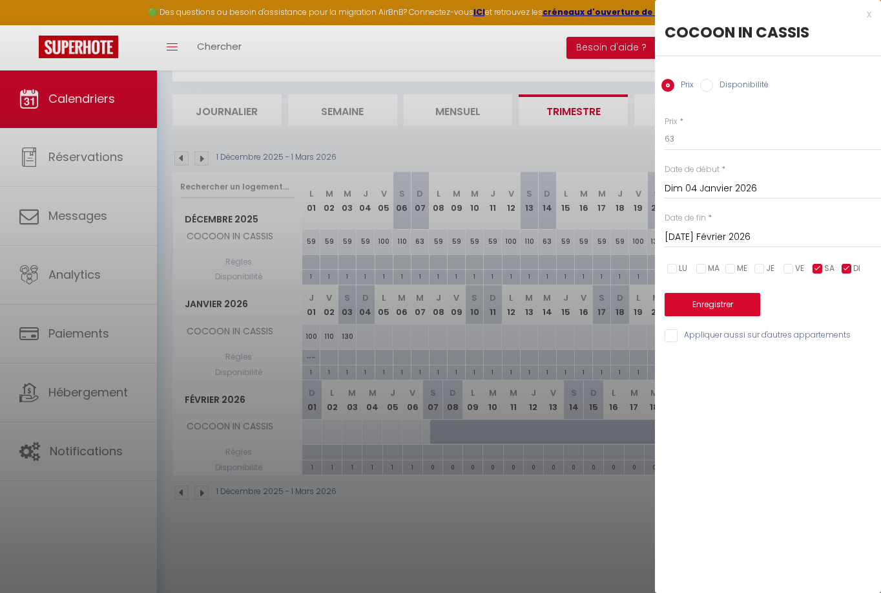
click at [815, 266] on input "checkbox" at bounding box center [818, 268] width 13 height 13
checkbox input "false"
click at [729, 298] on button "Enregistrer" at bounding box center [713, 304] width 96 height 23
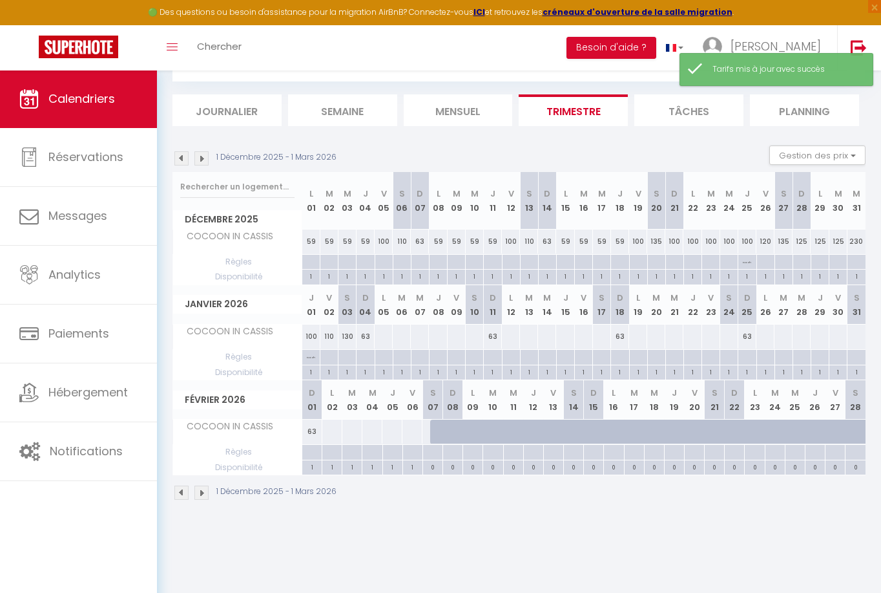
click at [381, 334] on div at bounding box center [383, 336] width 19 height 24
type input "Lun 05 Janvier 2026"
type input "[DATE] Janvier 2026"
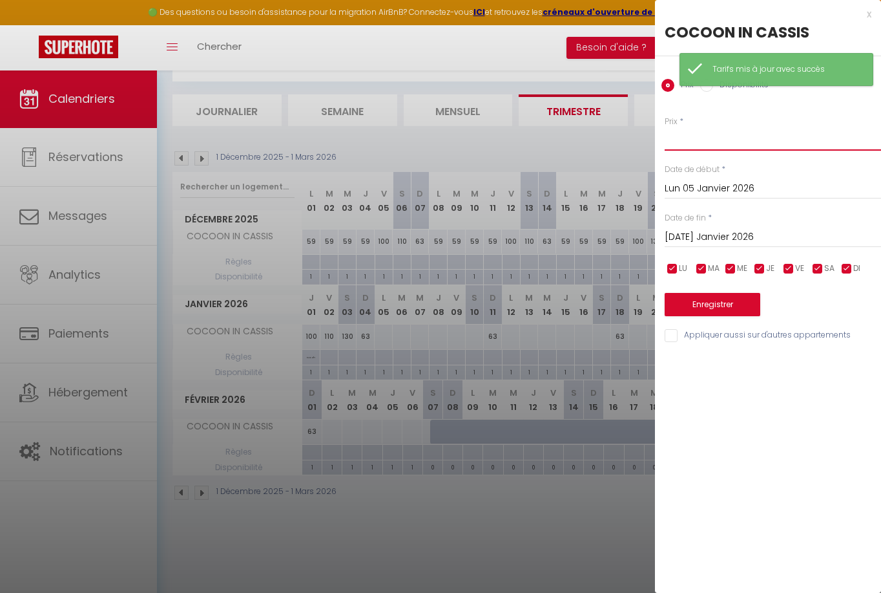
click at [680, 147] on input "Prix" at bounding box center [773, 138] width 216 height 23
type input "59"
click at [788, 269] on input "checkbox" at bounding box center [789, 268] width 13 height 13
checkbox input "false"
click at [817, 269] on input "checkbox" at bounding box center [818, 268] width 13 height 13
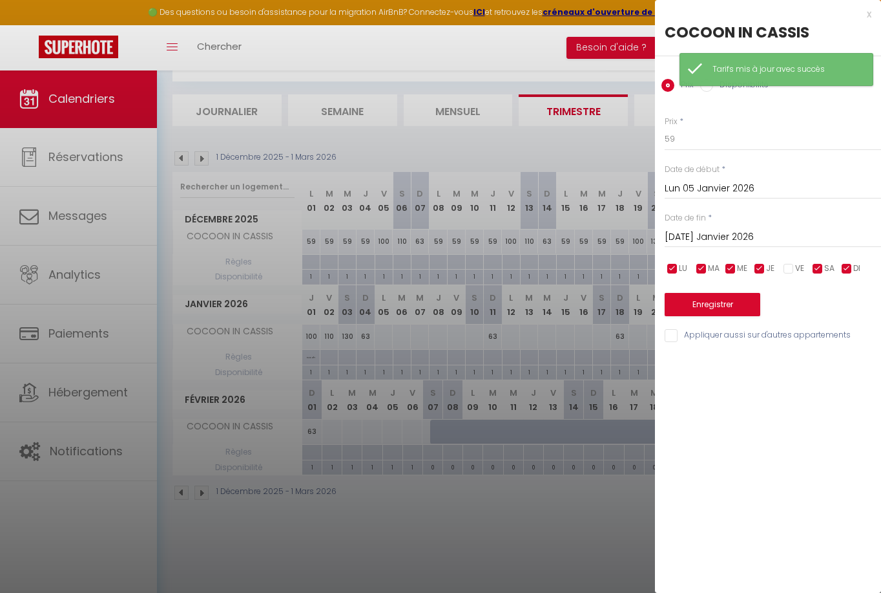
checkbox input "false"
click at [841, 266] on input "checkbox" at bounding box center [847, 268] width 13 height 13
checkbox input "false"
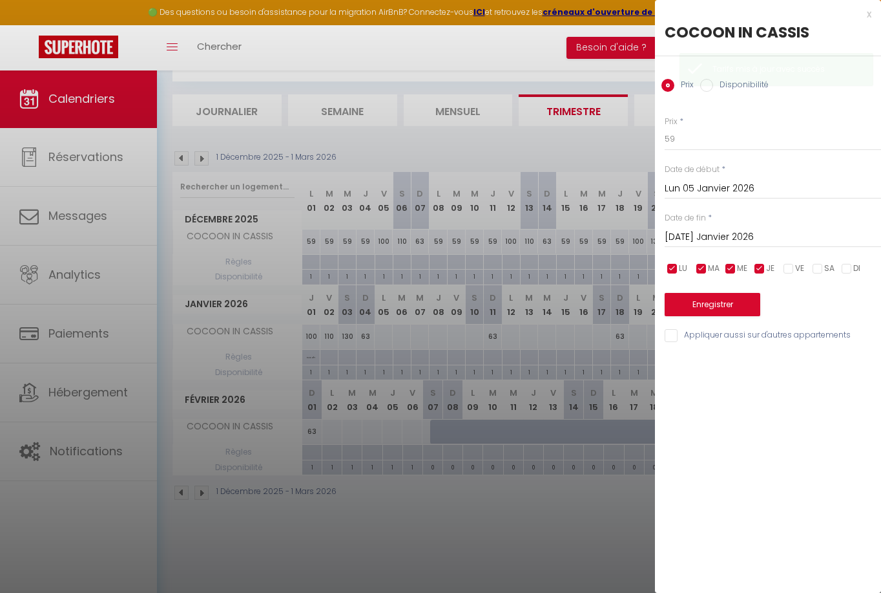
click at [737, 239] on input "[DATE] Janvier 2026" at bounding box center [773, 237] width 216 height 17
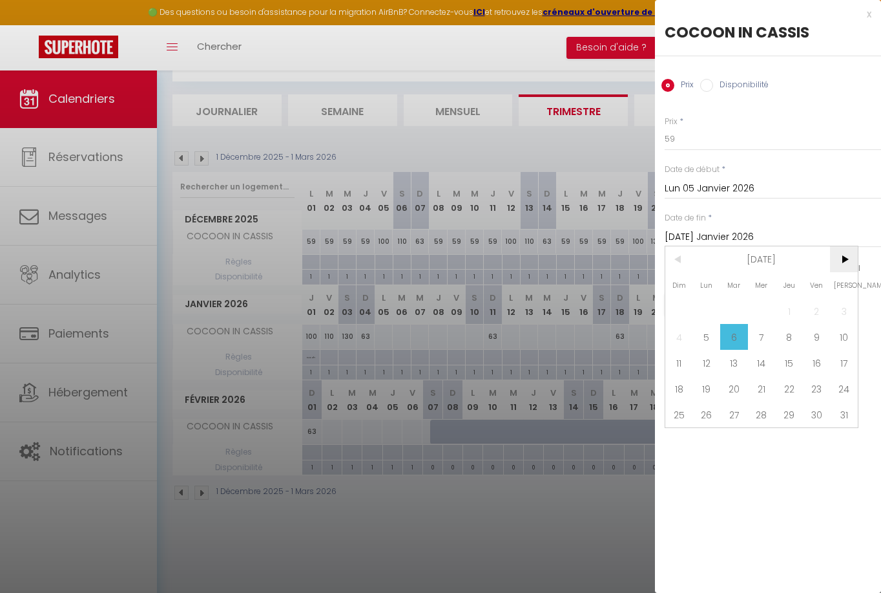
click at [841, 260] on span ">" at bounding box center [844, 259] width 28 height 26
click at [738, 337] on span "10" at bounding box center [735, 337] width 28 height 26
type input "[DATE] Février 2026"
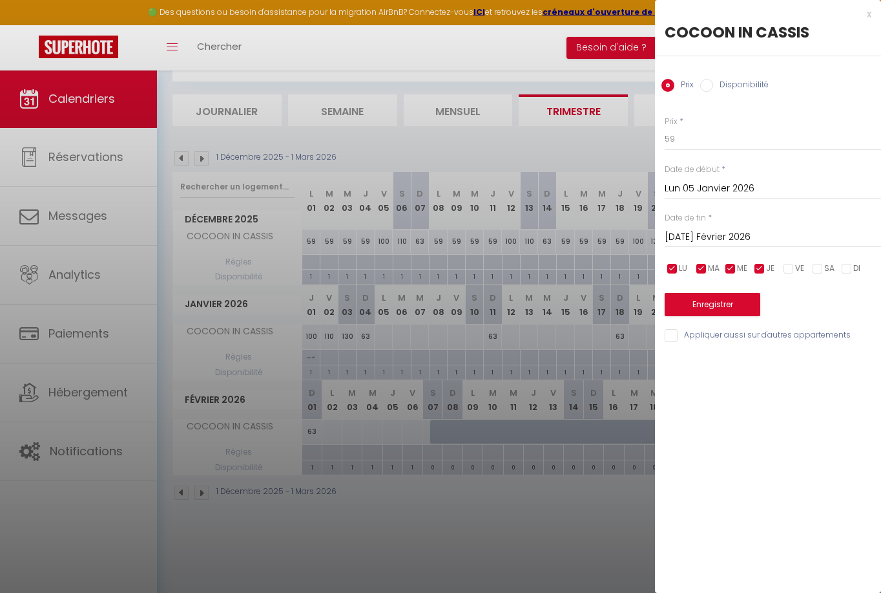
click at [713, 304] on button "Enregistrer" at bounding box center [713, 304] width 96 height 23
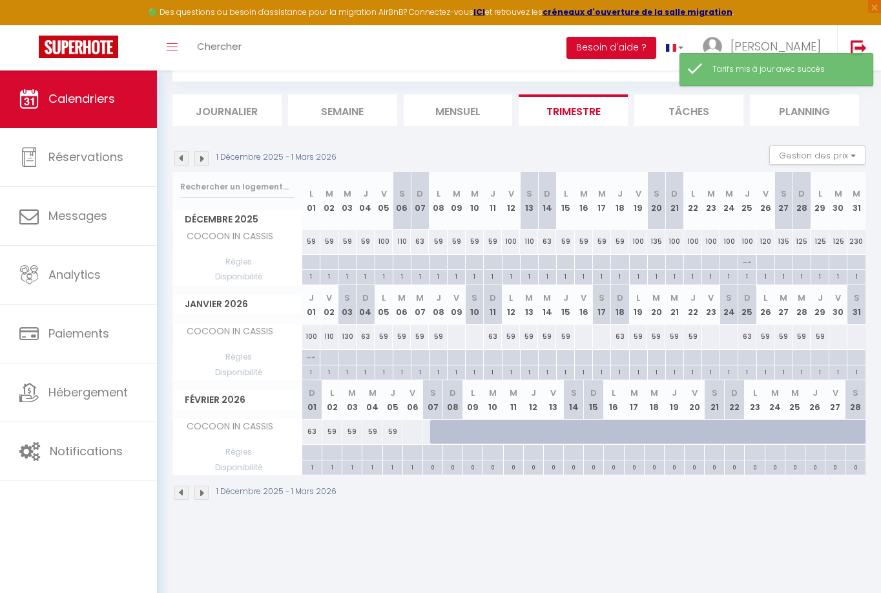
click at [456, 332] on div at bounding box center [456, 336] width 19 height 24
type input "Ven 09 Janvier 2026"
type input "[PERSON_NAME] 10 Janvier 2026"
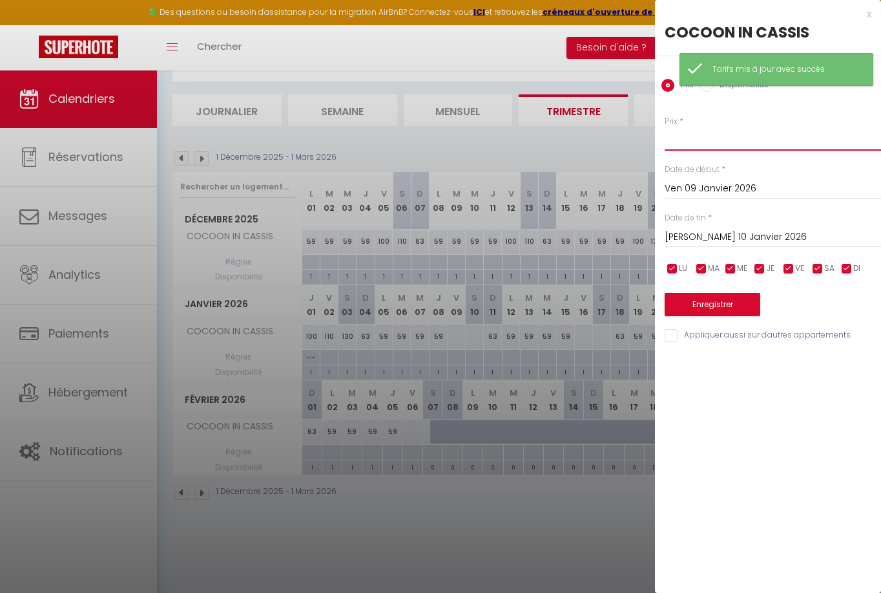
click at [684, 136] on input "Prix" at bounding box center [773, 138] width 216 height 23
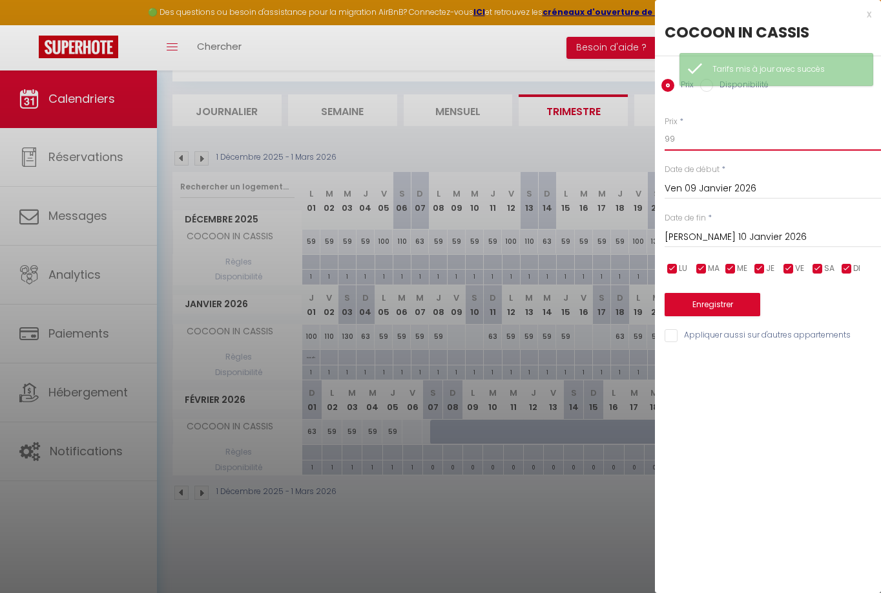
type input "99"
click at [819, 267] on input "checkbox" at bounding box center [818, 268] width 13 height 13
checkbox input "false"
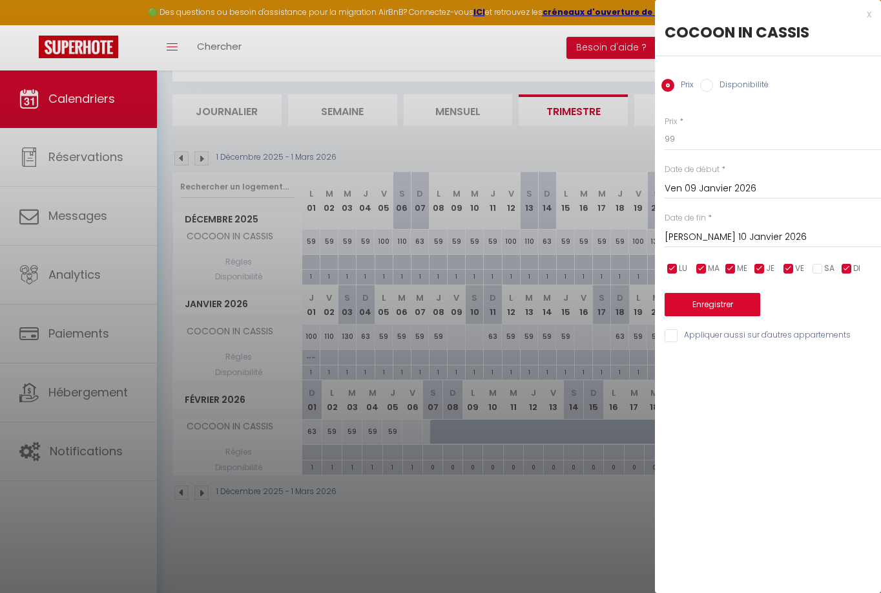
click at [846, 268] on input "checkbox" at bounding box center [847, 268] width 13 height 13
checkbox input "false"
click at [761, 268] on input "checkbox" at bounding box center [760, 268] width 13 height 13
checkbox input "false"
click at [729, 269] on input "checkbox" at bounding box center [730, 268] width 13 height 13
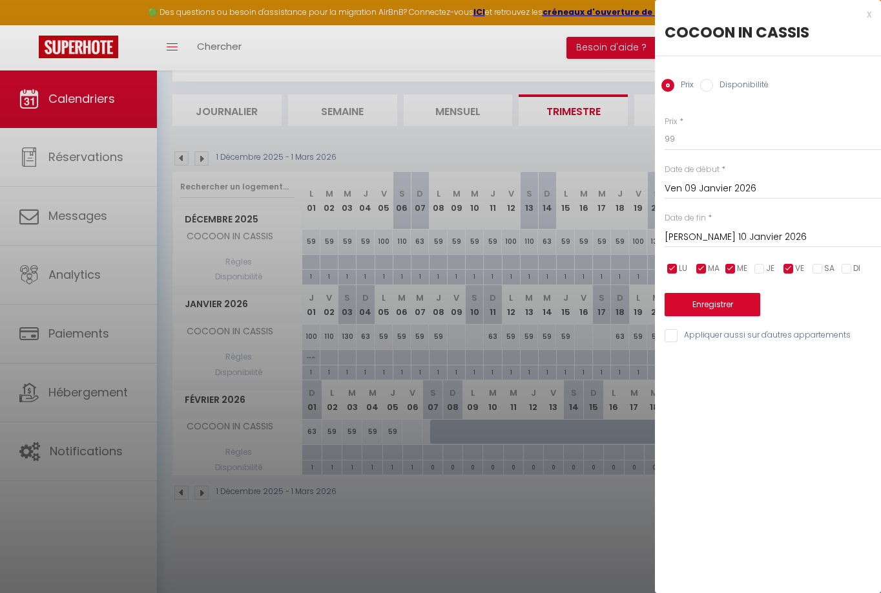
checkbox input "false"
click at [700, 267] on input "checkbox" at bounding box center [701, 268] width 13 height 13
checkbox input "false"
click at [672, 269] on input "checkbox" at bounding box center [672, 268] width 13 height 13
checkbox input "false"
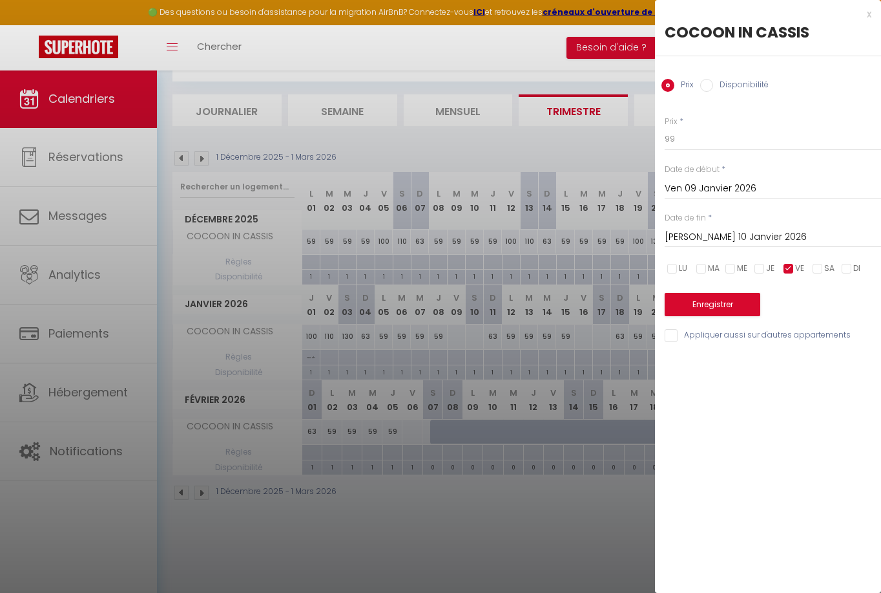
click at [713, 233] on input "[PERSON_NAME] 10 Janvier 2026" at bounding box center [773, 237] width 216 height 17
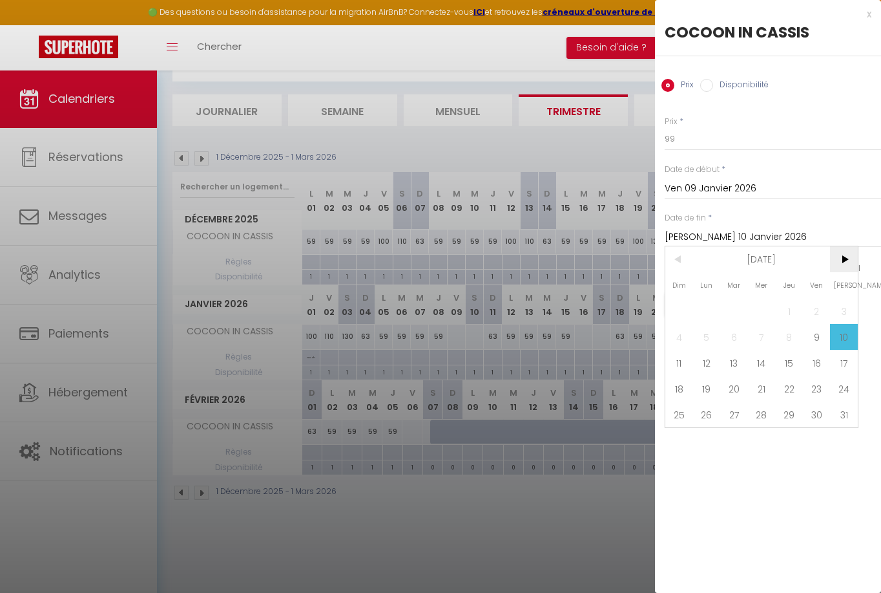
click at [839, 259] on span ">" at bounding box center [844, 259] width 28 height 26
click at [733, 334] on span "10" at bounding box center [735, 337] width 28 height 26
type input "[DATE] Février 2026"
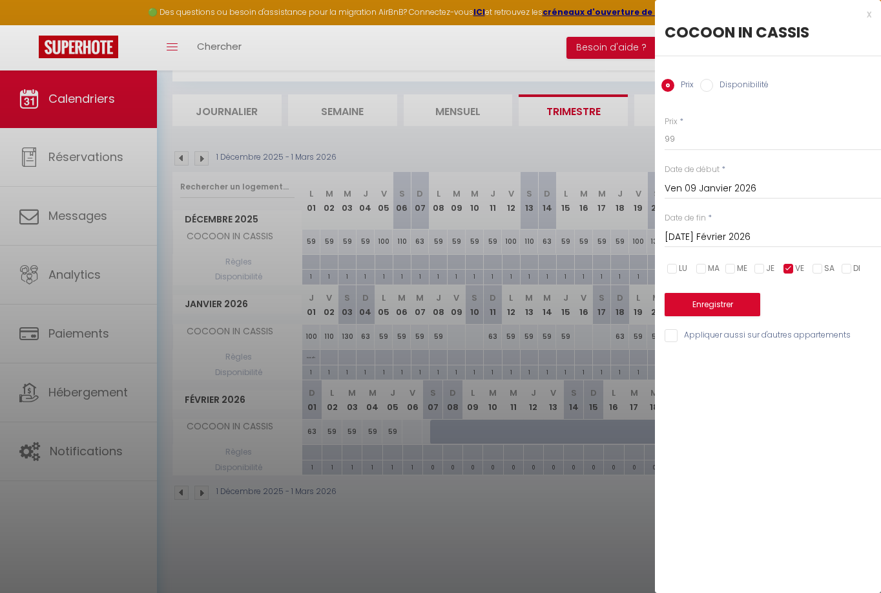
click at [707, 297] on button "Enregistrer" at bounding box center [713, 304] width 96 height 23
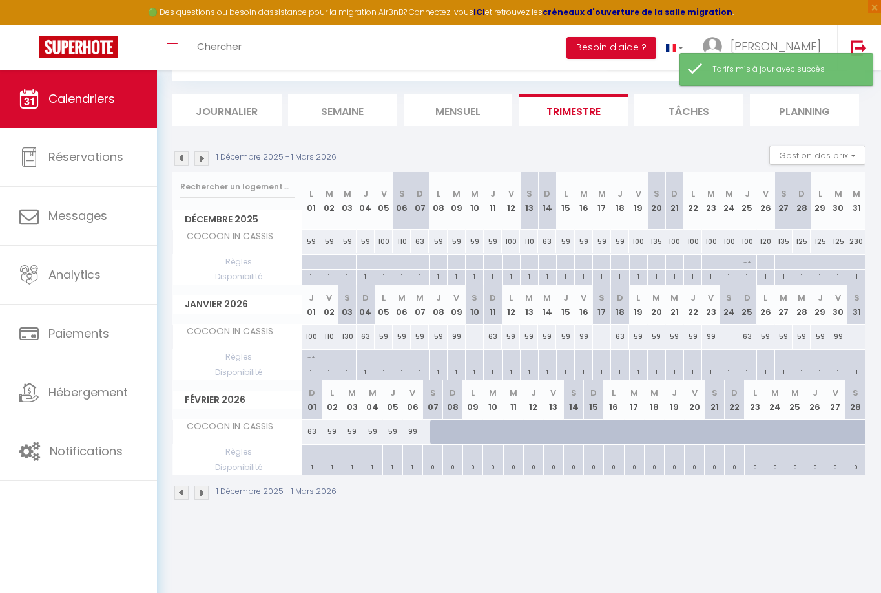
click at [471, 336] on div at bounding box center [474, 336] width 19 height 24
type input "[PERSON_NAME] 10 Janvier 2026"
type input "Dim 11 Janvier 2026"
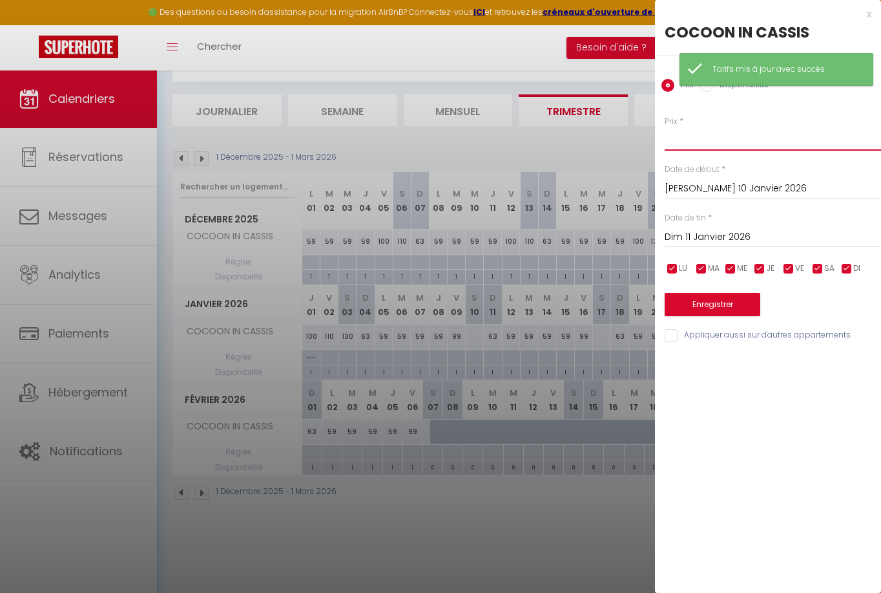
click at [732, 141] on input "Prix" at bounding box center [773, 138] width 216 height 23
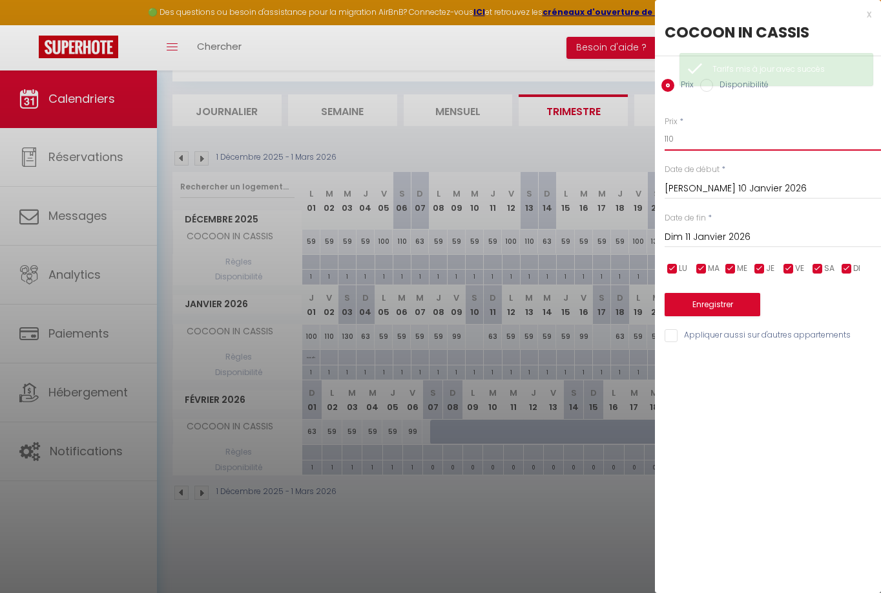
type input "110"
click at [737, 238] on input "Dim 11 Janvier 2026" at bounding box center [773, 237] width 216 height 17
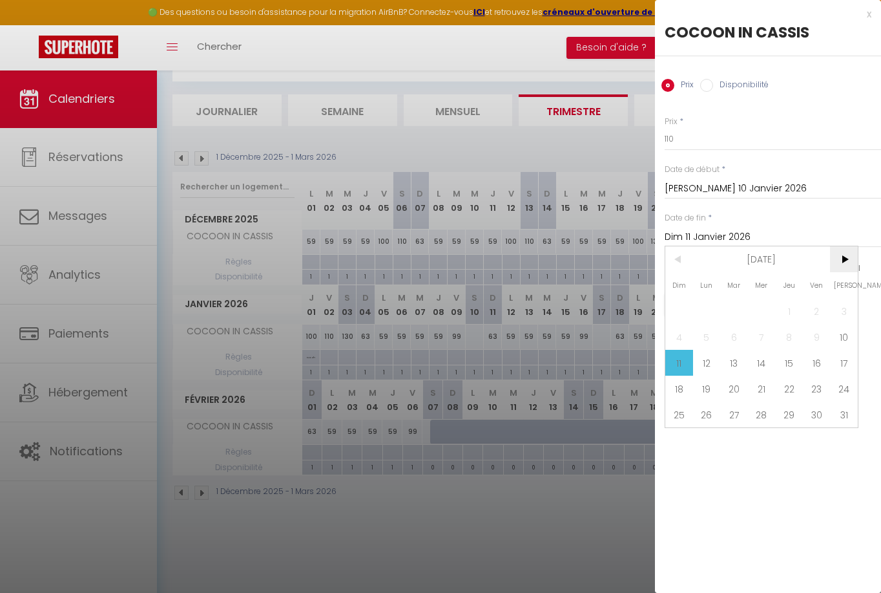
click at [844, 261] on span ">" at bounding box center [844, 259] width 28 height 26
click at [766, 340] on span "11" at bounding box center [762, 337] width 28 height 26
type input "Mer 11 Février 2026"
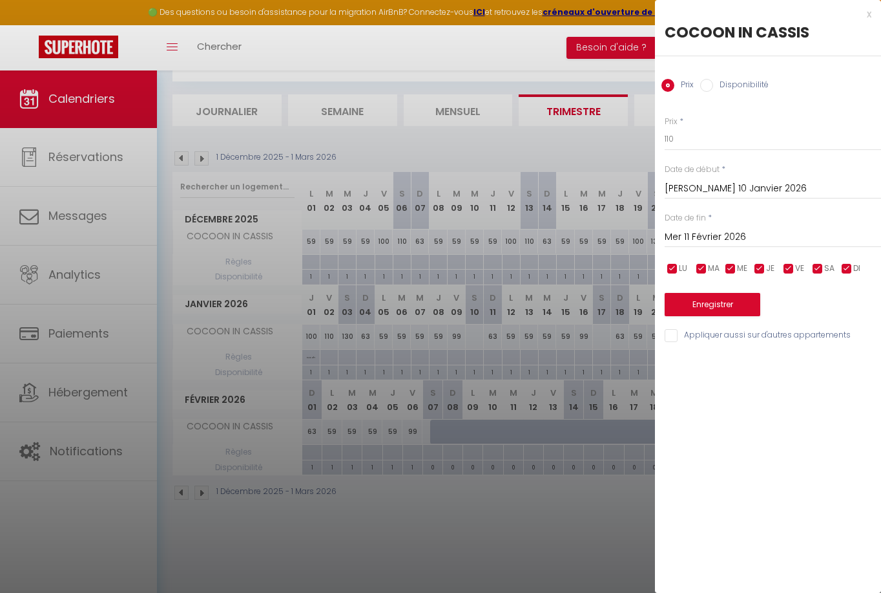
click at [852, 264] on input "checkbox" at bounding box center [847, 268] width 13 height 13
checkbox input "false"
click at [792, 267] on input "checkbox" at bounding box center [789, 268] width 13 height 13
checkbox input "false"
click at [762, 264] on input "checkbox" at bounding box center [760, 268] width 13 height 13
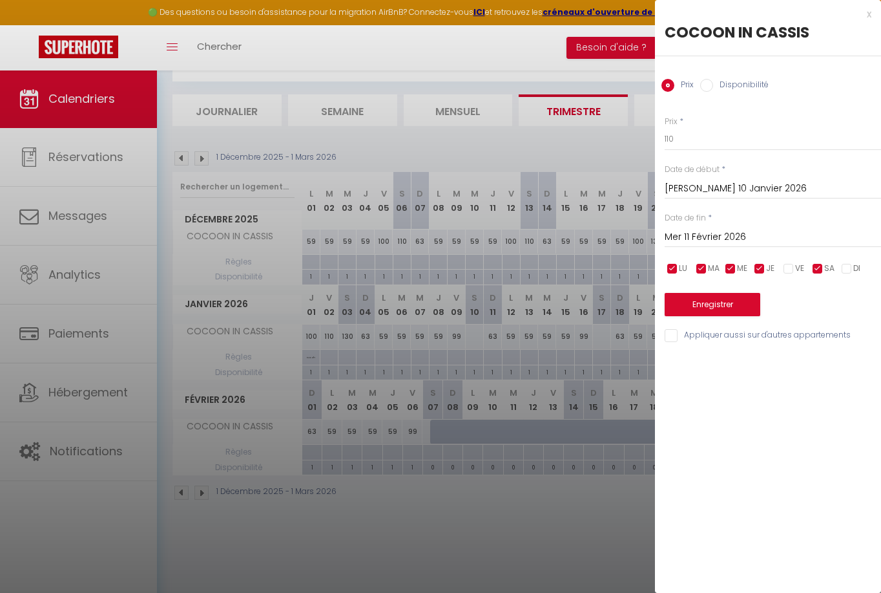
checkbox input "false"
click at [734, 266] on input "checkbox" at bounding box center [730, 268] width 13 height 13
checkbox input "false"
click at [707, 266] on input "checkbox" at bounding box center [701, 268] width 13 height 13
checkbox input "false"
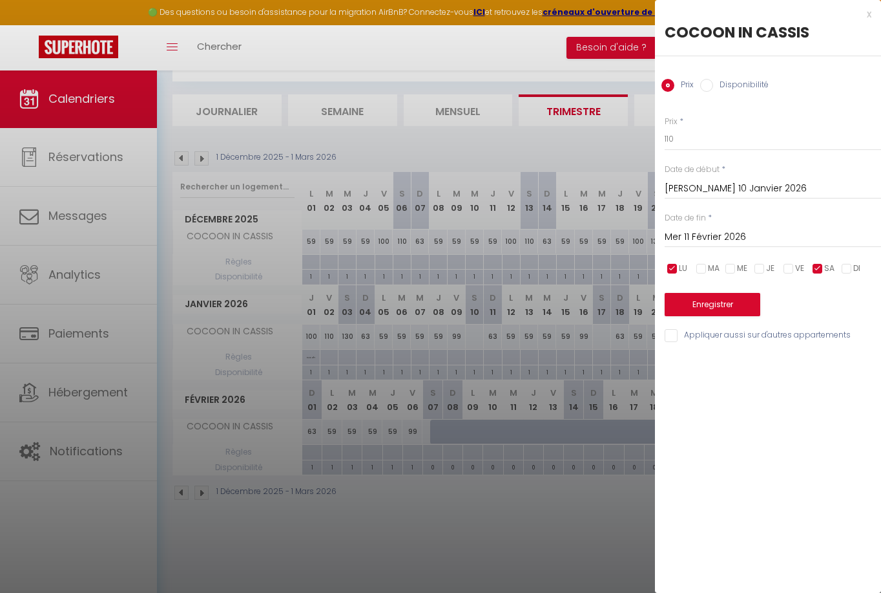
click at [672, 267] on input "checkbox" at bounding box center [672, 268] width 13 height 13
checkbox input "false"
click at [723, 306] on button "Enregistrer" at bounding box center [713, 304] width 96 height 23
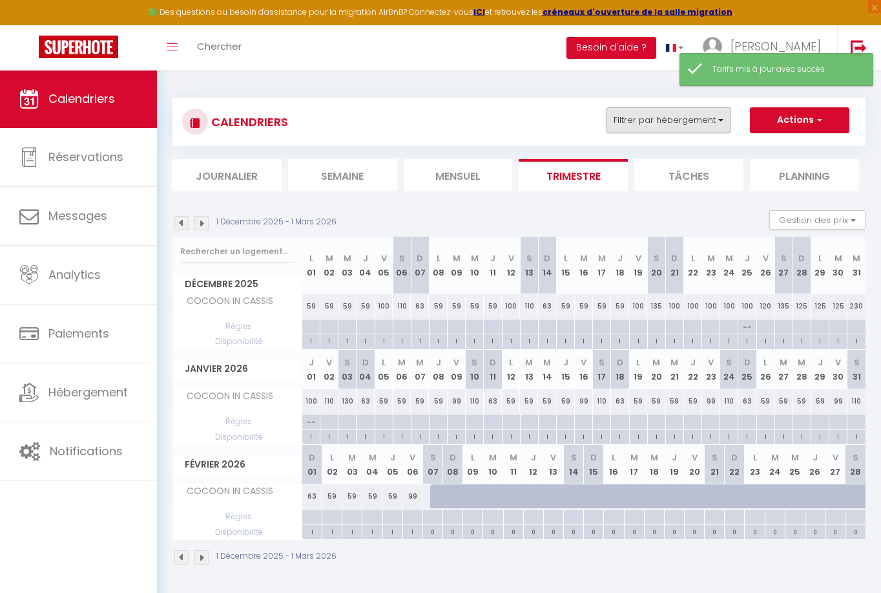
scroll to position [0, 0]
click at [704, 123] on button "Filtrer par hébergement" at bounding box center [669, 120] width 124 height 26
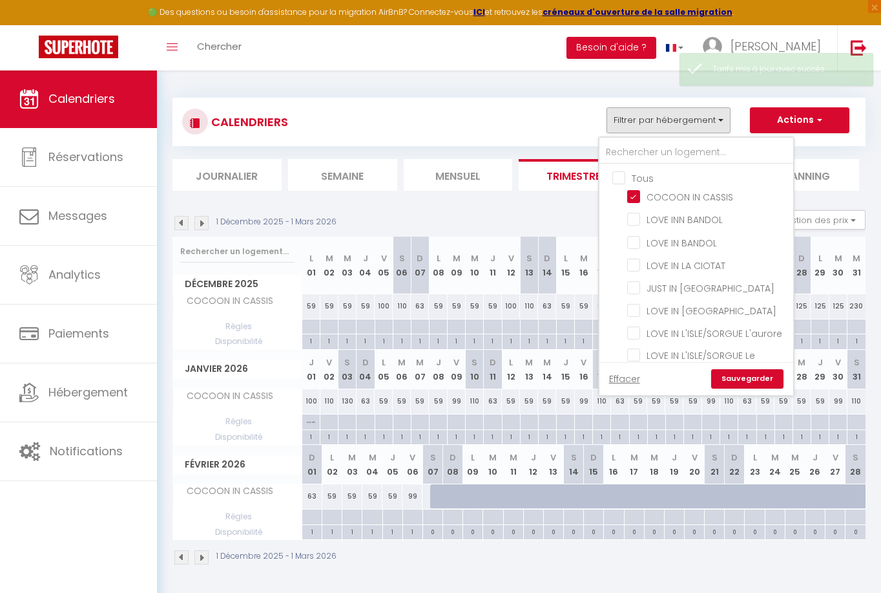
click at [637, 178] on input "Tous" at bounding box center [710, 177] width 194 height 13
checkbox input "true"
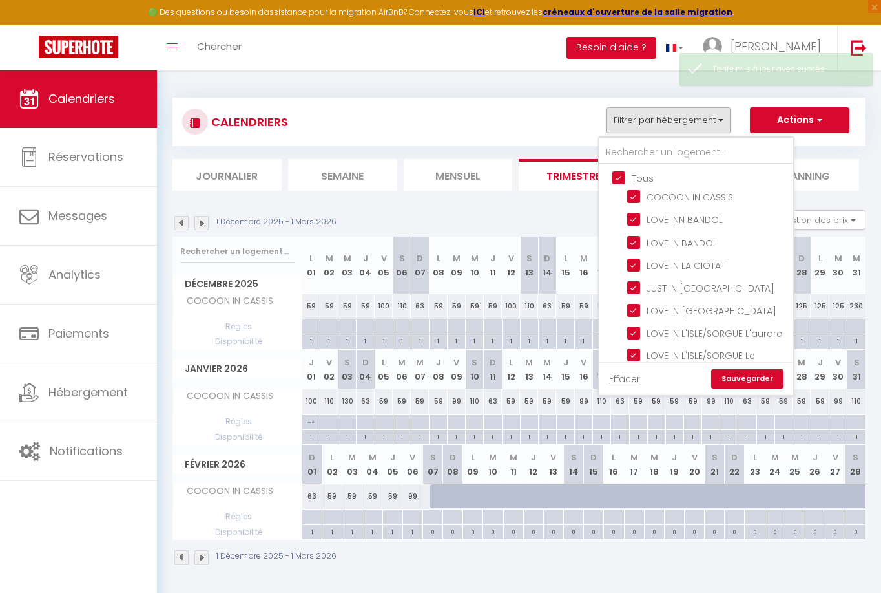
checkbox input "true"
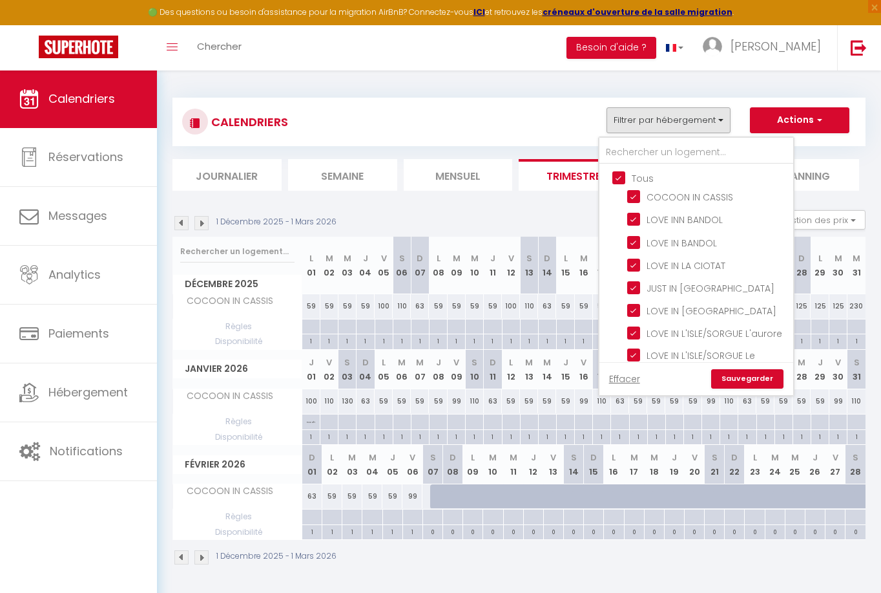
click at [755, 388] on div "Effacer Sauvegarder" at bounding box center [697, 378] width 194 height 33
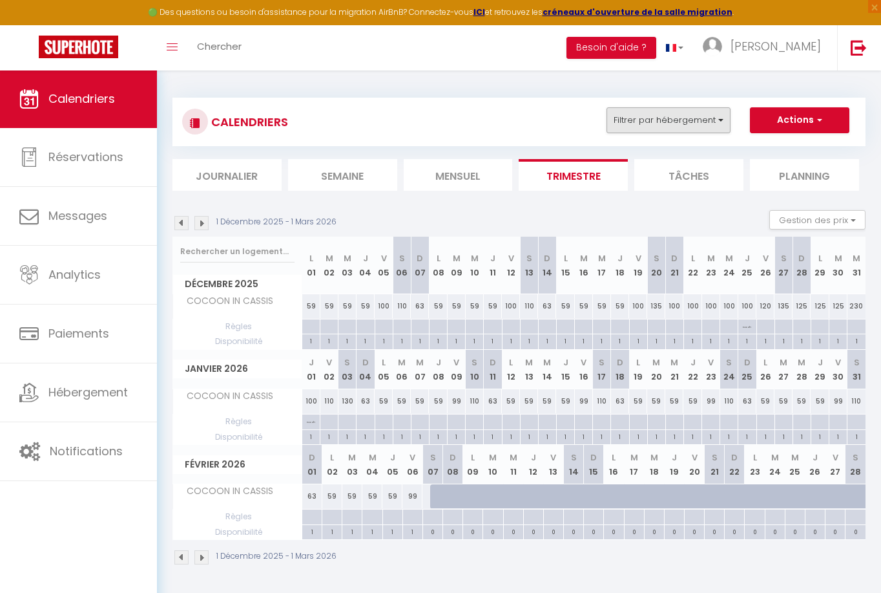
click at [646, 118] on button "Filtrer par hébergement" at bounding box center [669, 120] width 124 height 26
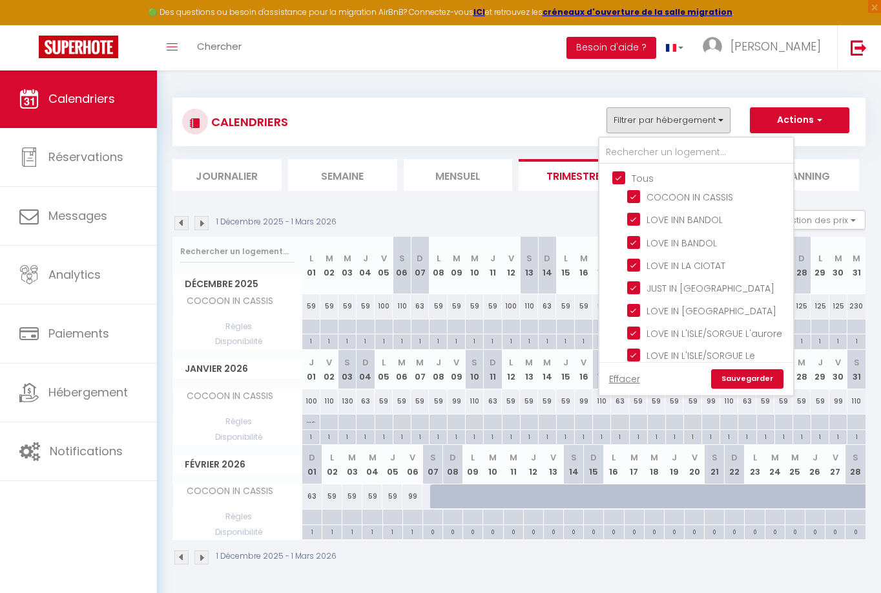
click at [743, 375] on link "Sauvegarder" at bounding box center [747, 378] width 72 height 19
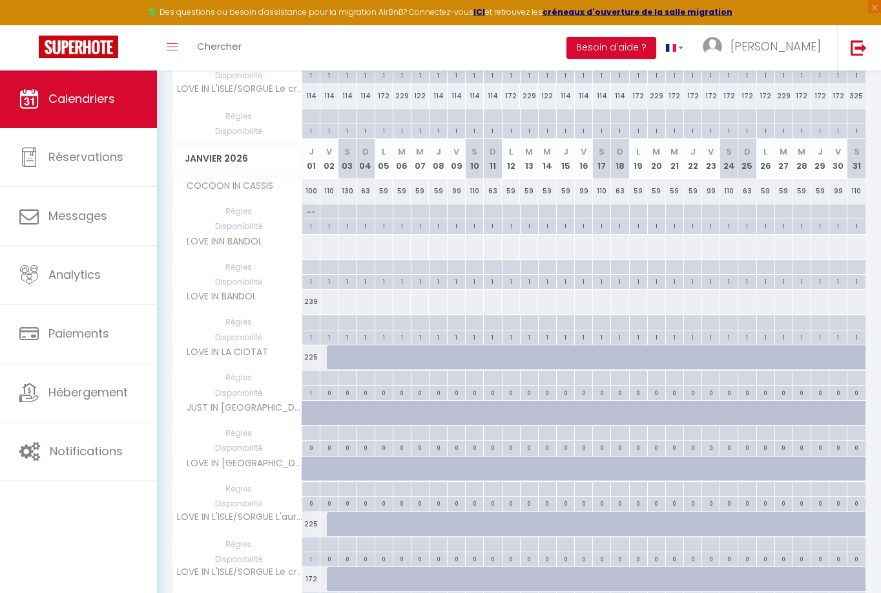
scroll to position [592, 0]
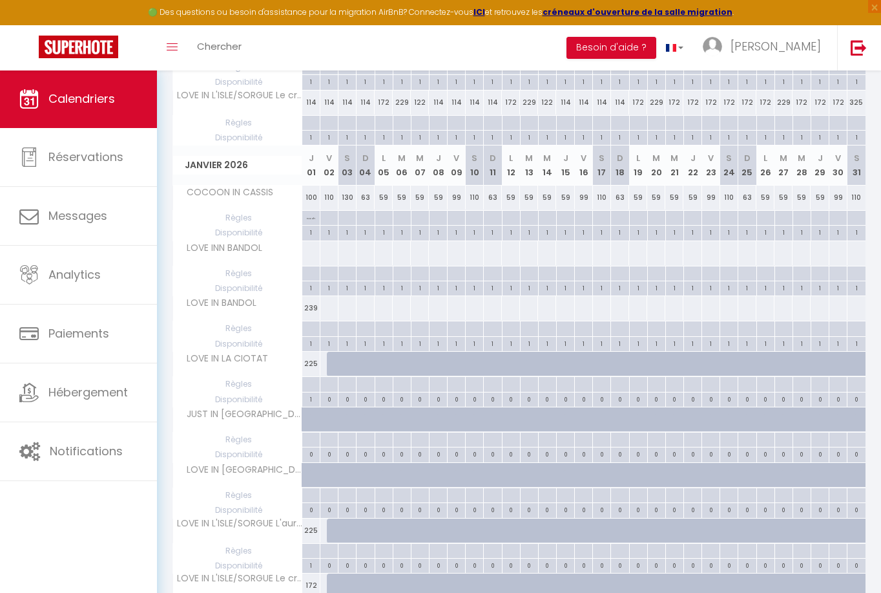
click at [322, 308] on div at bounding box center [329, 308] width 19 height 24
type input "Ven 02 Janvier 2026"
type input "[PERSON_NAME] 03 Janvier 2026"
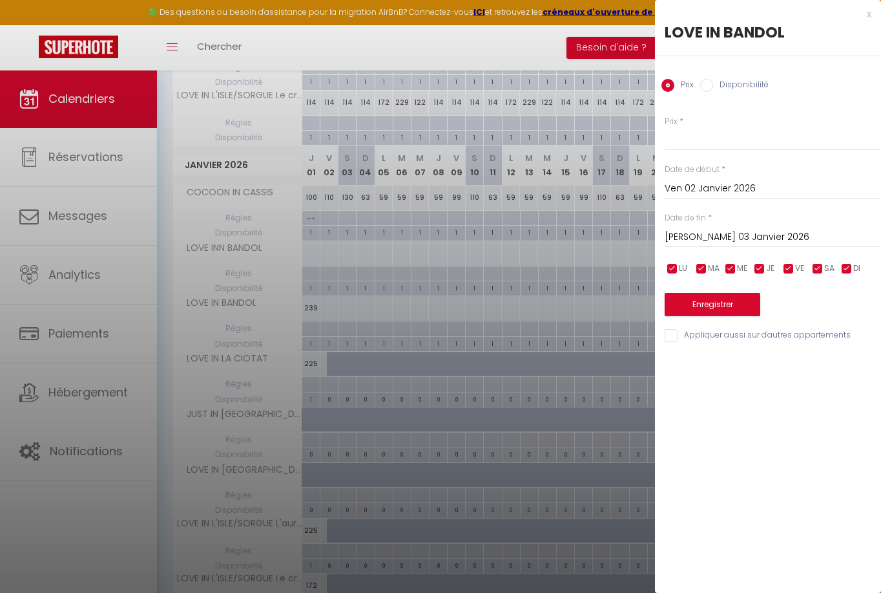
click at [706, 86] on input "Disponibilité" at bounding box center [707, 85] width 13 height 13
radio input "true"
radio input "false"
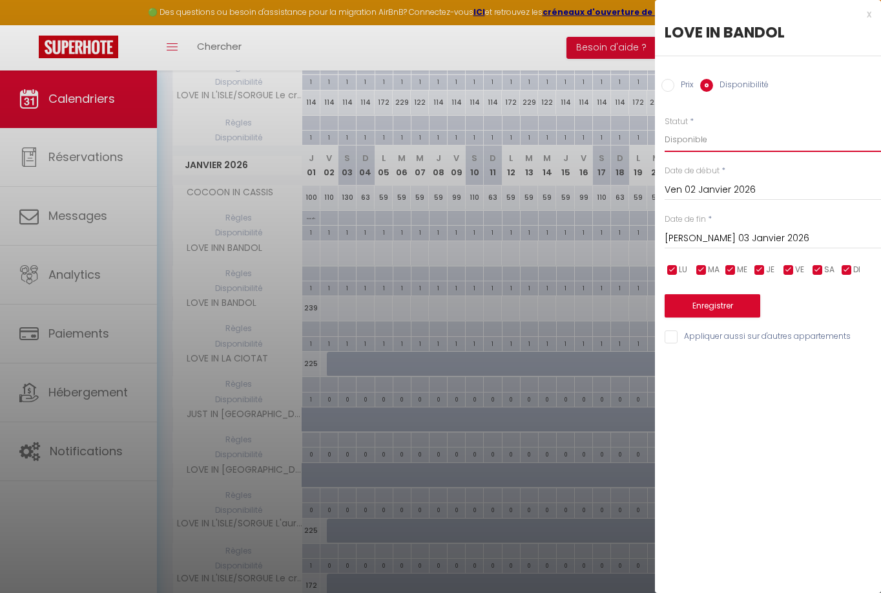
select select "0"
click at [734, 239] on input "[PERSON_NAME] 03 Janvier 2026" at bounding box center [773, 238] width 216 height 17
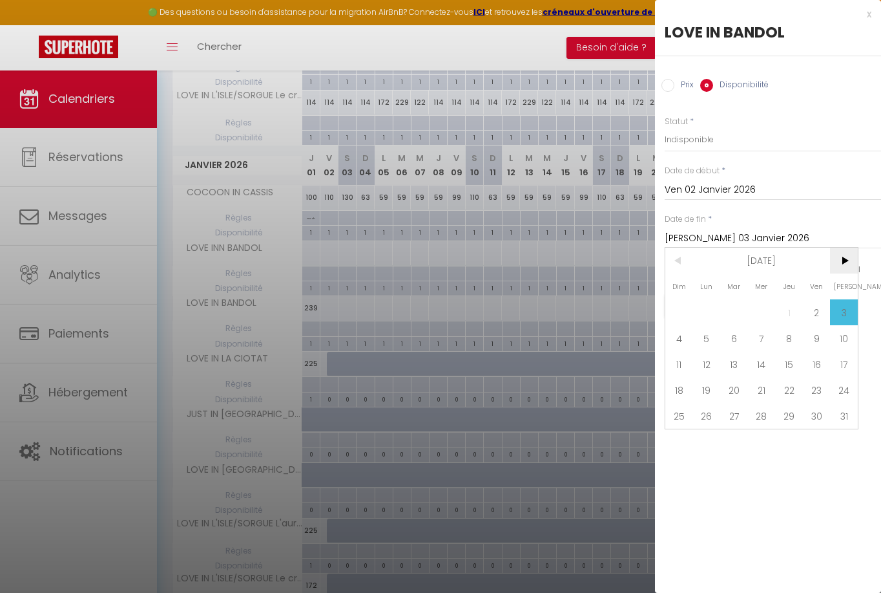
click at [843, 264] on span ">" at bounding box center [844, 261] width 28 height 26
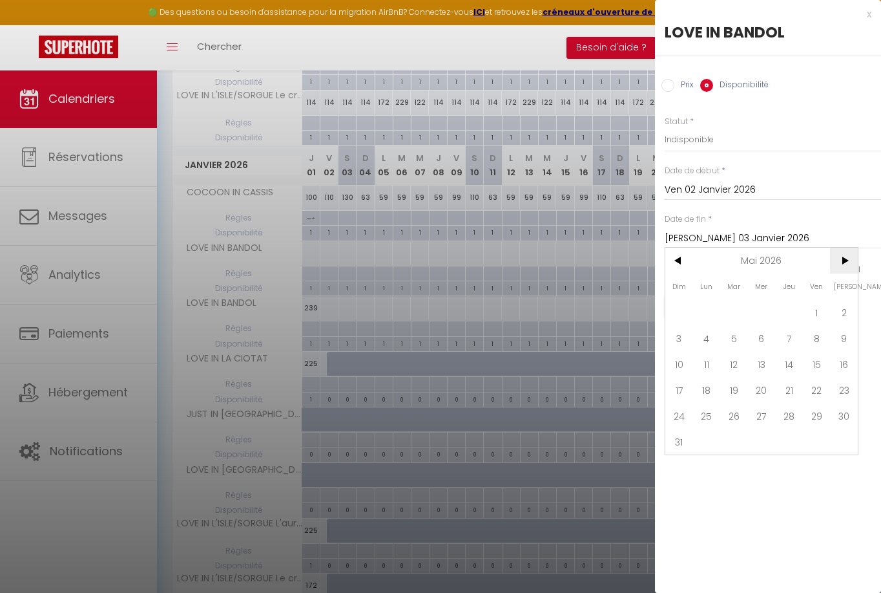
click at [843, 264] on span ">" at bounding box center [844, 261] width 28 height 26
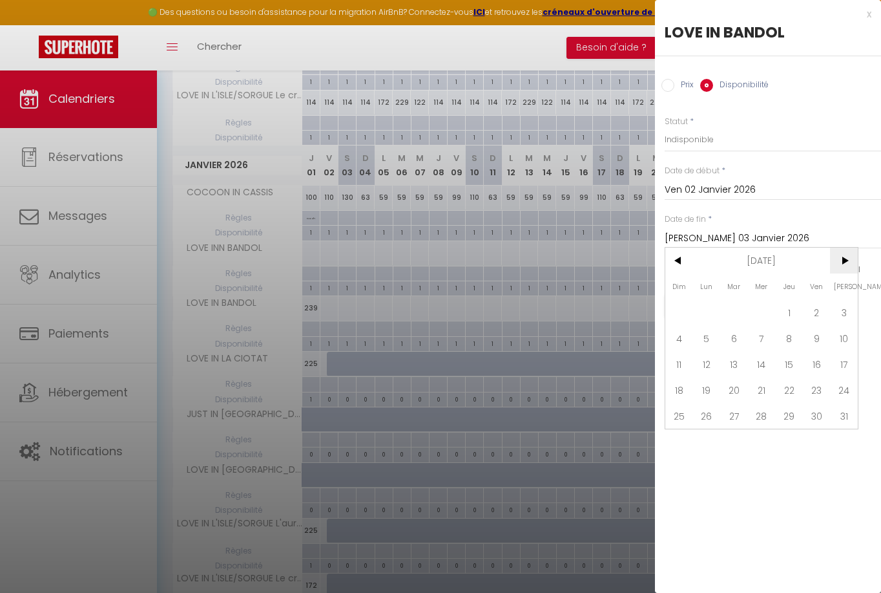
click at [843, 264] on span ">" at bounding box center [844, 261] width 28 height 26
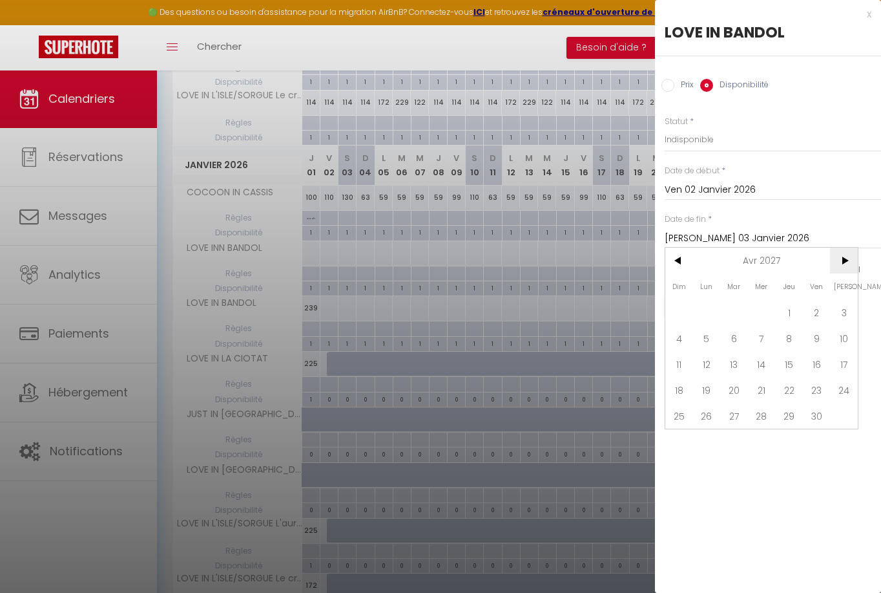
click at [843, 264] on span ">" at bounding box center [844, 261] width 28 height 26
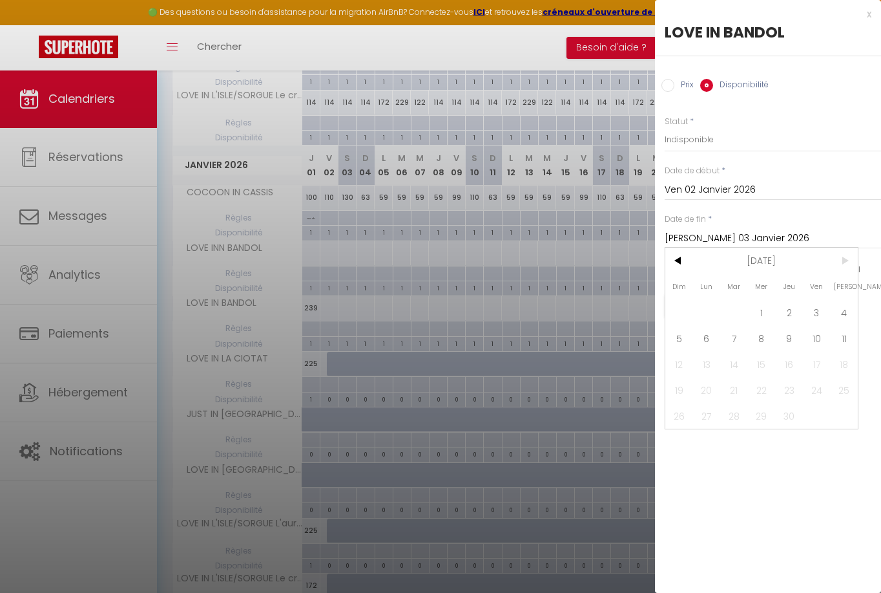
click at [843, 264] on span ">" at bounding box center [844, 261] width 28 height 26
click at [841, 343] on span "11" at bounding box center [844, 338] width 28 height 26
type input "[PERSON_NAME] 11 Septembre 2027"
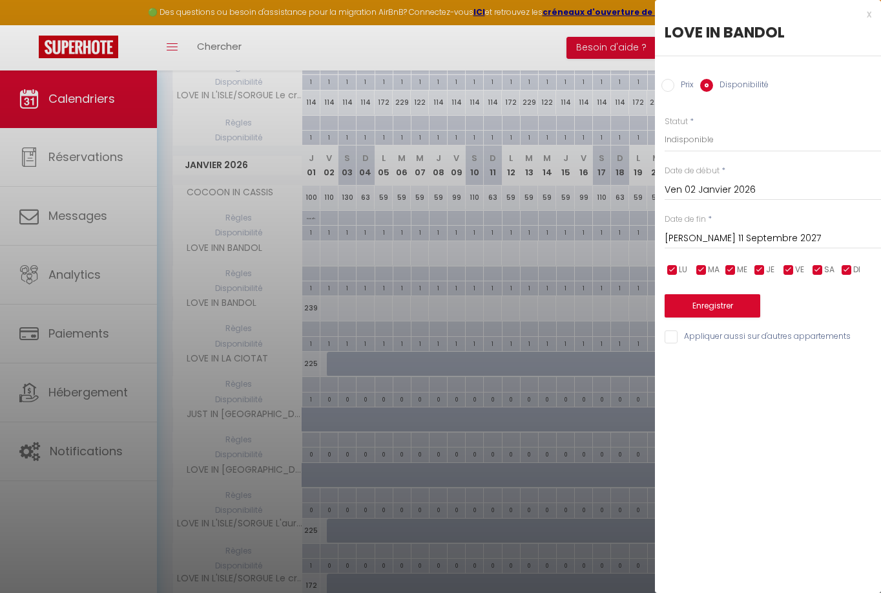
click at [697, 309] on button "Enregistrer" at bounding box center [713, 305] width 96 height 23
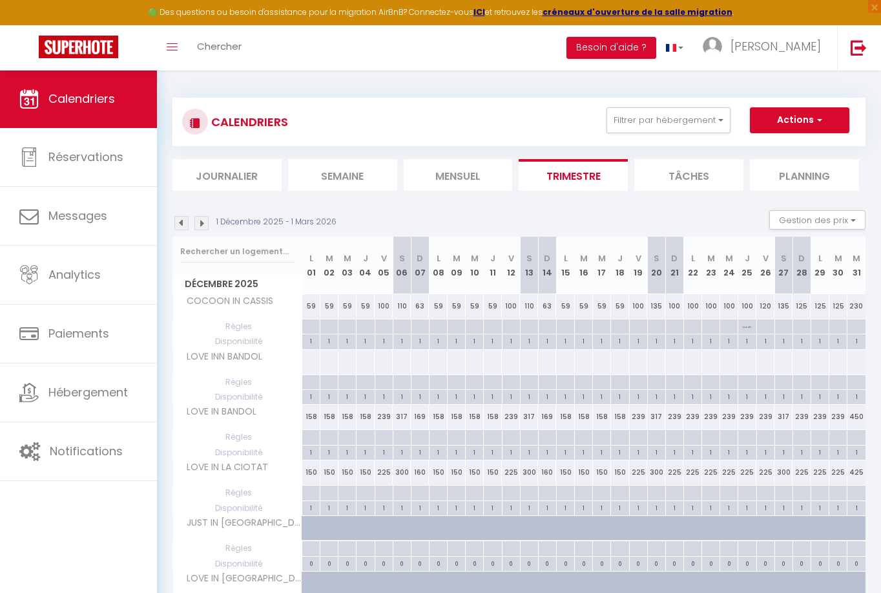
scroll to position [0, 0]
click at [103, 94] on span "Calendriers" at bounding box center [81, 98] width 67 height 16
